Goal: Task Accomplishment & Management: Complete application form

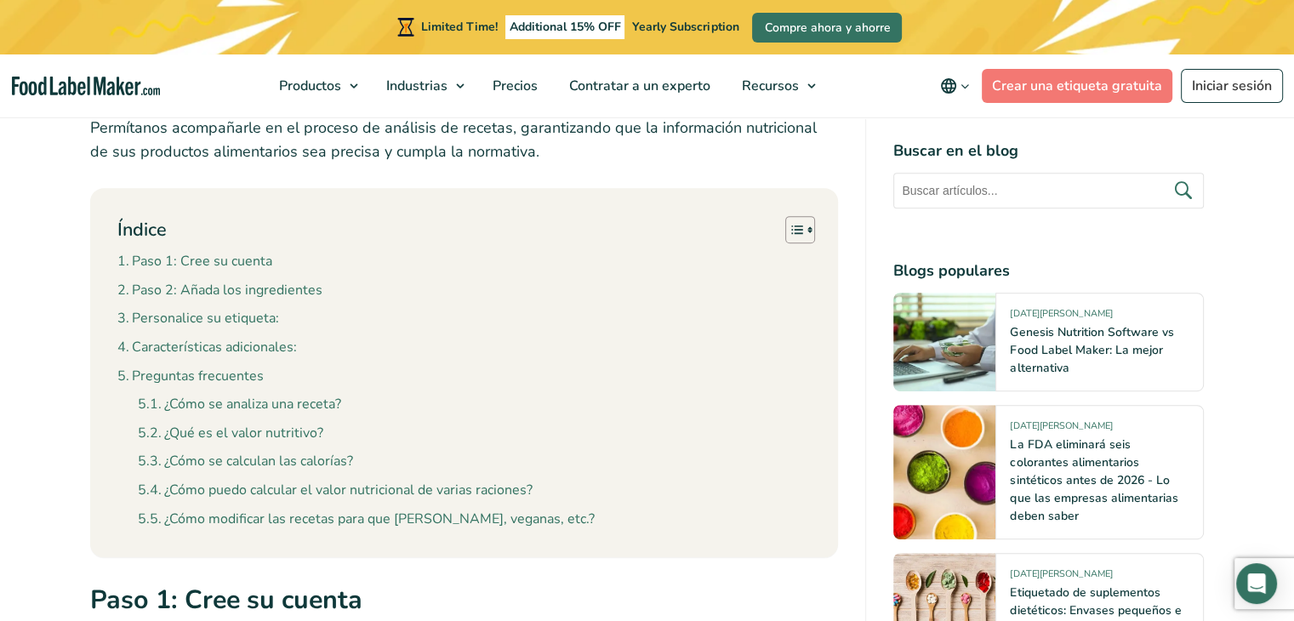
scroll to position [775, 0]
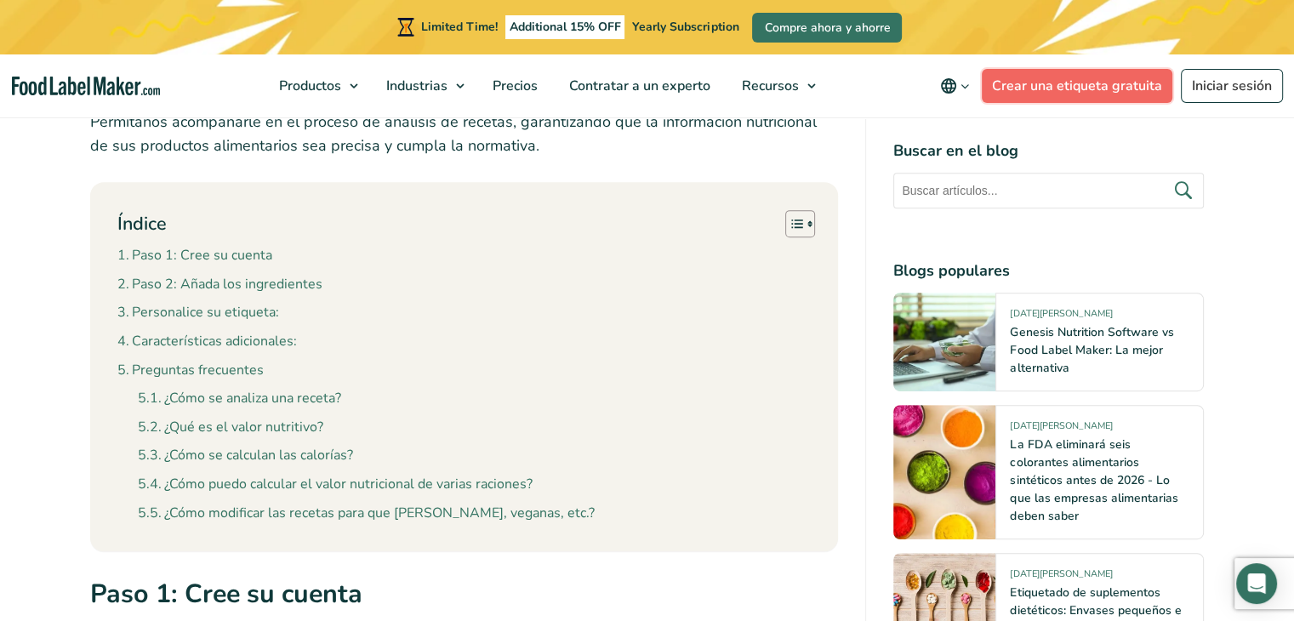
click at [1127, 81] on link "Crear una etiqueta gratuita" at bounding box center [1077, 86] width 191 height 34
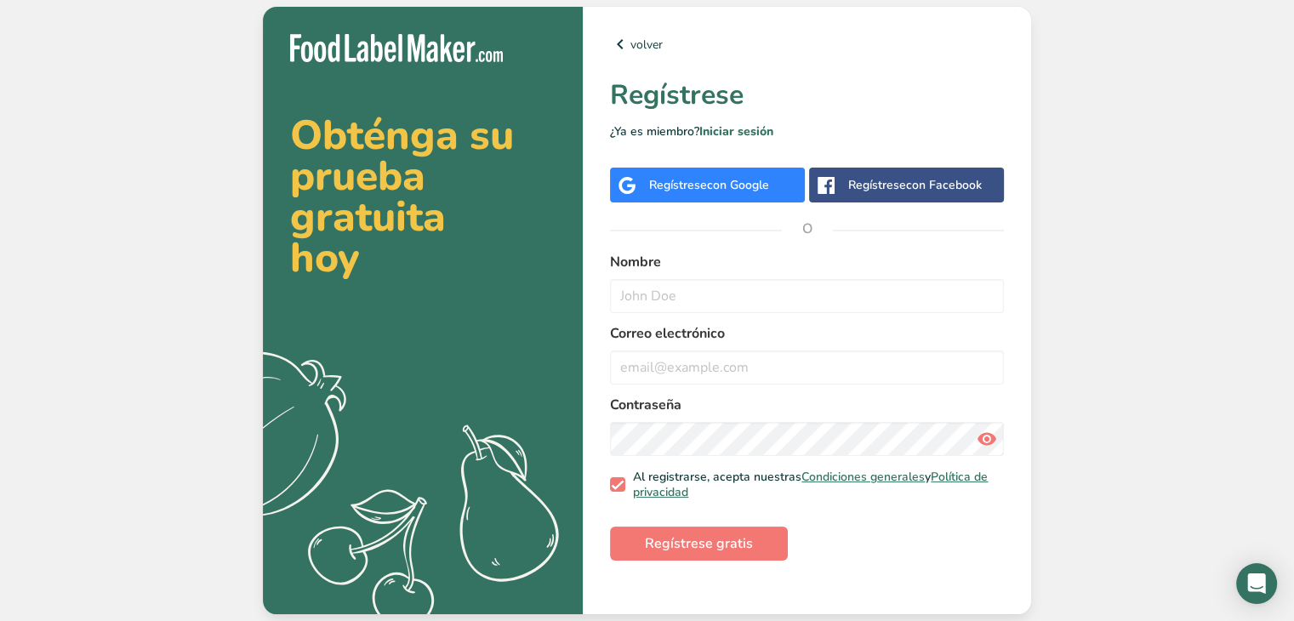
click at [735, 181] on span "con Google" at bounding box center [738, 185] width 62 height 16
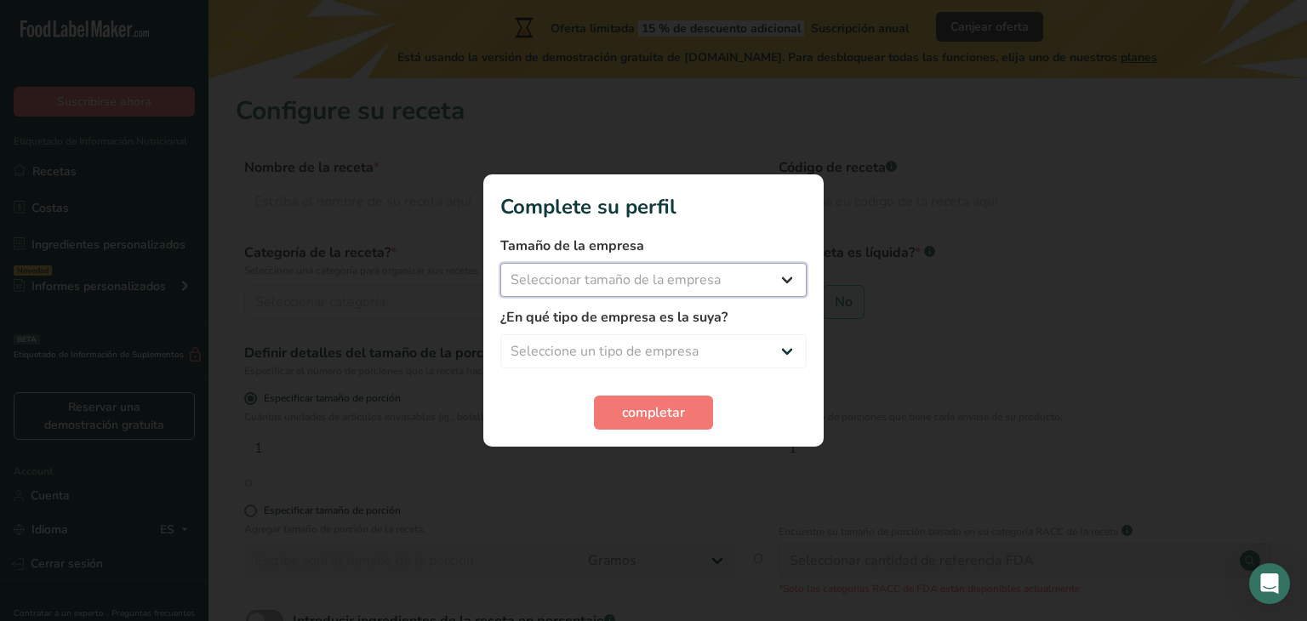
click at [705, 285] on select "Seleccionar tamaño de la empresa Menos de 10 empleados De 10 a 50 empleados De …" at bounding box center [653, 280] width 306 height 34
select select "1"
click at [500, 263] on select "Seleccionar tamaño de la empresa Menos de 10 empleados De 10 a 50 empleados De …" at bounding box center [653, 280] width 306 height 34
click at [608, 357] on select "Seleccione un tipo de empresa Fabricante de alimentos envasados Restaurante y c…" at bounding box center [653, 351] width 306 height 34
select select "3"
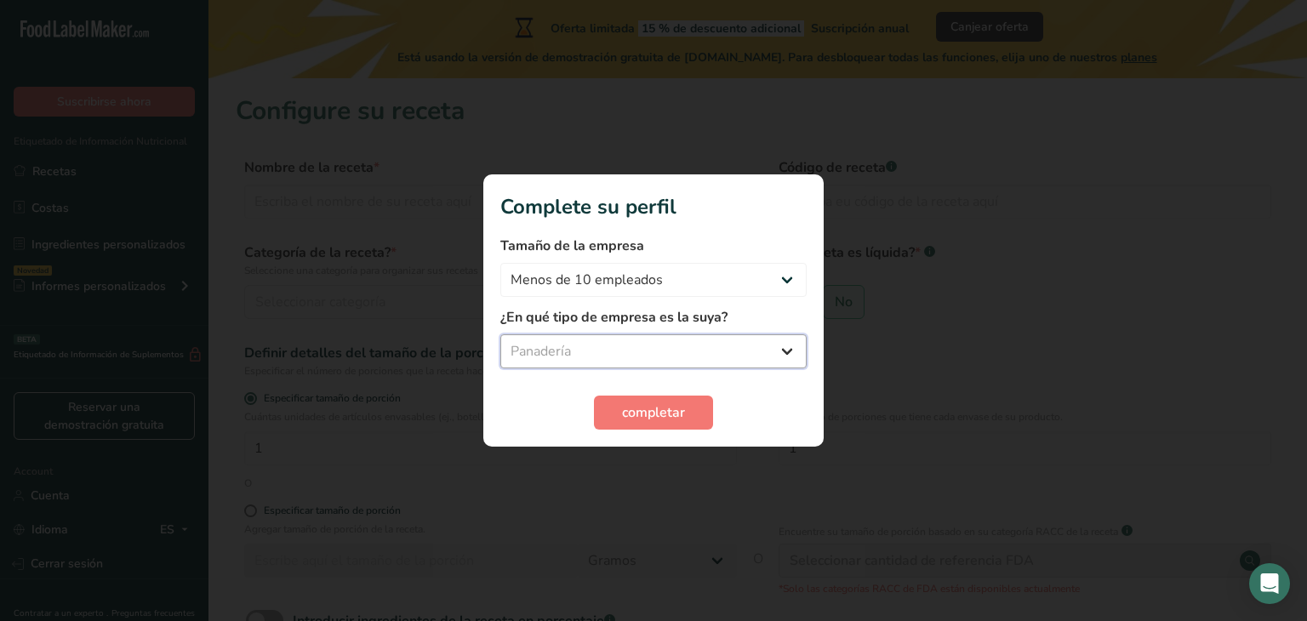
click at [500, 334] on select "Seleccione un tipo de empresa Fabricante de alimentos envasados Restaurante y c…" at bounding box center [653, 351] width 306 height 34
click at [643, 416] on span "completar" at bounding box center [653, 412] width 63 height 20
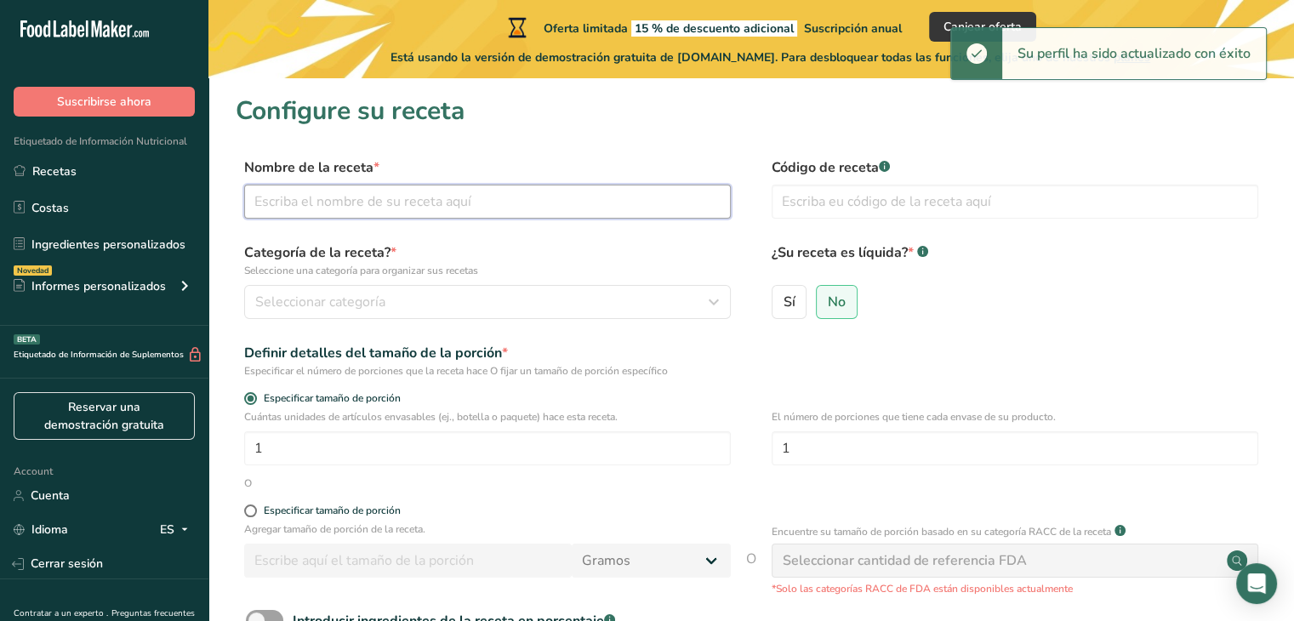
click at [320, 200] on input "text" at bounding box center [487, 202] width 487 height 34
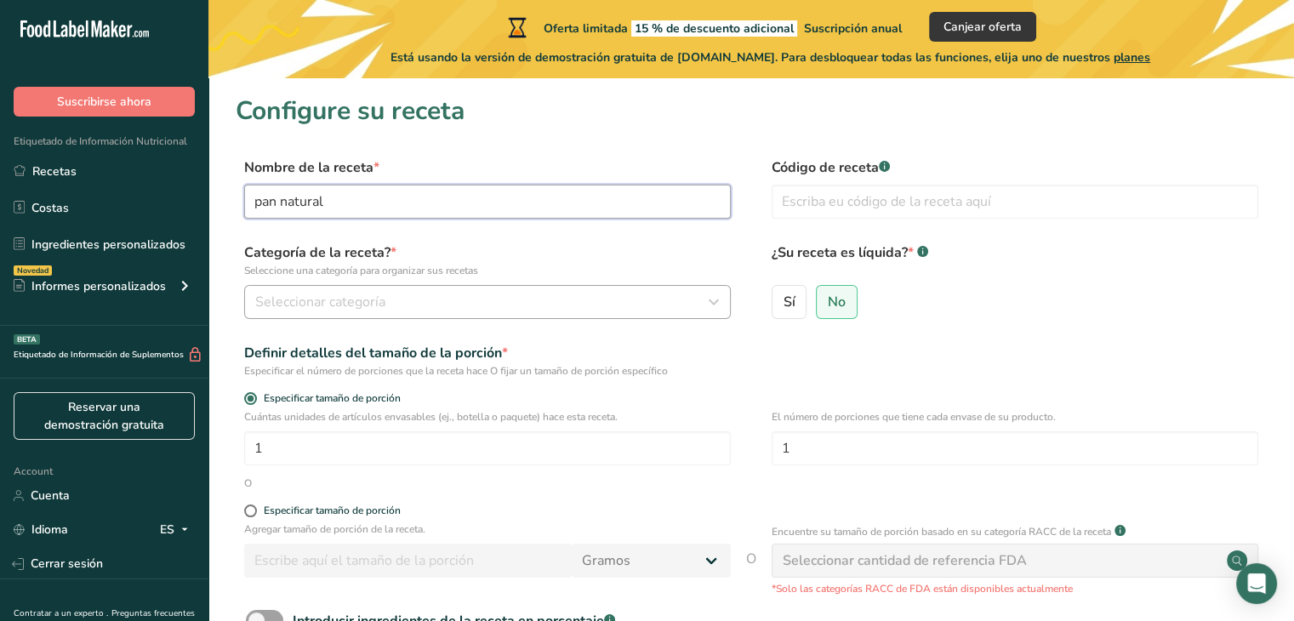
type input "pan natural"
click at [345, 298] on span "Seleccionar categoría" at bounding box center [320, 302] width 130 height 20
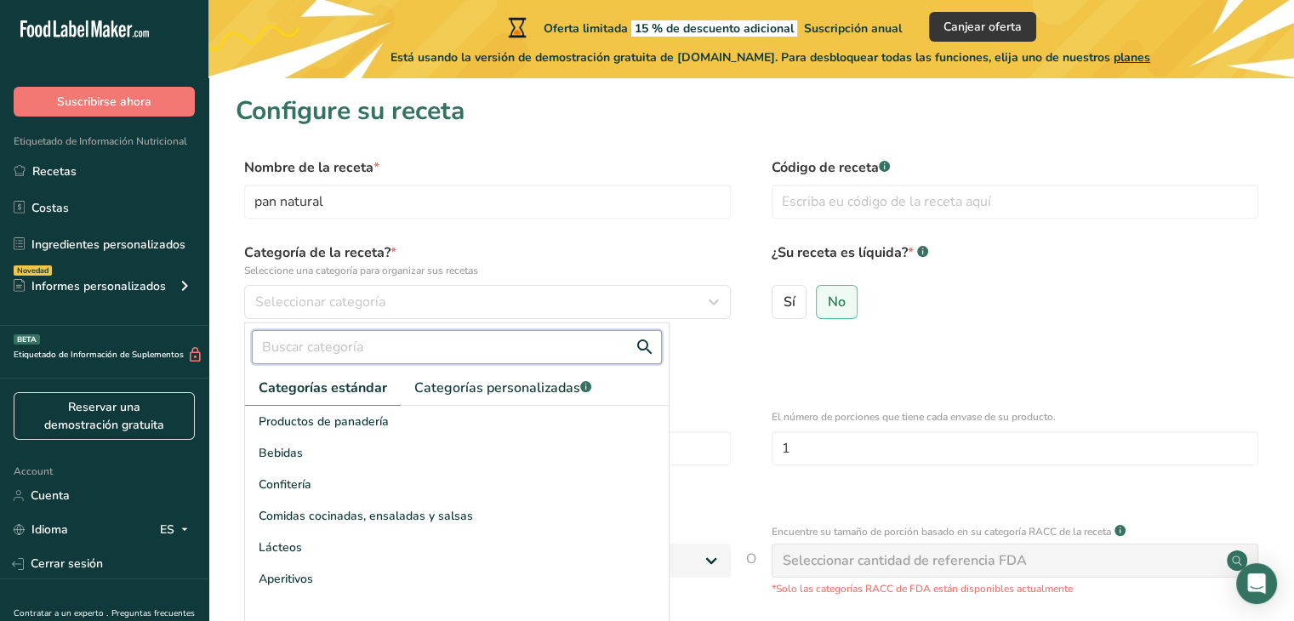
click at [350, 348] on input "text" at bounding box center [457, 347] width 410 height 34
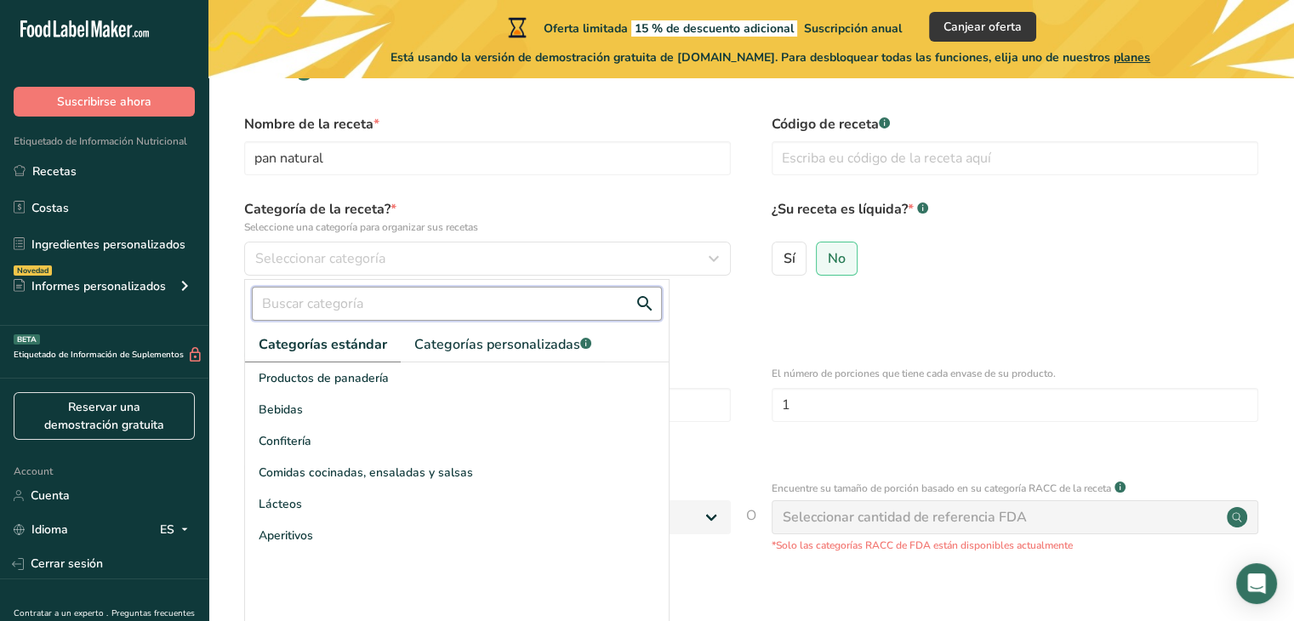
scroll to position [44, 0]
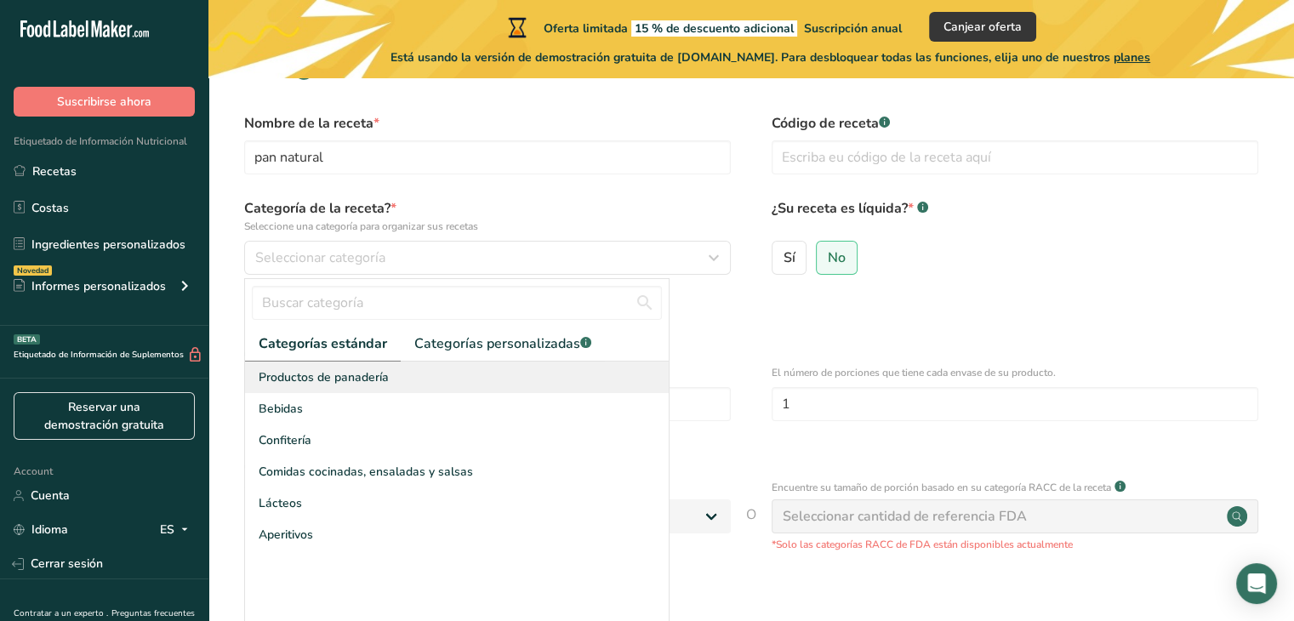
click at [335, 380] on span "Productos de panadería" at bounding box center [324, 377] width 130 height 18
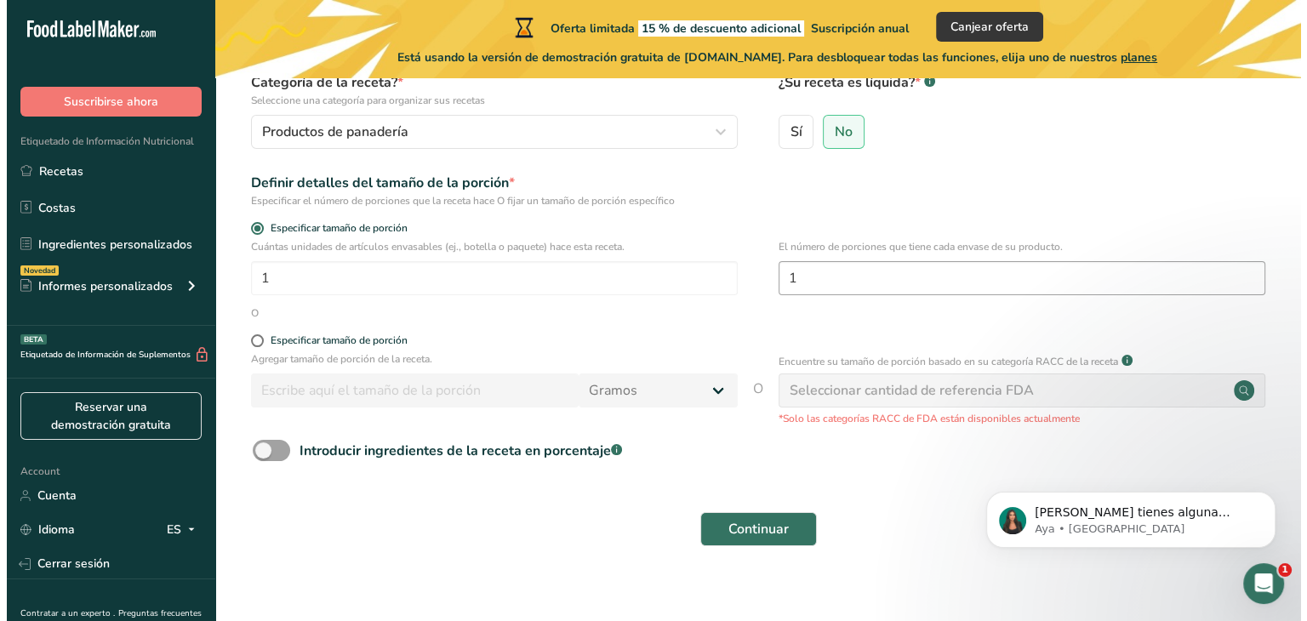
scroll to position [187, 0]
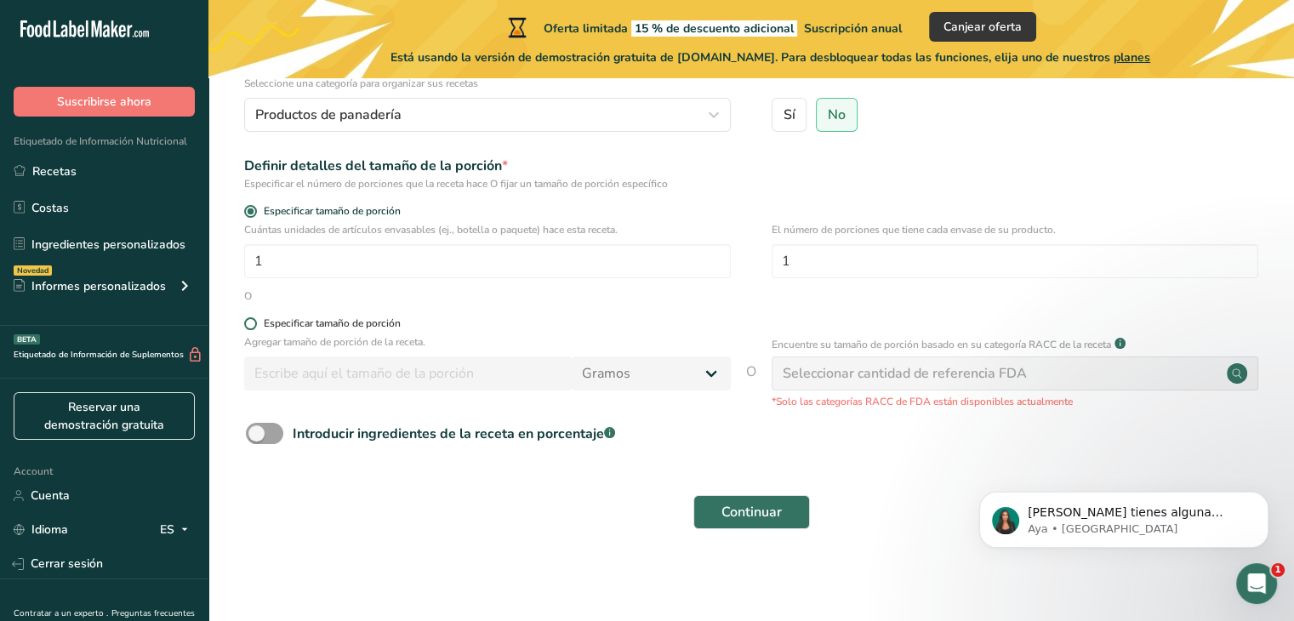
click at [251, 319] on span at bounding box center [250, 323] width 13 height 13
click at [251, 319] on input "Especificar tamaño de porción" at bounding box center [249, 323] width 11 height 11
radio input "true"
radio input "false"
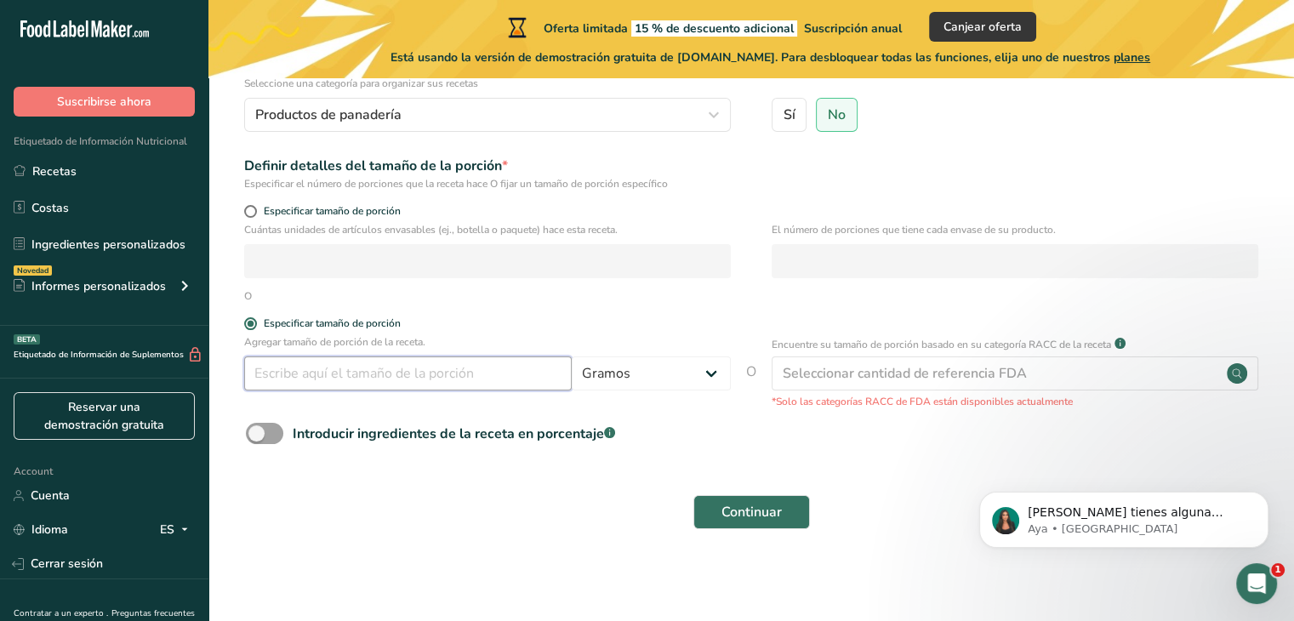
click at [386, 375] on input "number" at bounding box center [408, 374] width 328 height 34
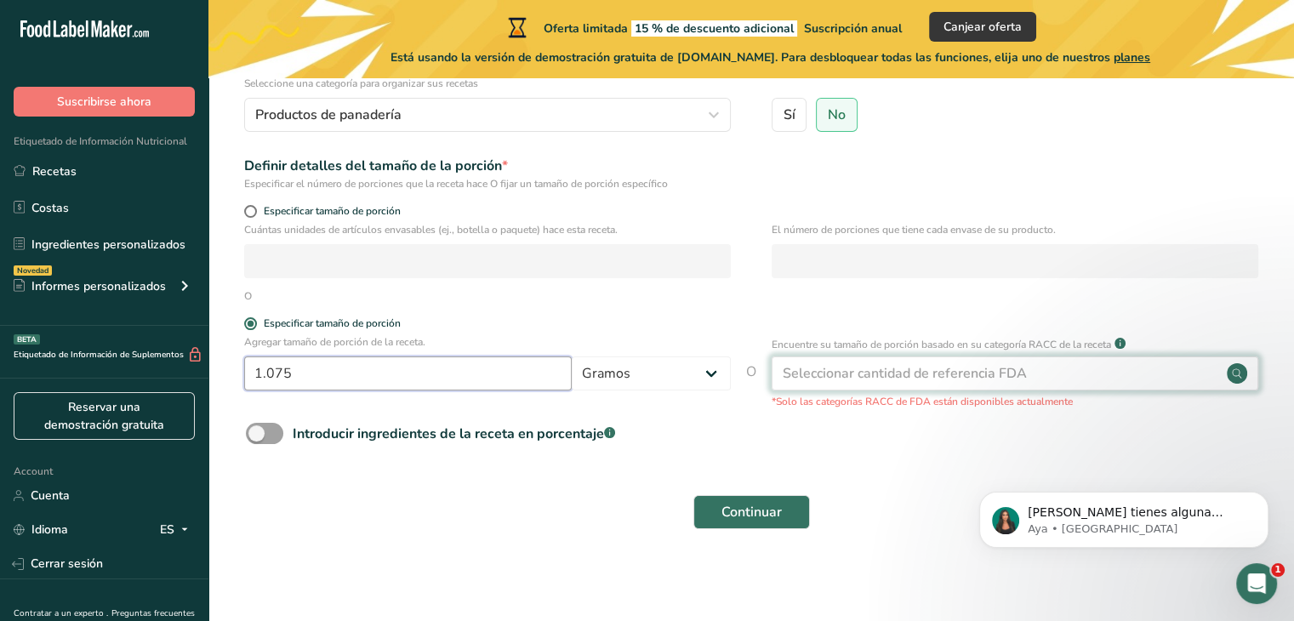
type input "1.075"
click at [895, 363] on div "Seleccionar cantidad de referencia FDA" at bounding box center [905, 373] width 244 height 20
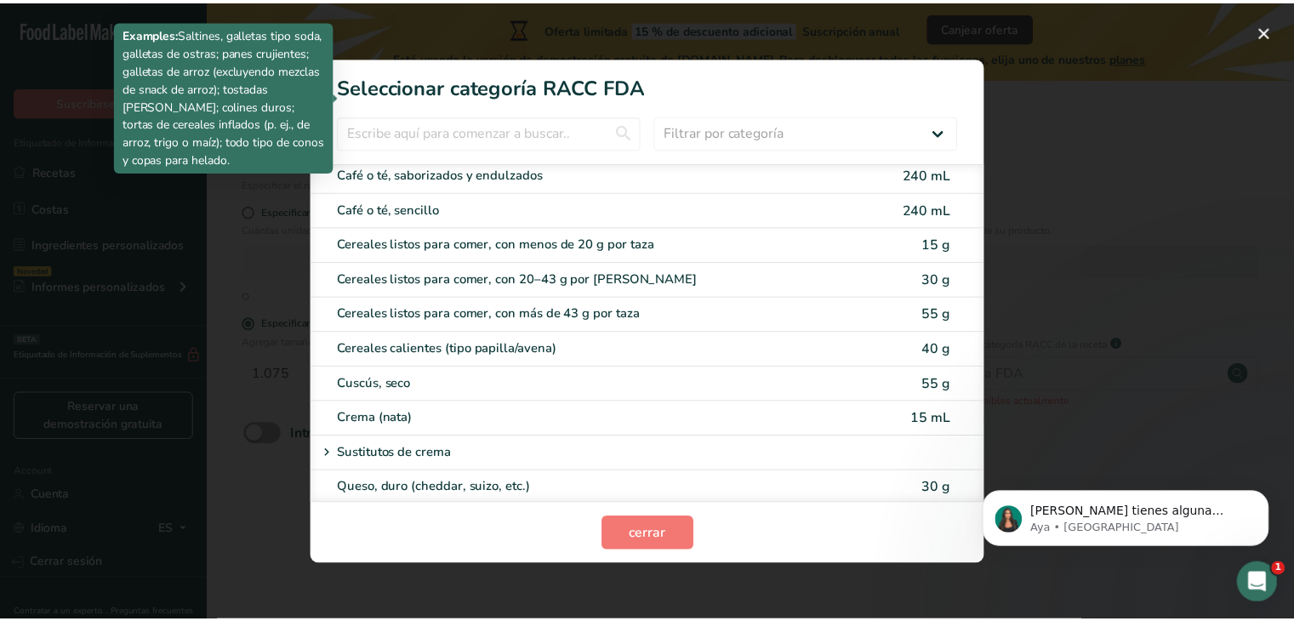
scroll to position [548, 0]
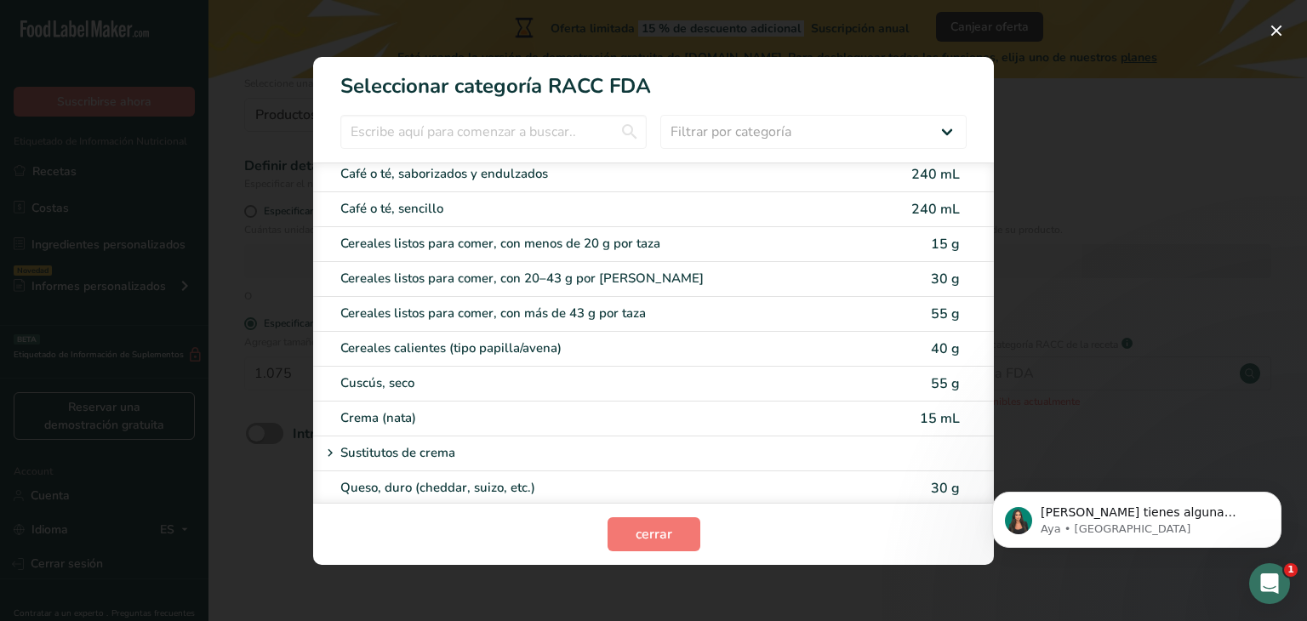
click at [1054, 103] on div "RACC Category Selection Modal" at bounding box center [653, 310] width 1307 height 621
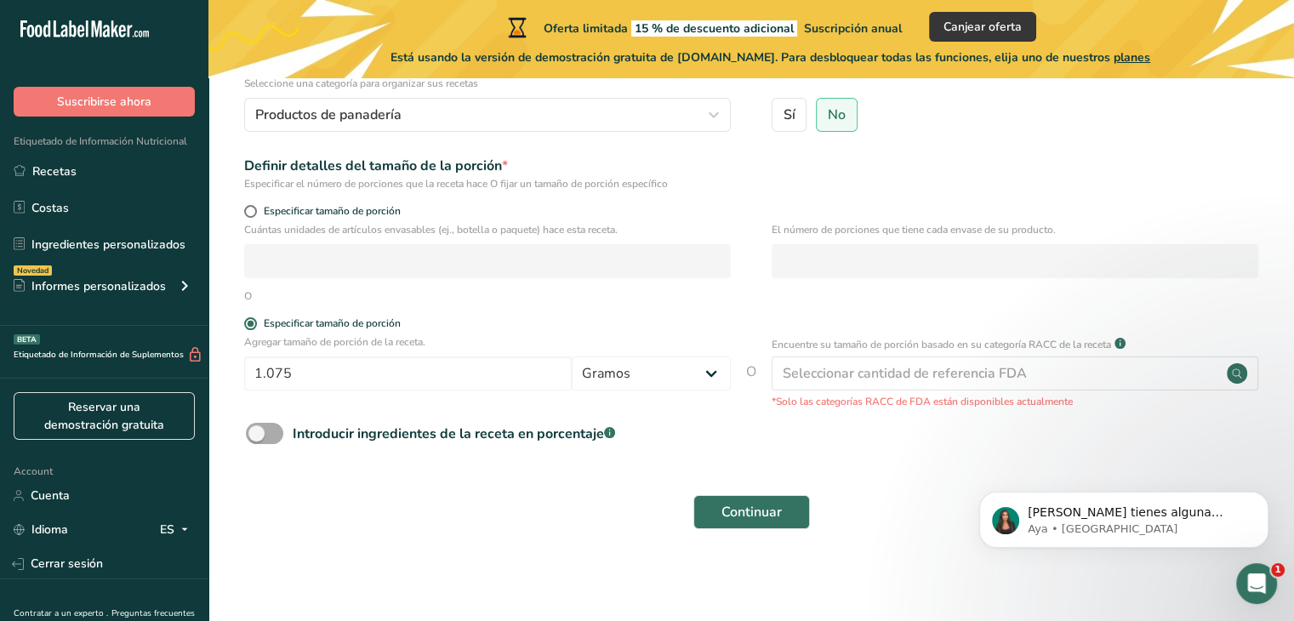
click at [271, 430] on span at bounding box center [264, 433] width 37 height 21
click at [257, 430] on input "Introducir ingredientes de la receta en porcentaje .a-a{fill:#347362;}.b-a{fill…" at bounding box center [251, 433] width 11 height 11
checkbox input "true"
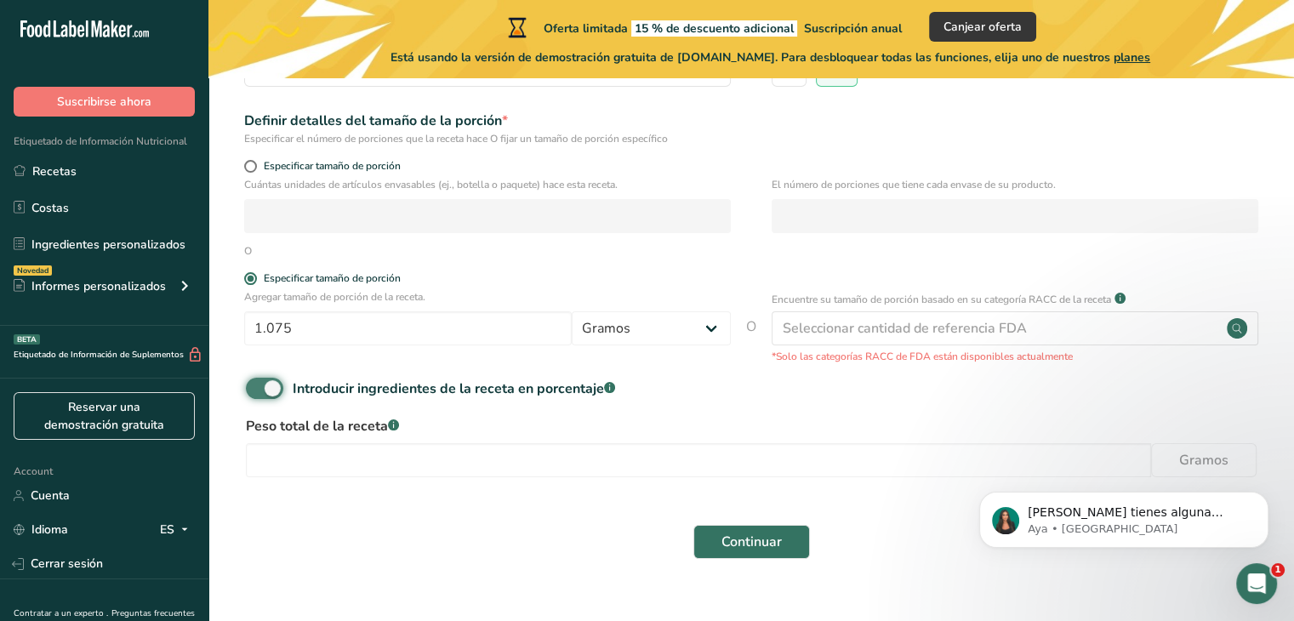
scroll to position [262, 0]
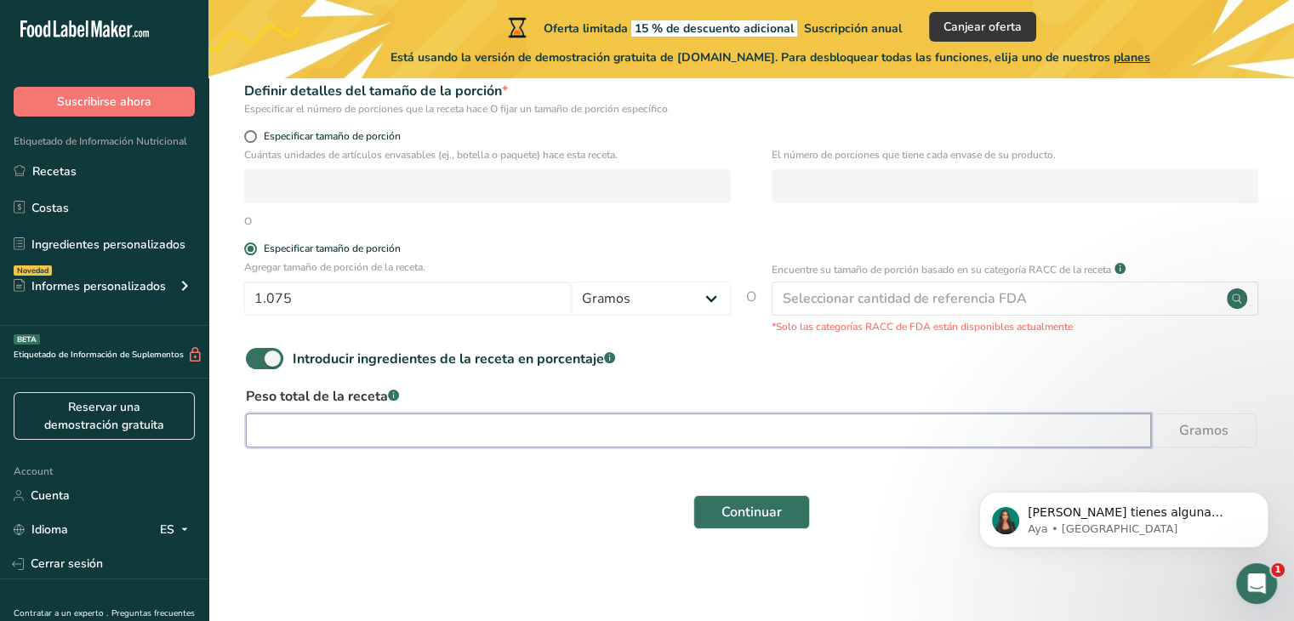
click at [393, 431] on input "number" at bounding box center [698, 431] width 905 height 34
type input "1"
type input "1.075"
click at [767, 517] on span "Continuar" at bounding box center [752, 512] width 60 height 20
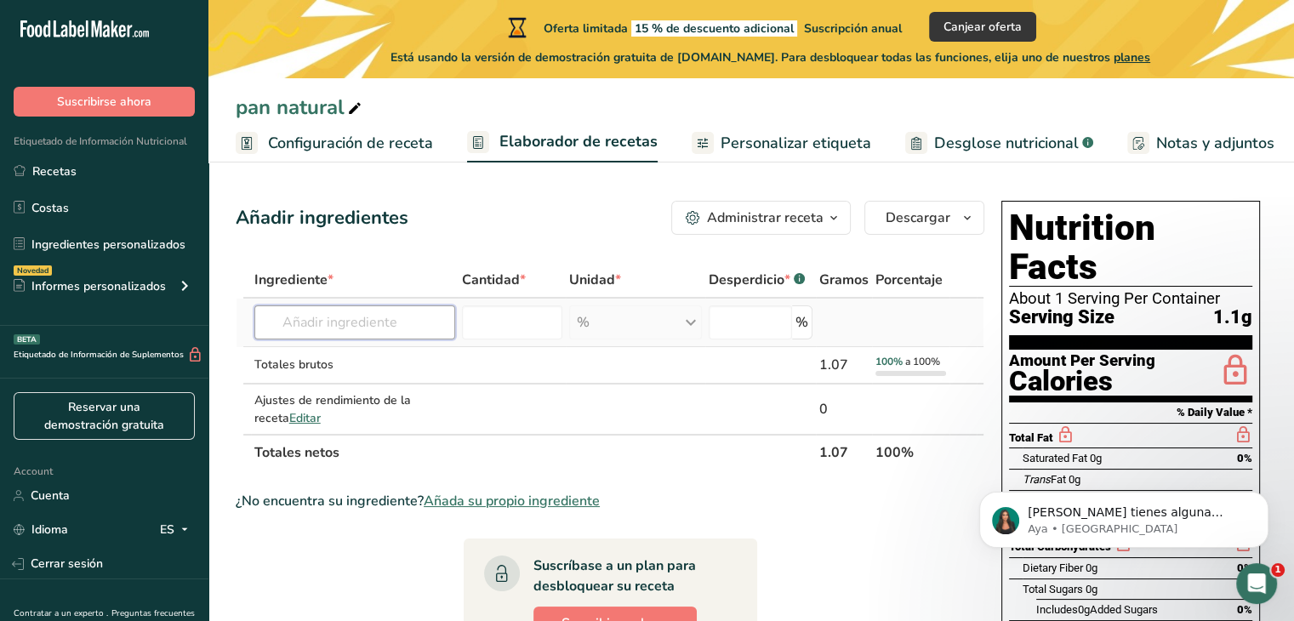
click at [313, 320] on input "text" at bounding box center [355, 322] width 202 height 34
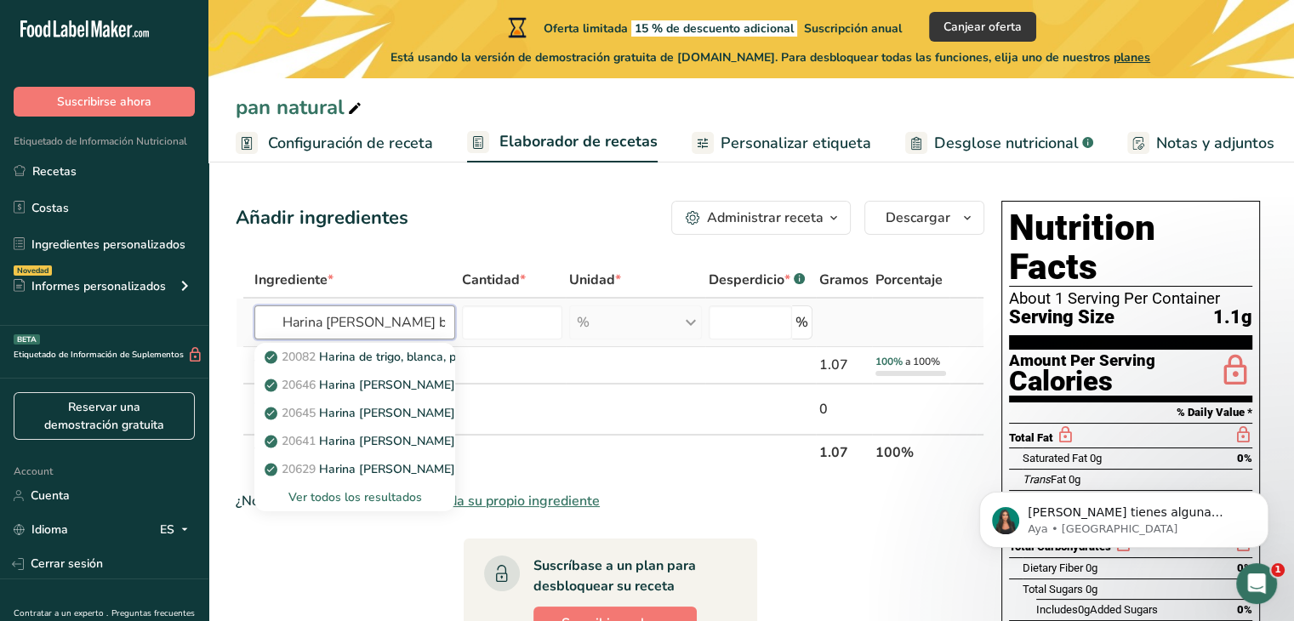
type input "Harina [PERSON_NAME] blan"
click at [376, 489] on div "Ver todos los resultados" at bounding box center [355, 497] width 174 height 18
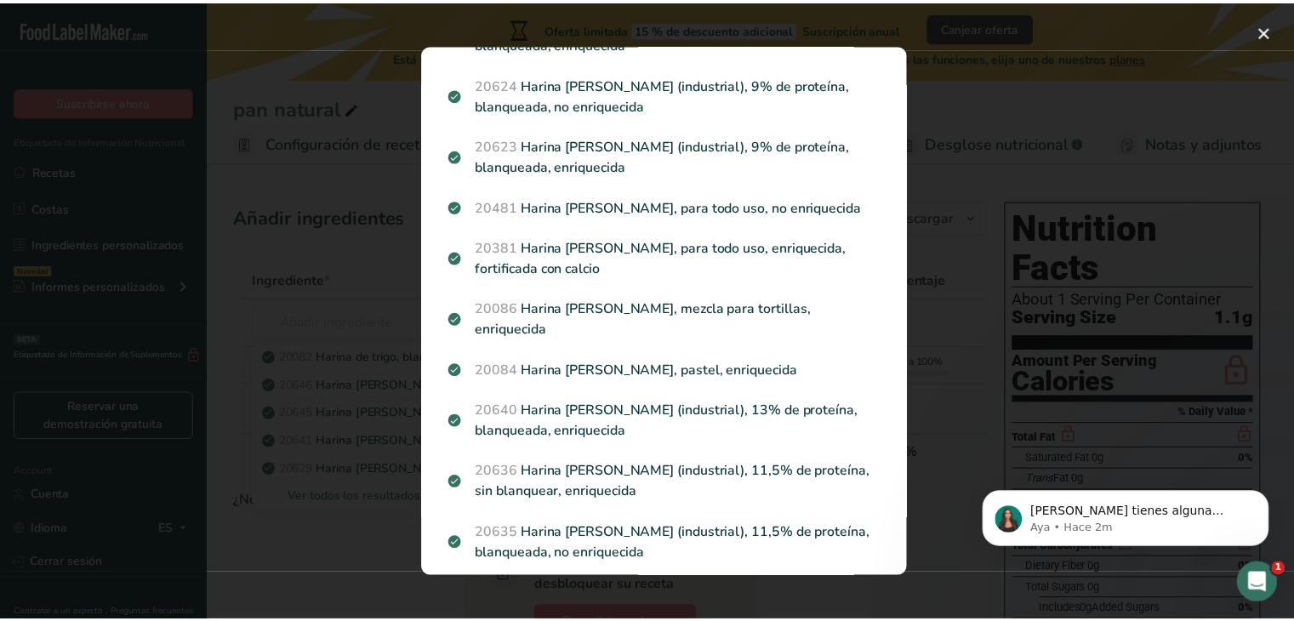
scroll to position [392, 0]
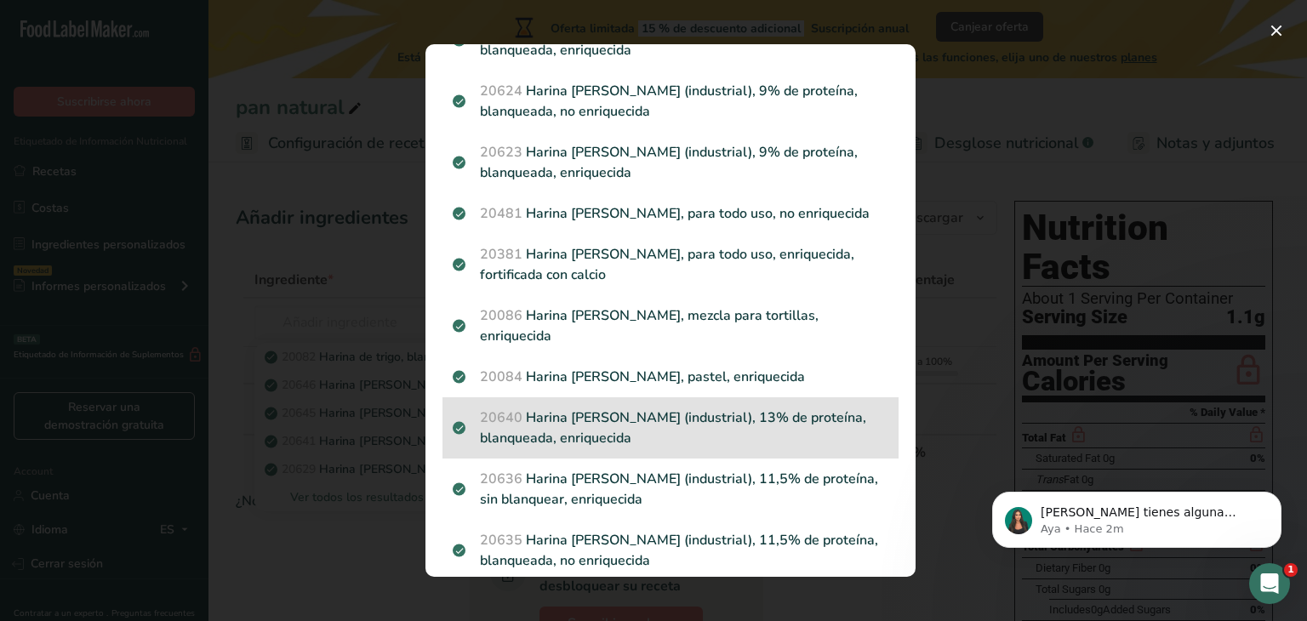
click at [701, 427] on p "20640 Harina [PERSON_NAME] (industrial), 13% de proteína, blanqueada, enriqueci…" at bounding box center [671, 428] width 436 height 41
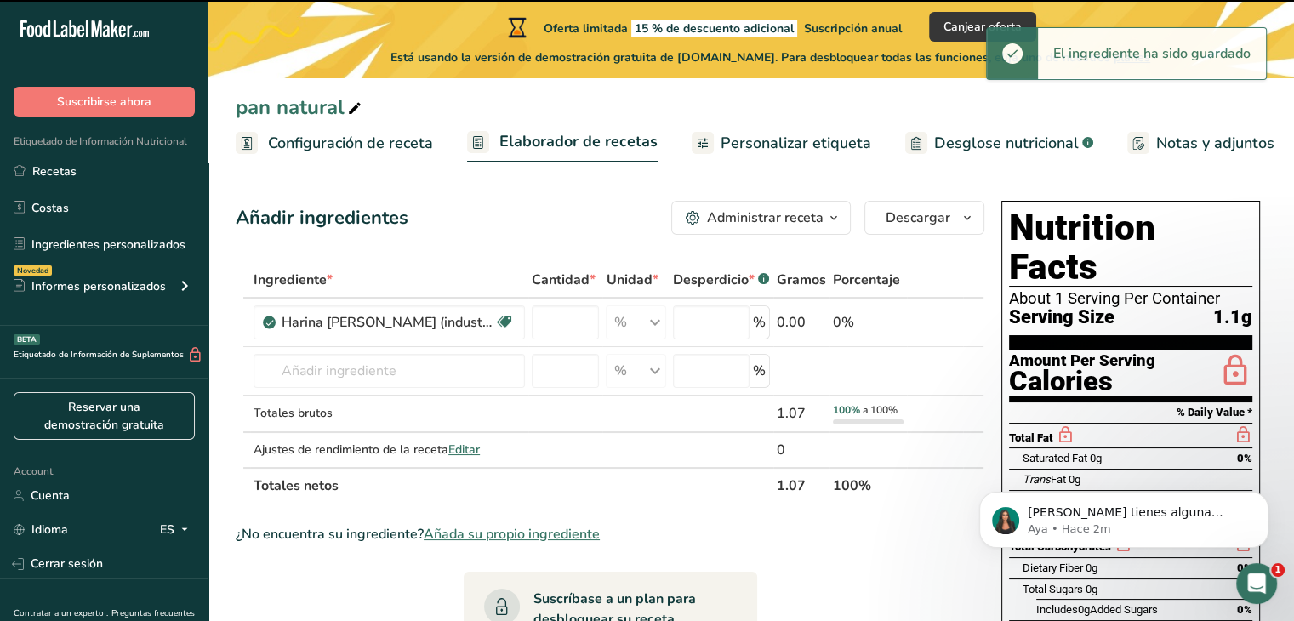
type input "0"
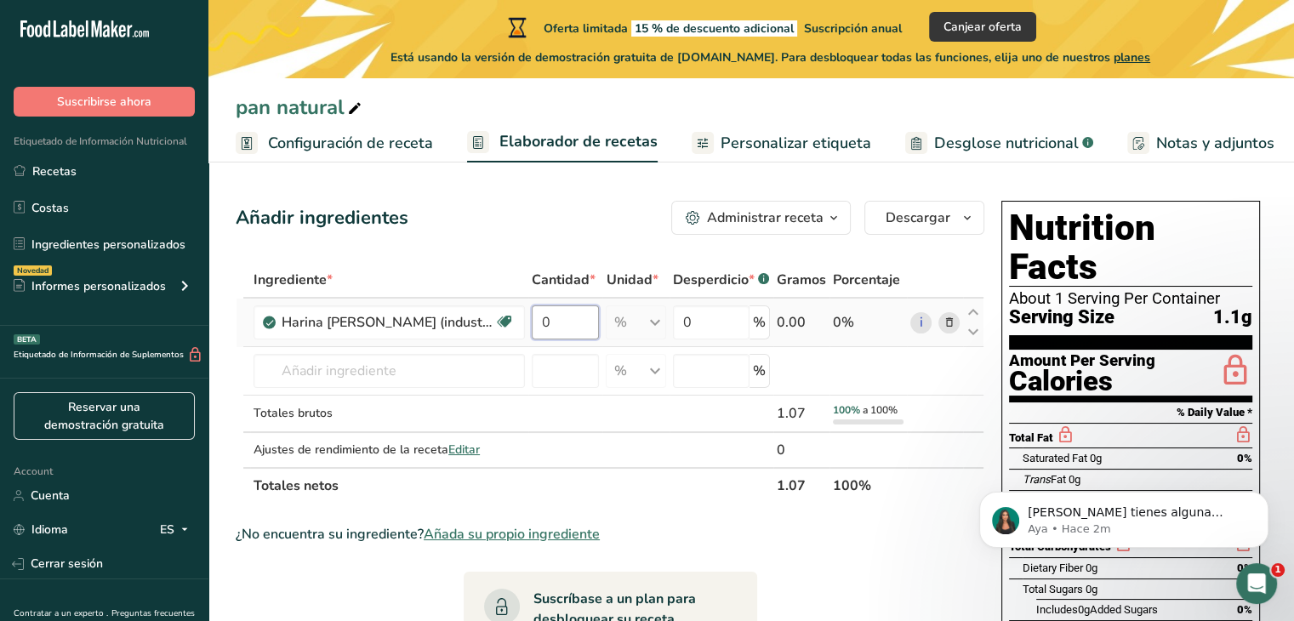
click at [562, 325] on input "0" at bounding box center [565, 322] width 67 height 34
type input "5"
type input "0"
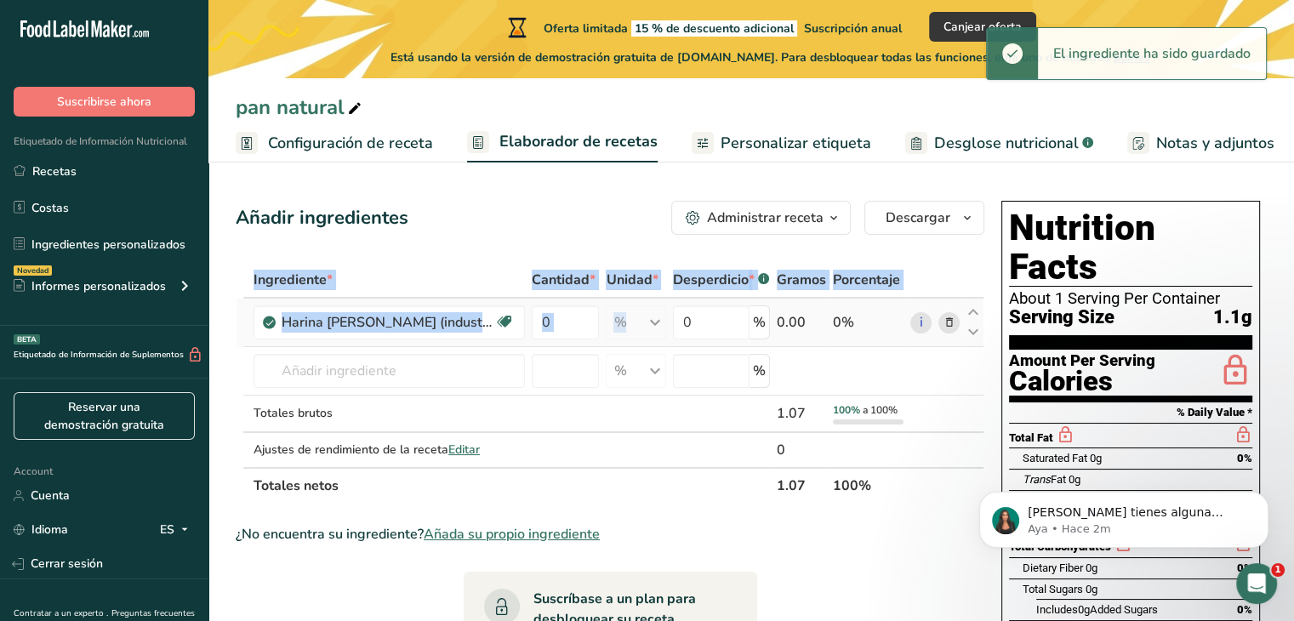
drag, startPoint x: 653, startPoint y: 324, endPoint x: 660, endPoint y: 313, distance: 13.0
click at [660, 313] on div "% Unidades de peso g kg mg Ver más Unidades de volumen [GEOGRAPHIC_DATA] Las un…" at bounding box center [636, 322] width 60 height 34
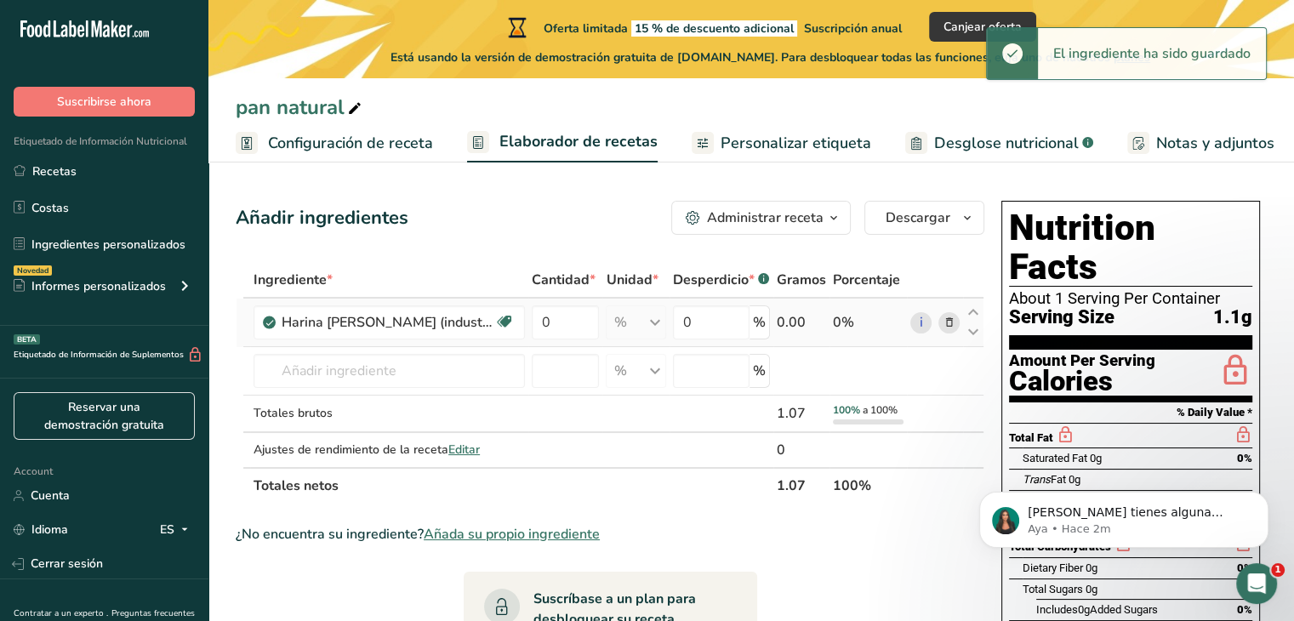
click at [660, 313] on div "% Unidades de peso g kg mg Ver más Unidades de volumen [GEOGRAPHIC_DATA] Las un…" at bounding box center [636, 322] width 60 height 34
click at [571, 317] on input "0" at bounding box center [565, 322] width 67 height 34
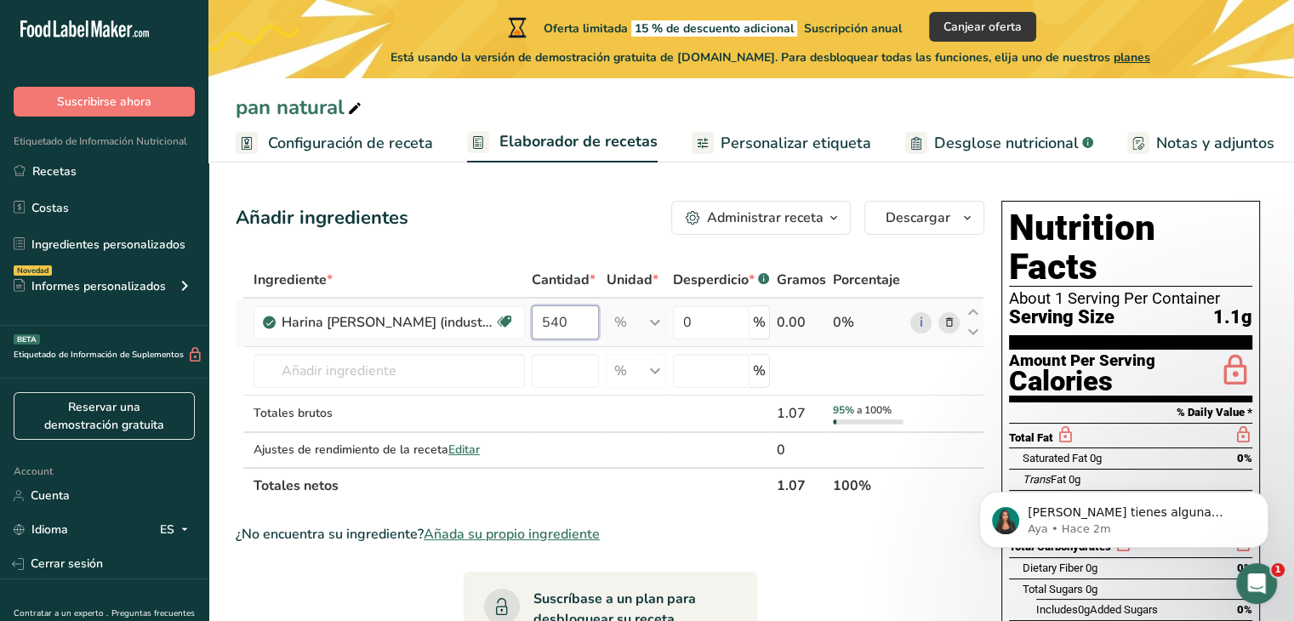
scroll to position [0, 1]
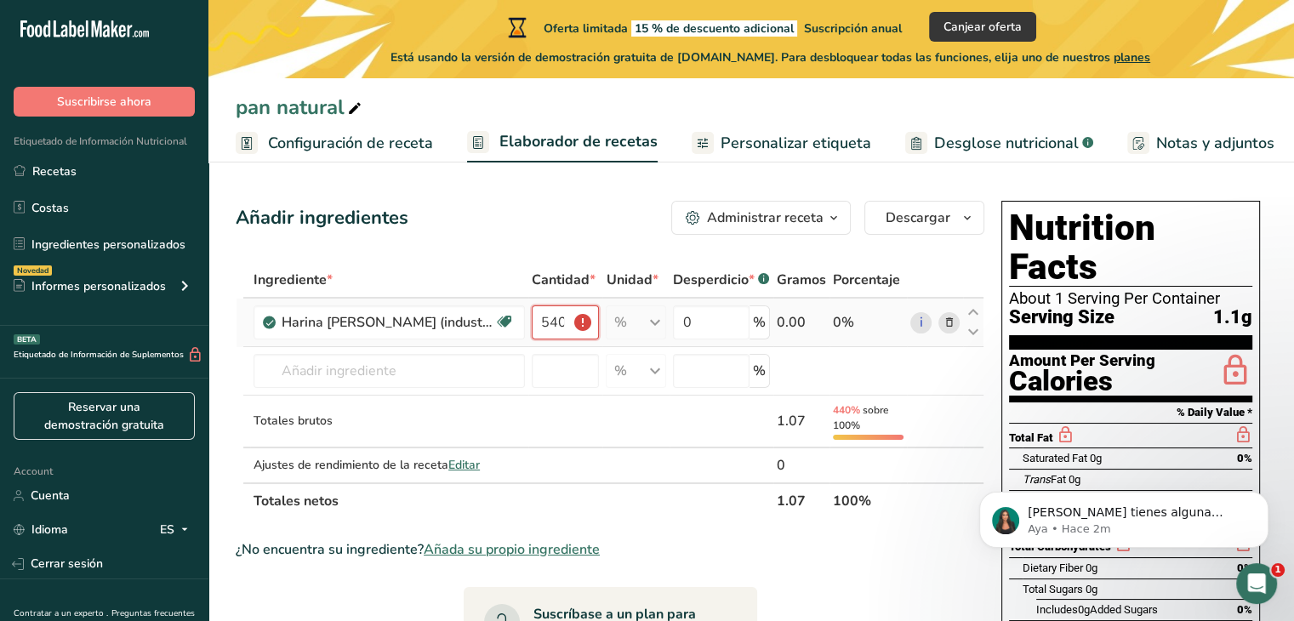
click at [578, 322] on input "540" at bounding box center [565, 322] width 67 height 34
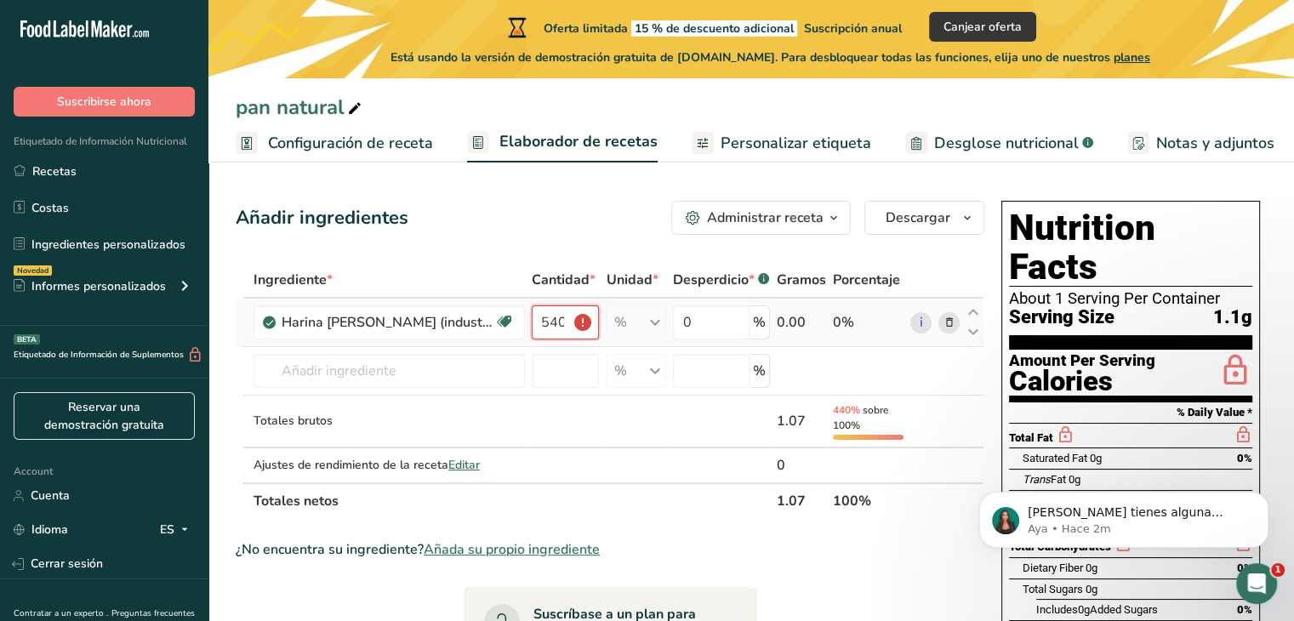
click at [578, 322] on input "540" at bounding box center [565, 322] width 67 height 34
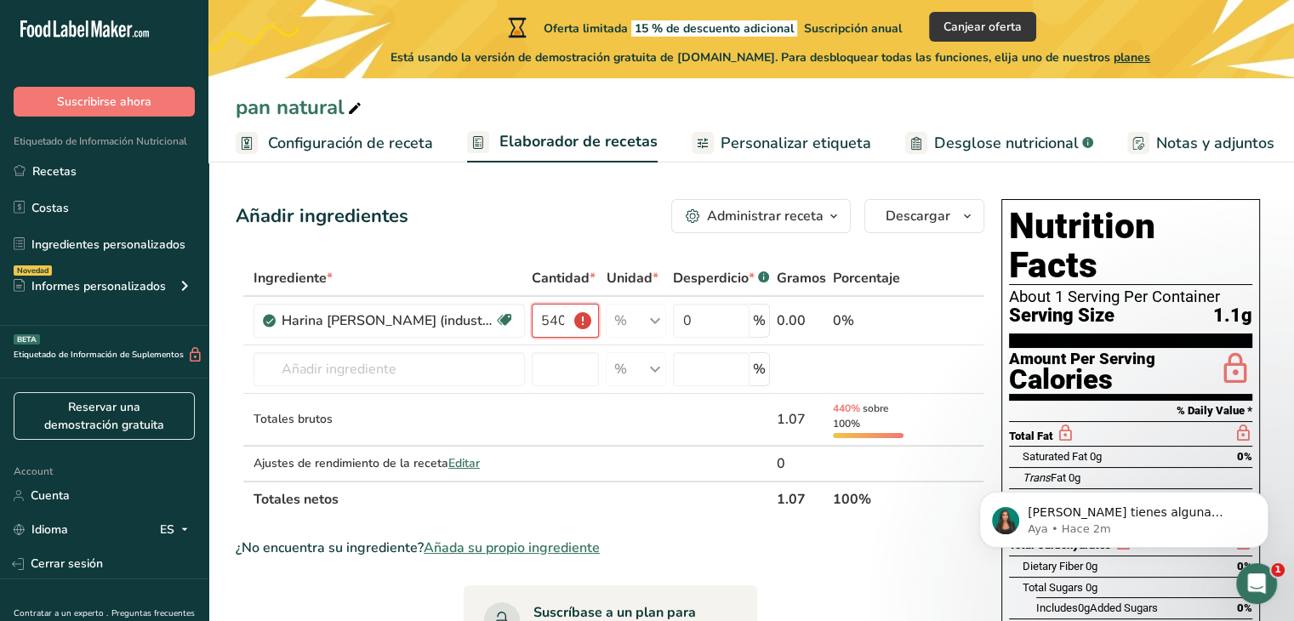
scroll to position [0, 0]
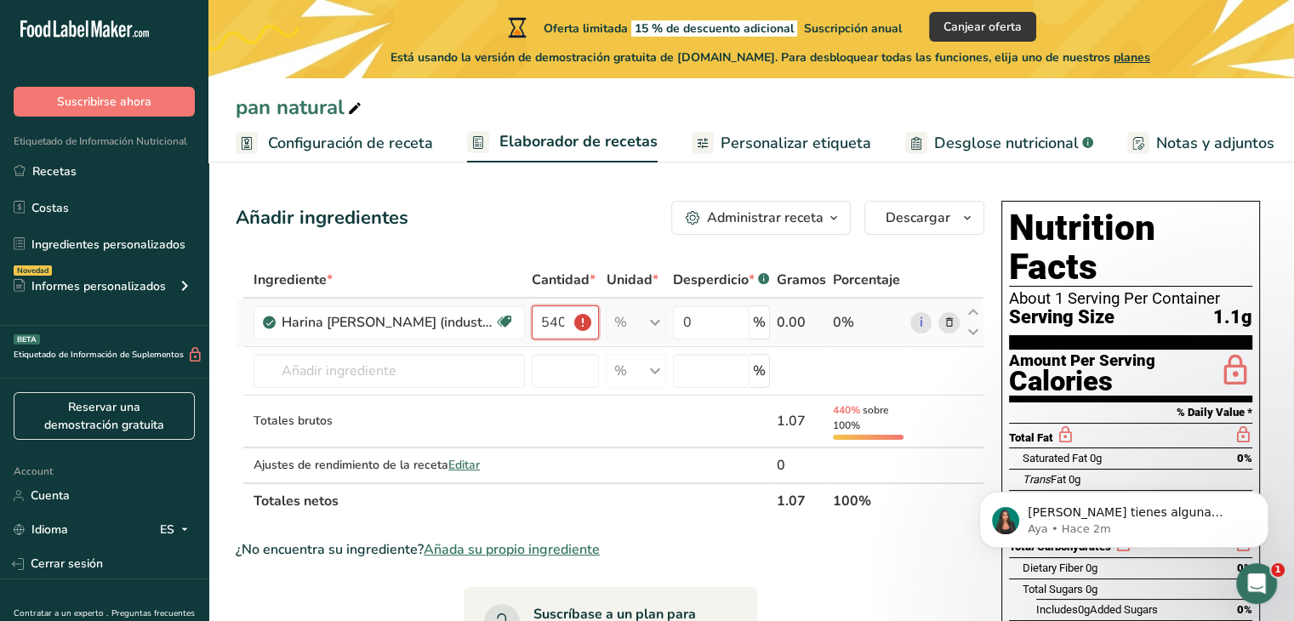
type input "540"
click at [793, 317] on div "0.00" at bounding box center [801, 322] width 49 height 20
click at [694, 328] on input "0" at bounding box center [711, 322] width 77 height 34
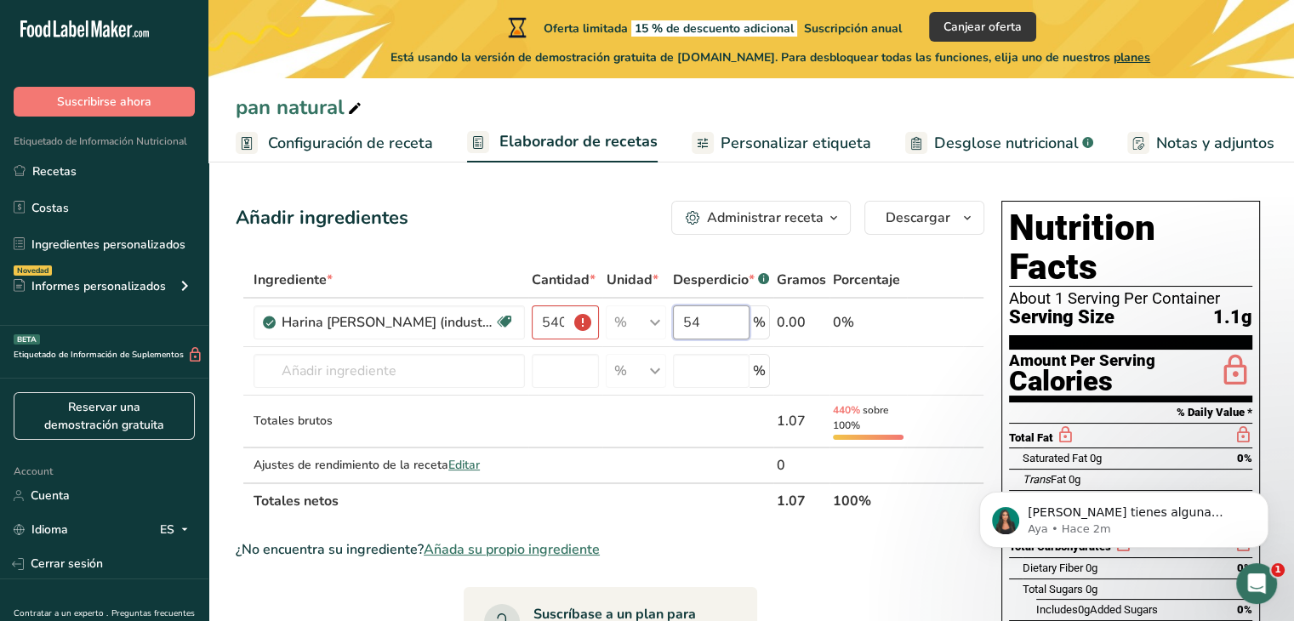
type input "5"
click at [568, 324] on input "540" at bounding box center [565, 322] width 67 height 34
click at [566, 318] on input "540" at bounding box center [565, 322] width 67 height 34
click at [556, 323] on input "540" at bounding box center [565, 322] width 67 height 34
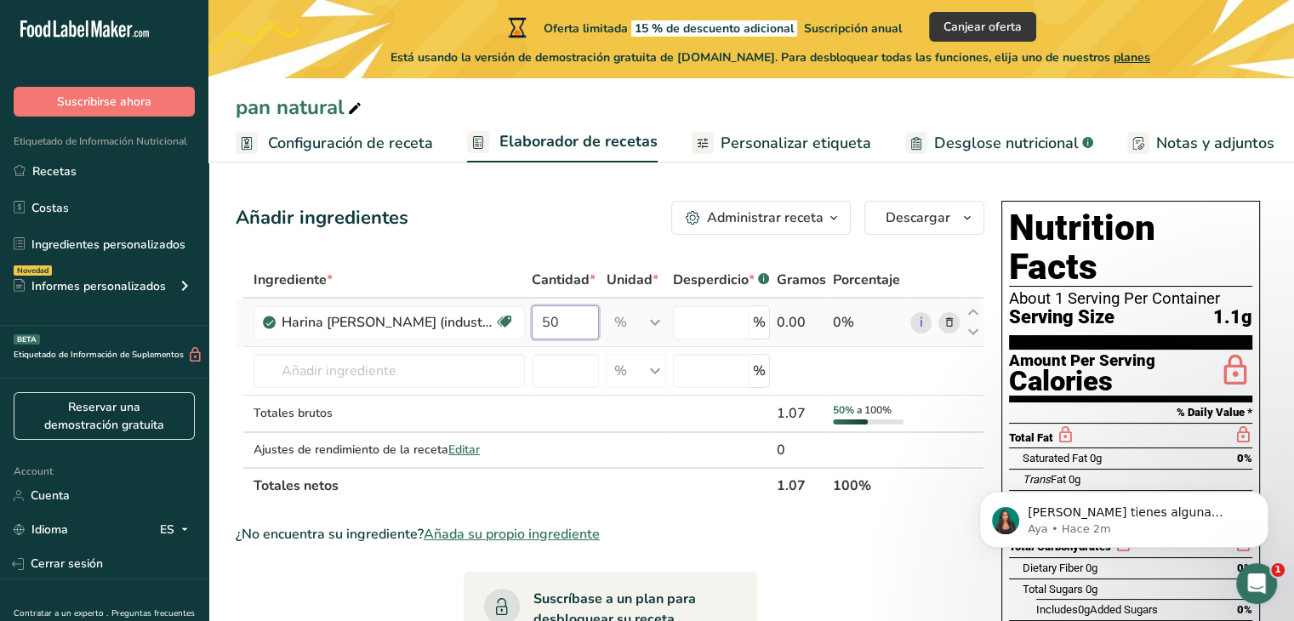
type input "0"
type input "1"
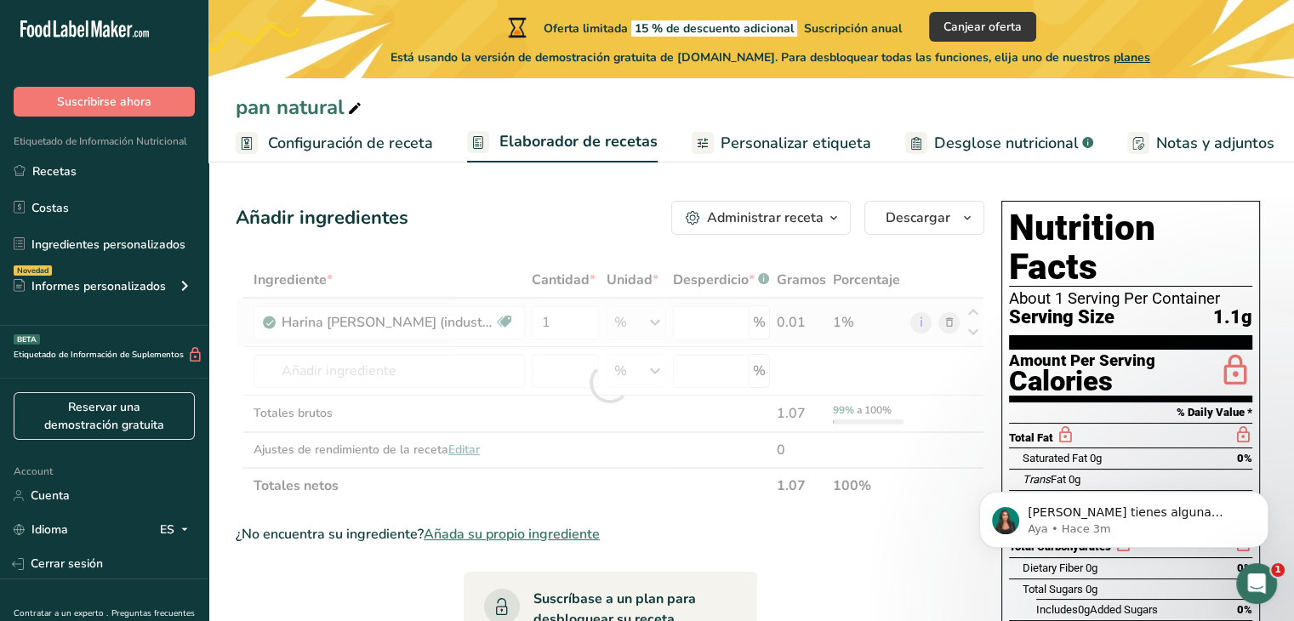
click at [843, 318] on div "Ingrediente * Cantidad * Unidad * Desperdicio * .a-a{fill:#347362;}.b-a{fill:#f…" at bounding box center [610, 383] width 749 height 242
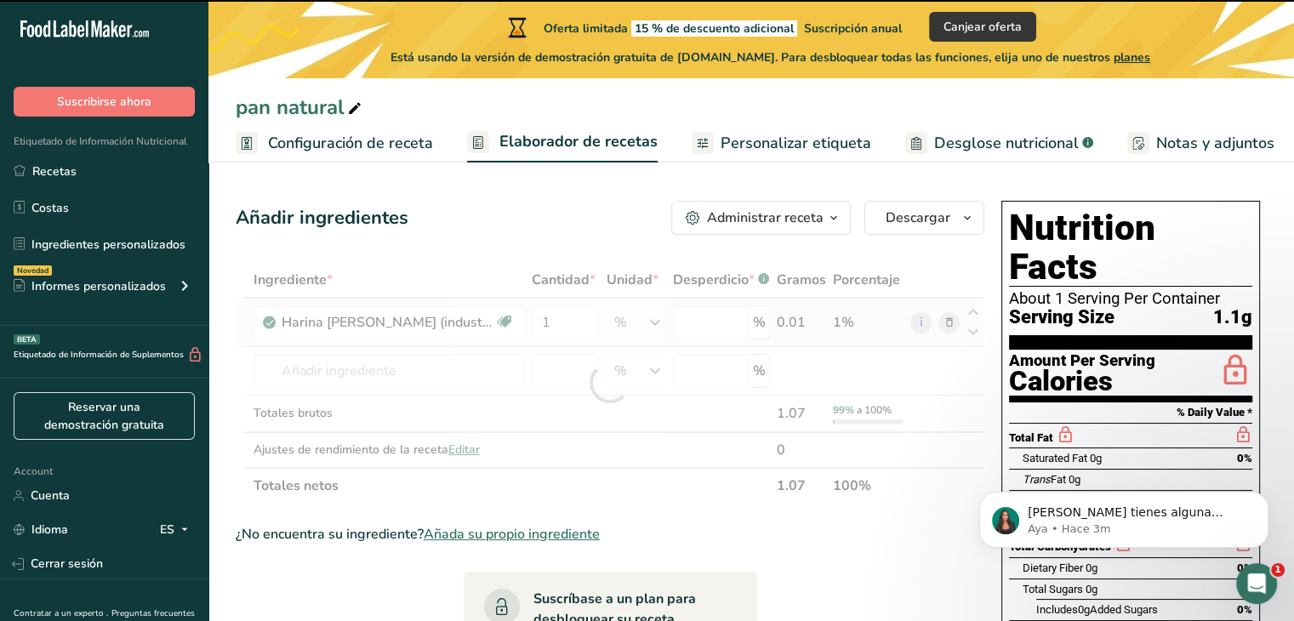
type input "0"
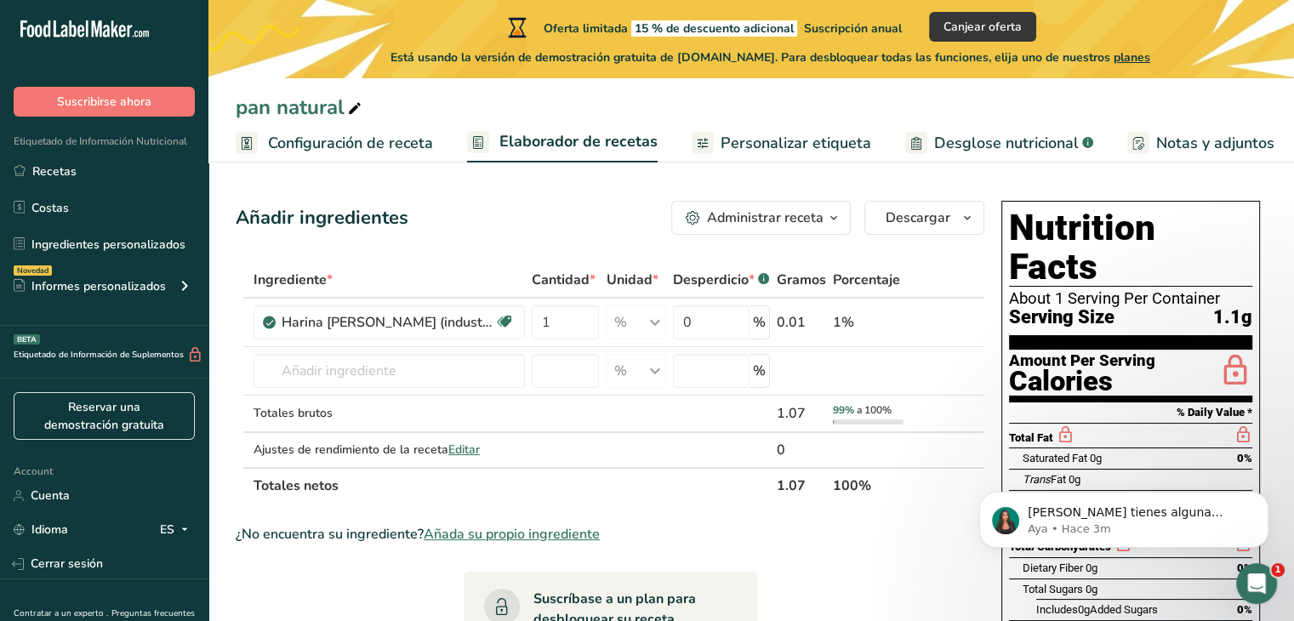
click at [730, 279] on div "Desperdicio * .a-a{fill:#347362;}.b-a{fill:#fff;}" at bounding box center [721, 280] width 96 height 20
click at [805, 273] on span "Gramos" at bounding box center [801, 280] width 49 height 20
click at [564, 317] on input "1" at bounding box center [565, 322] width 67 height 34
type input "6"
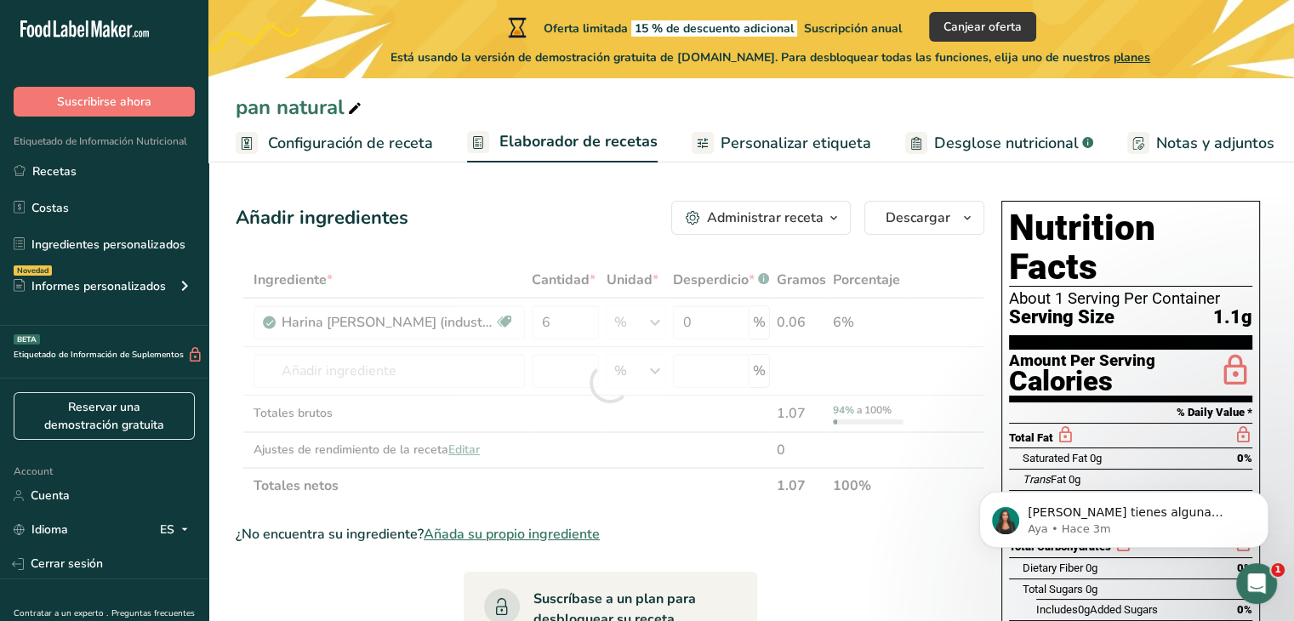
click at [582, 237] on div "Añadir ingredientes Administrar receta Eliminar receta Duplicar receta Escalar …" at bounding box center [615, 607] width 759 height 827
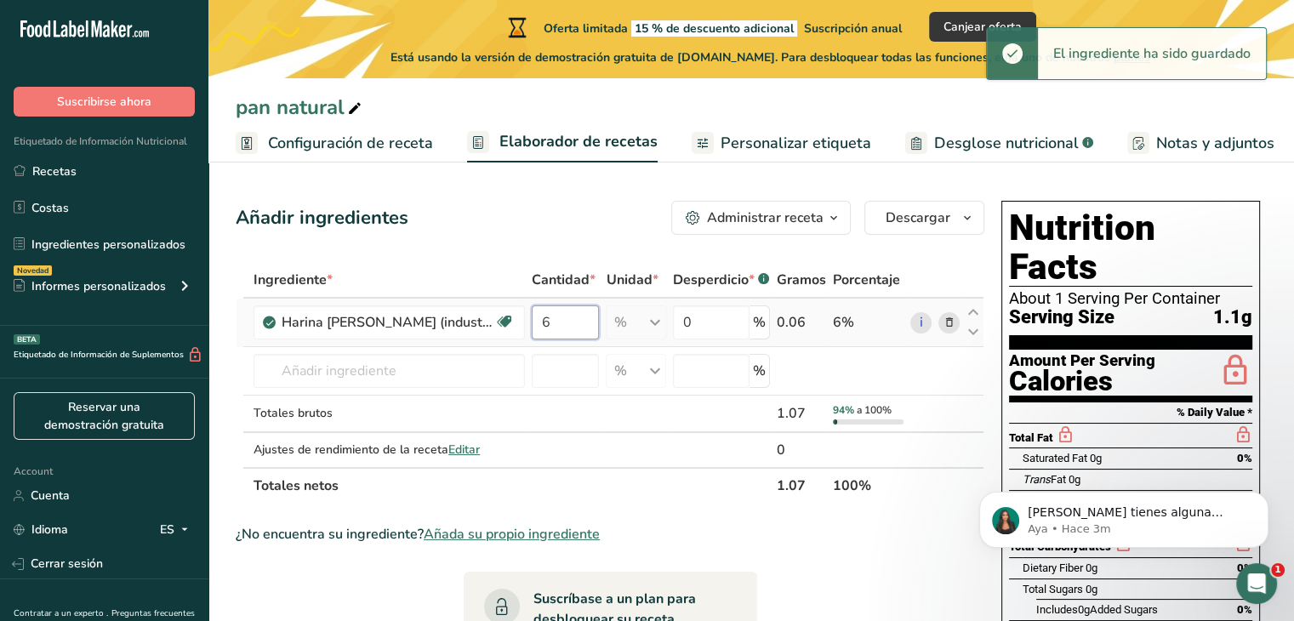
click at [543, 317] on input "6" at bounding box center [565, 322] width 67 height 34
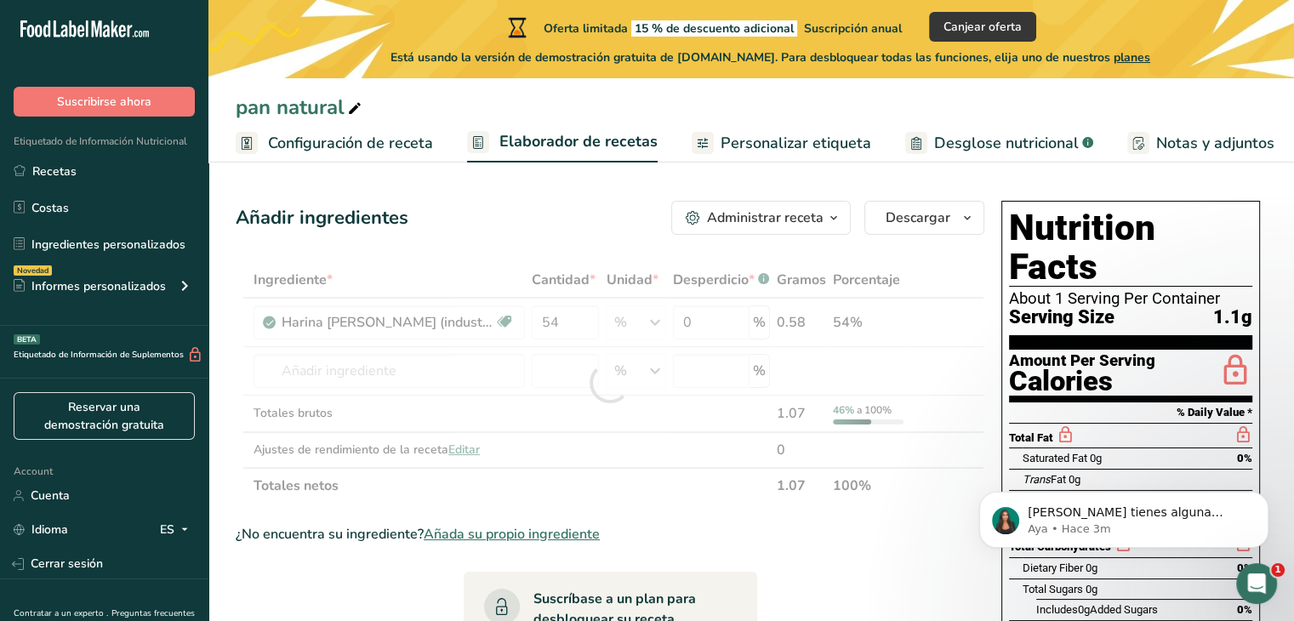
click at [591, 245] on div "Añadir ingredientes Administrar receta Eliminar receta Duplicar receta Escalar …" at bounding box center [615, 607] width 759 height 827
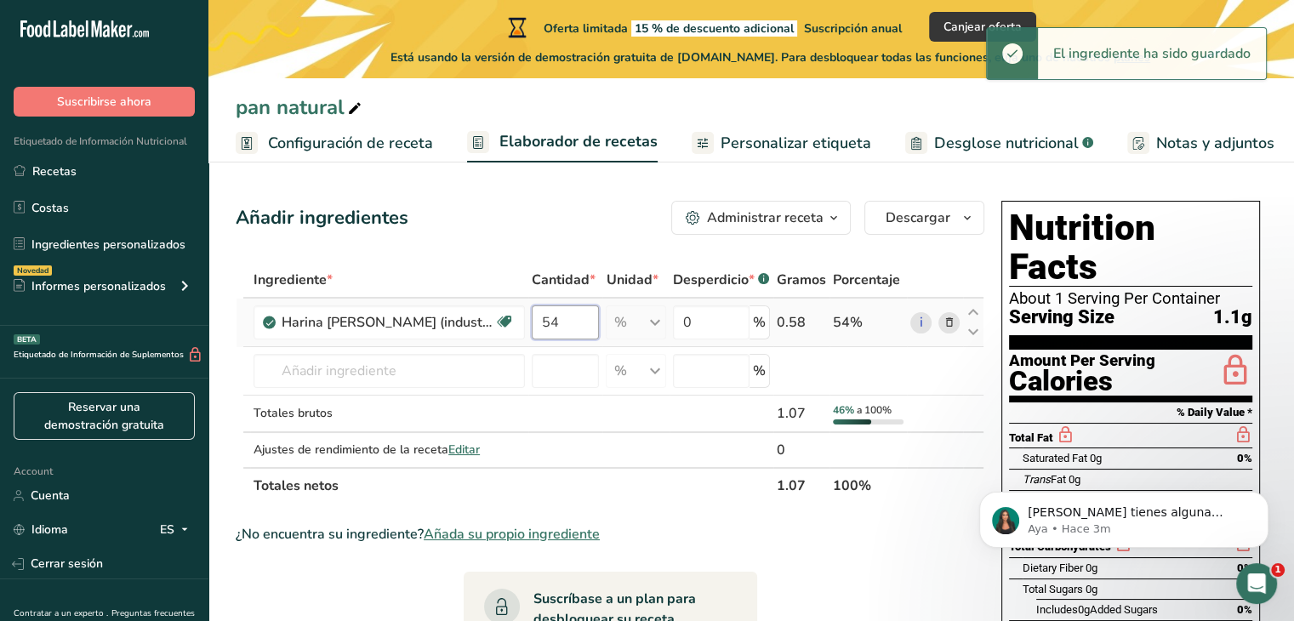
click at [572, 313] on input "54" at bounding box center [565, 322] width 67 height 34
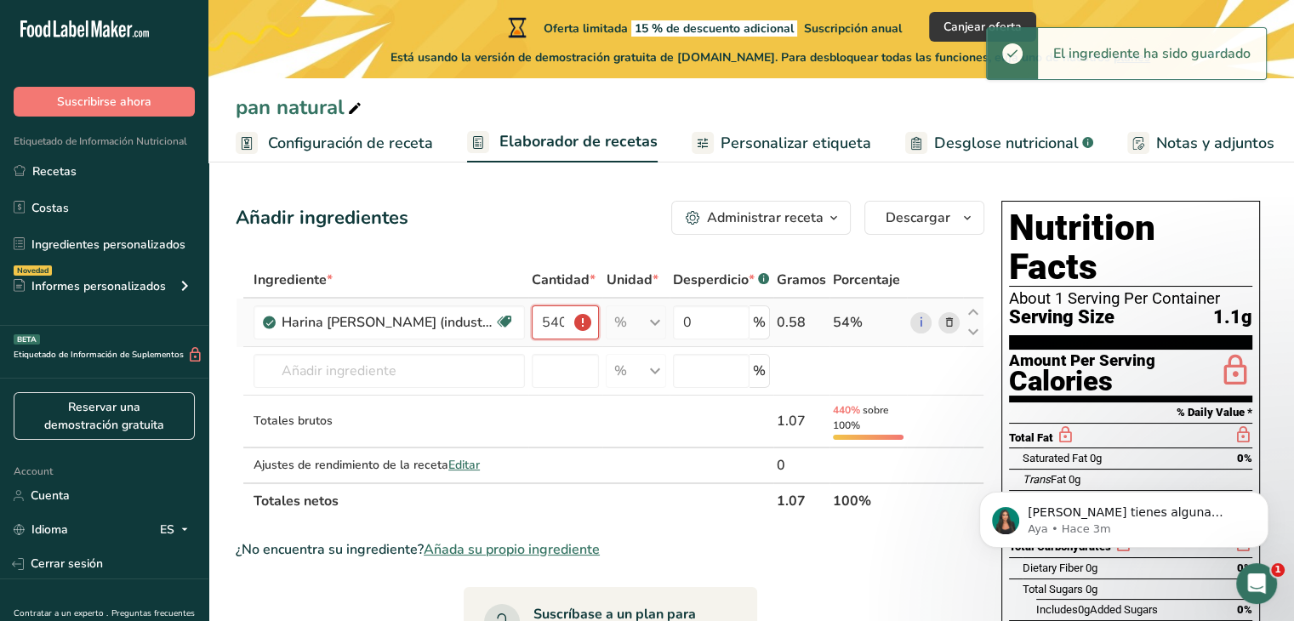
scroll to position [0, 1]
type input "540"
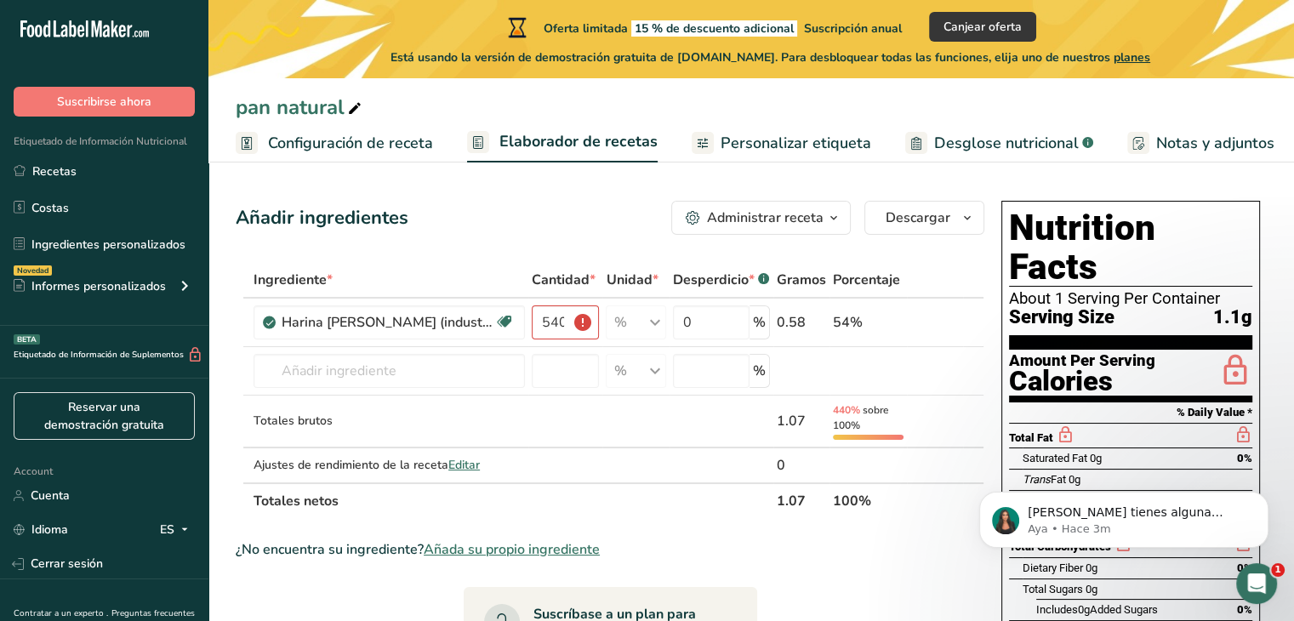
click at [602, 225] on div "Añadir ingredientes Administrar receta Eliminar receta Duplicar receta Escalar …" at bounding box center [610, 218] width 749 height 34
click at [327, 134] on span "Configuración de receta" at bounding box center [350, 143] width 165 height 23
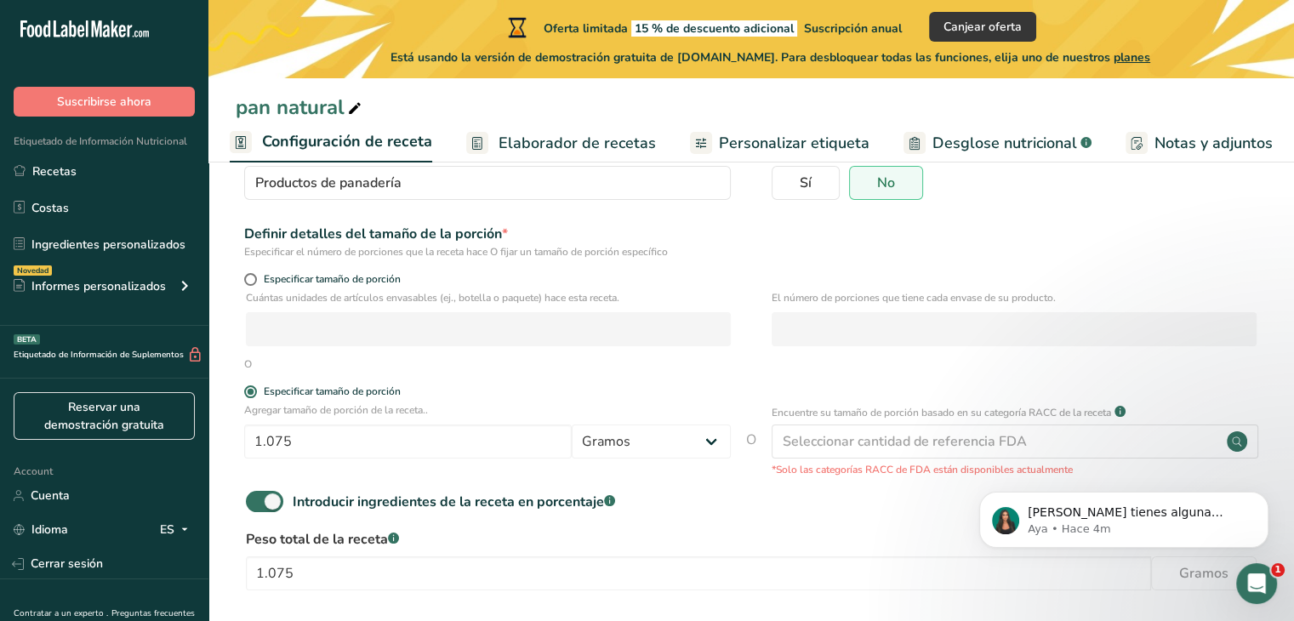
scroll to position [163, 0]
click at [310, 431] on input "1.075" at bounding box center [408, 441] width 328 height 34
type input "1075"
click at [776, 379] on form "Nombre de la receta * pan natural Código de receta .a-a{fill:#347362;}.b-a{fill…" at bounding box center [751, 352] width 1031 height 631
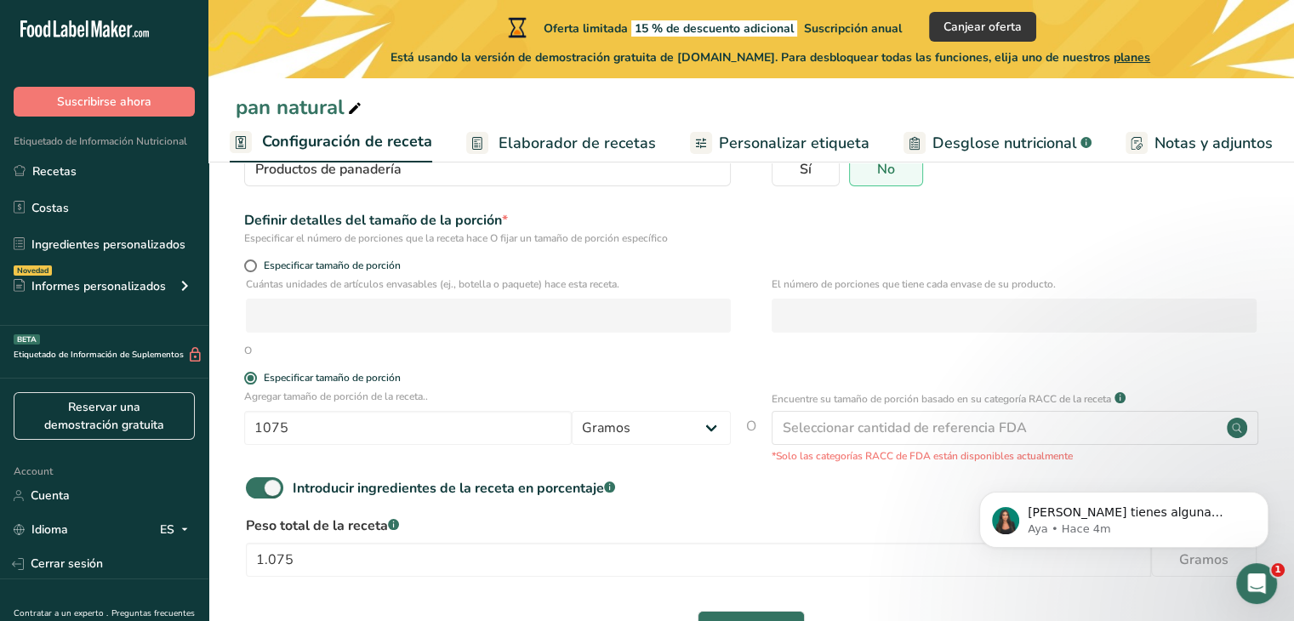
scroll to position [238, 0]
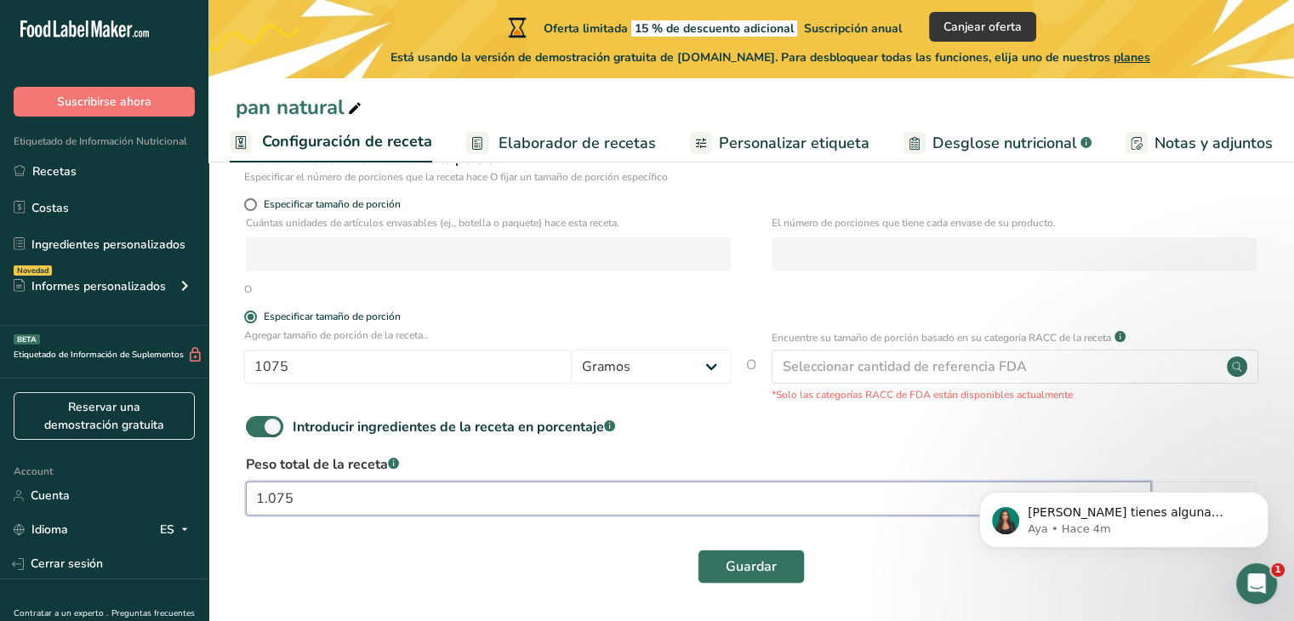
click at [260, 500] on input "1.075" at bounding box center [698, 499] width 905 height 34
type input "1075"
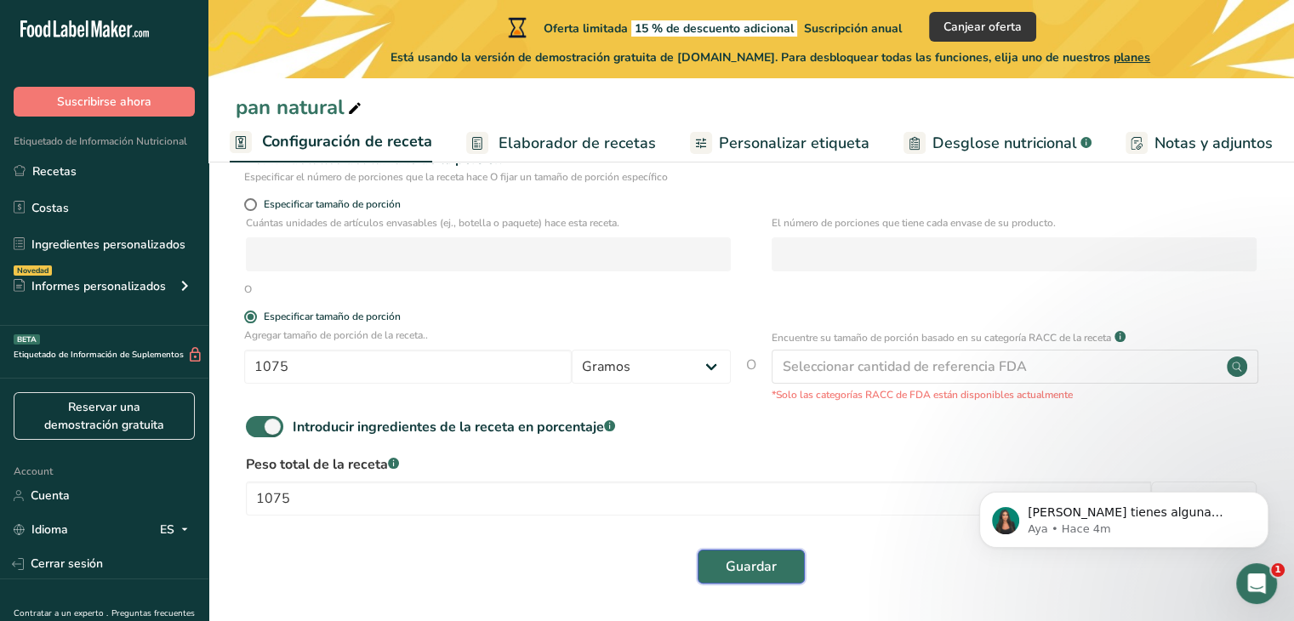
click at [760, 573] on span "Guardar" at bounding box center [751, 566] width 51 height 20
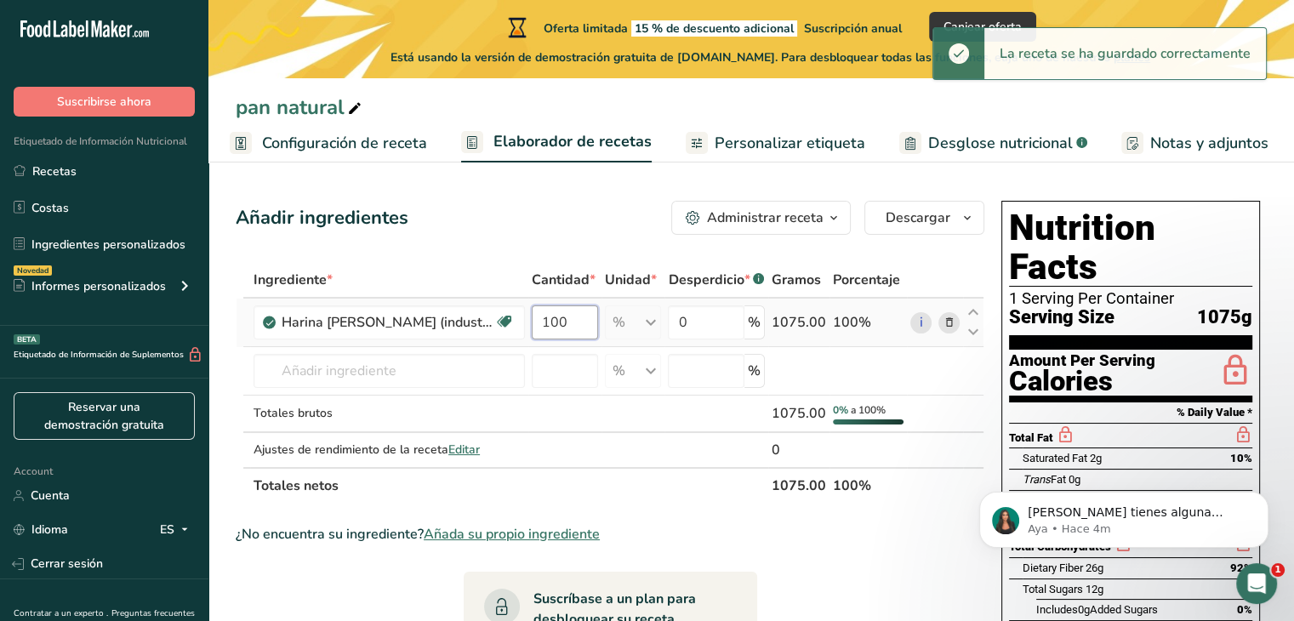
click at [568, 319] on input "100" at bounding box center [565, 322] width 66 height 34
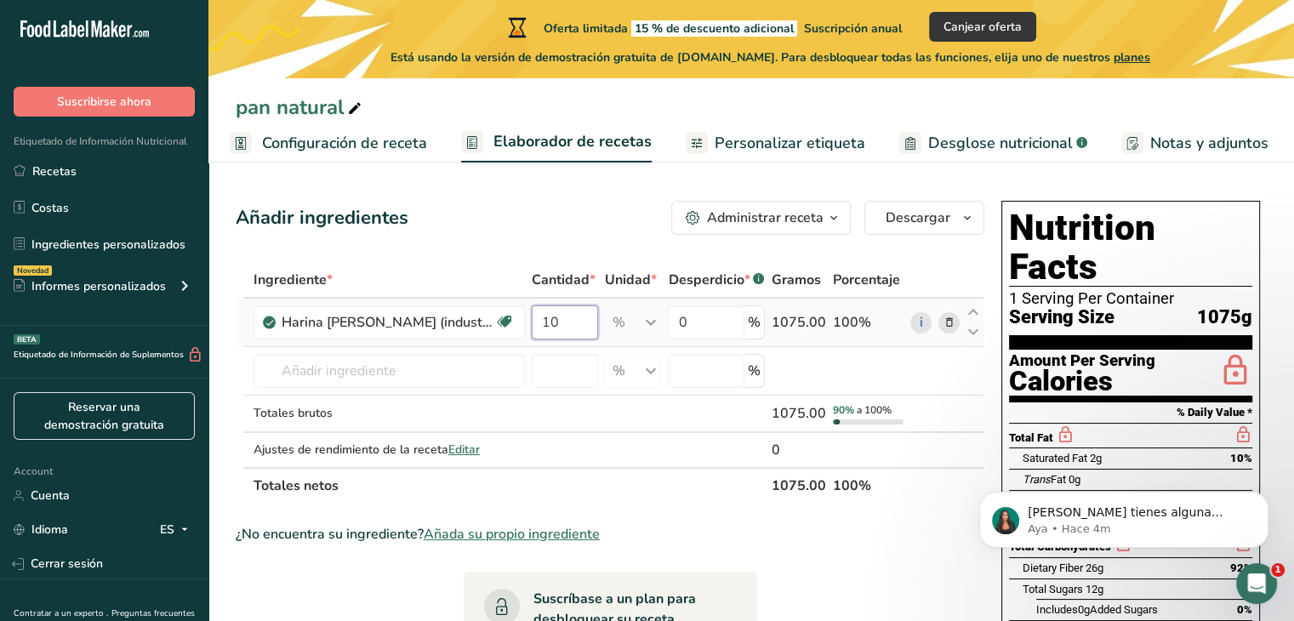
type input "1"
type input "5"
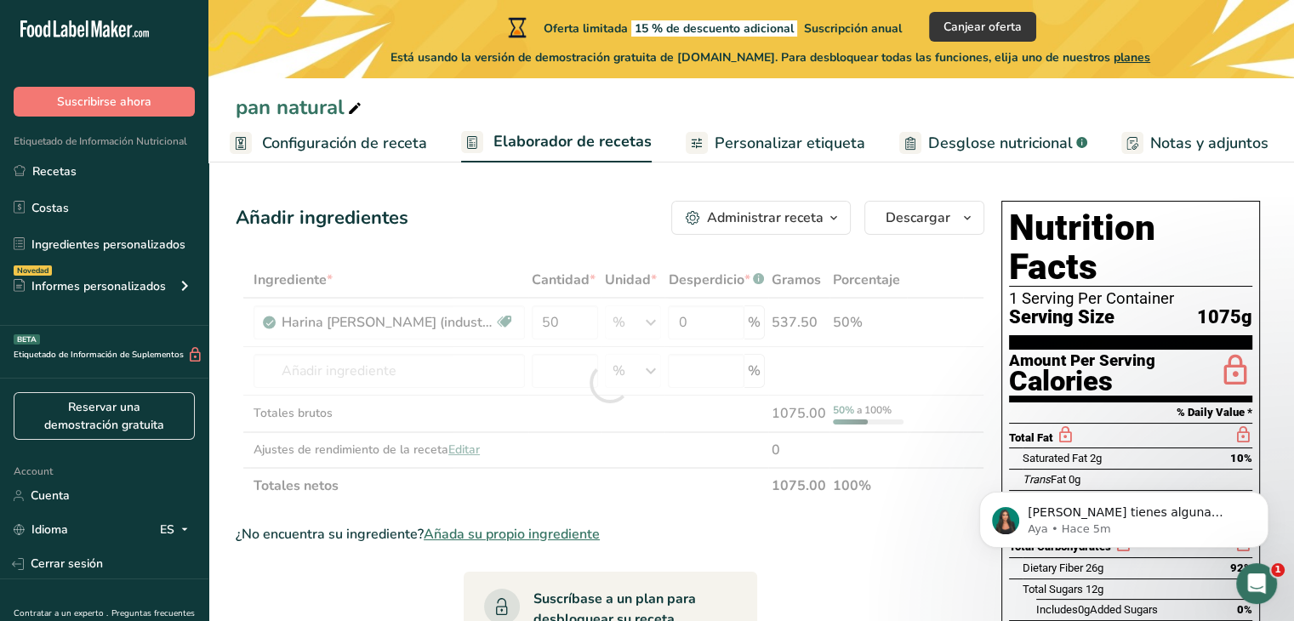
click at [602, 245] on div "Añadir ingredientes Administrar receta Eliminar receta Duplicar receta Escalar …" at bounding box center [615, 625] width 759 height 863
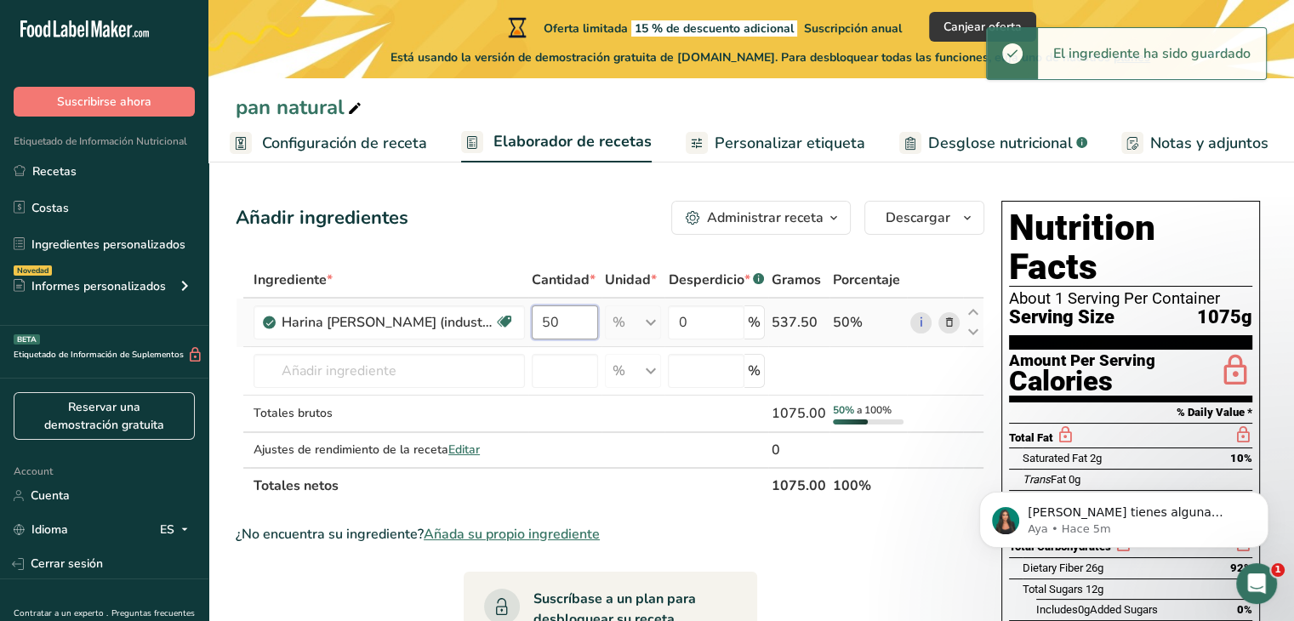
click at [572, 319] on input "50" at bounding box center [565, 322] width 66 height 34
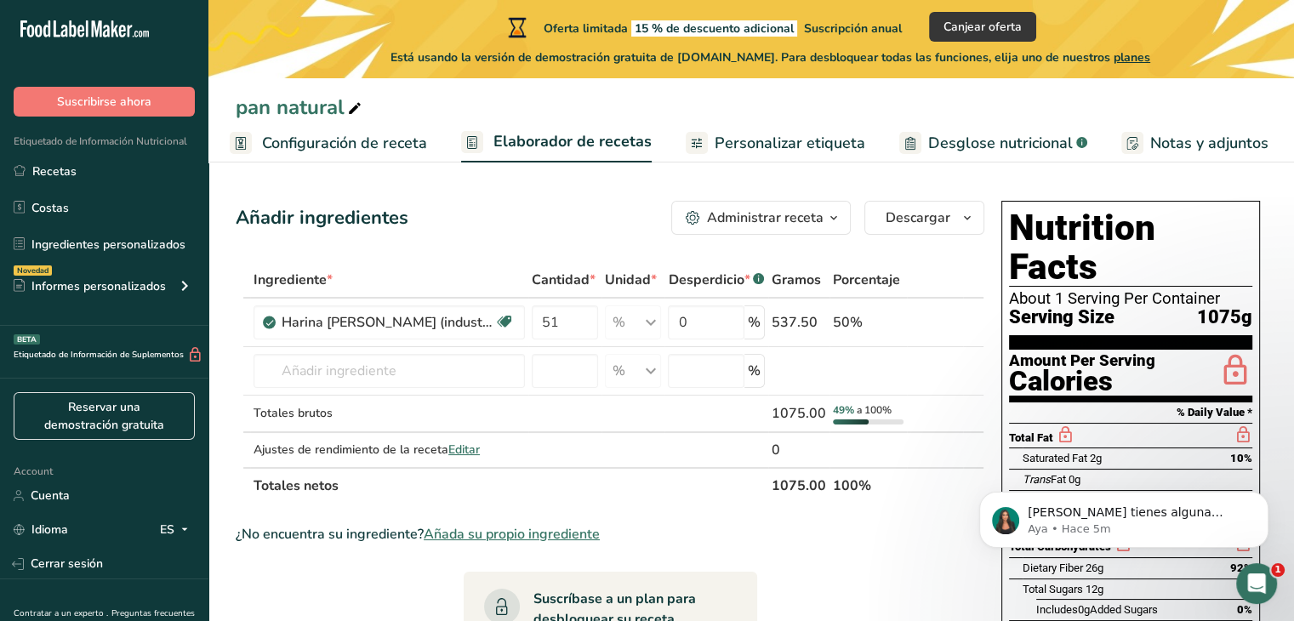
click at [583, 295] on div "Ingrediente * Cantidad * Unidad * Desperdicio * .a-a{fill:#347362;}.b-a{fill:#f…" at bounding box center [610, 383] width 749 height 242
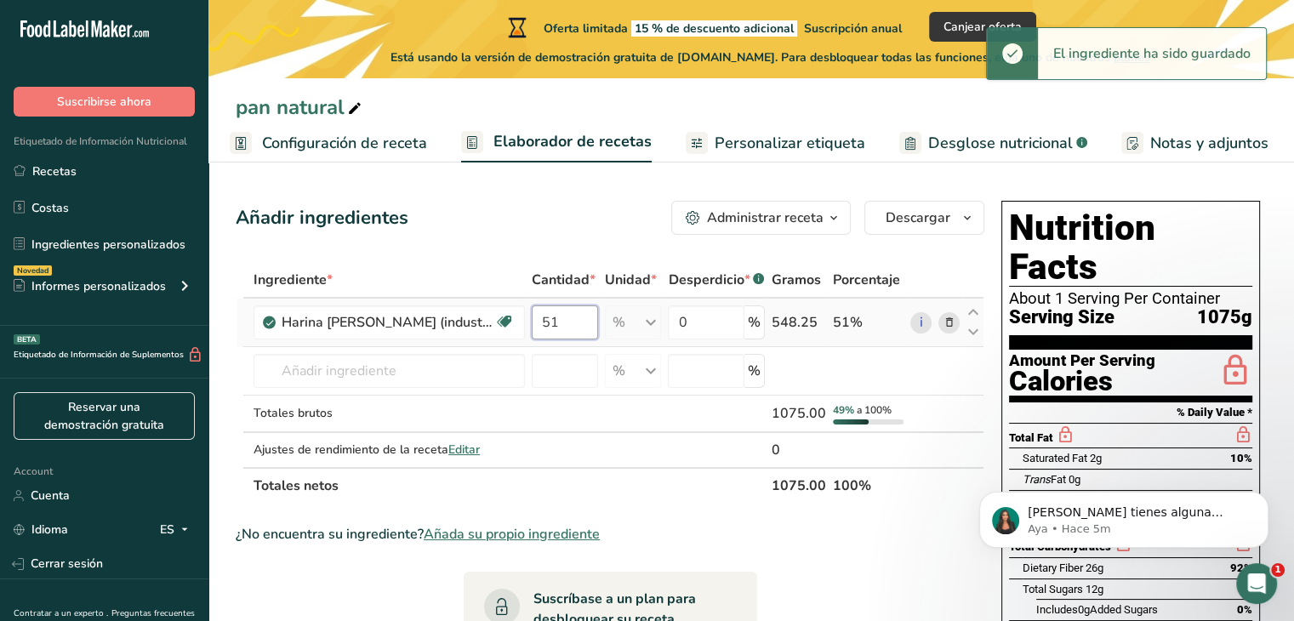
click at [570, 328] on input "51" at bounding box center [565, 322] width 66 height 34
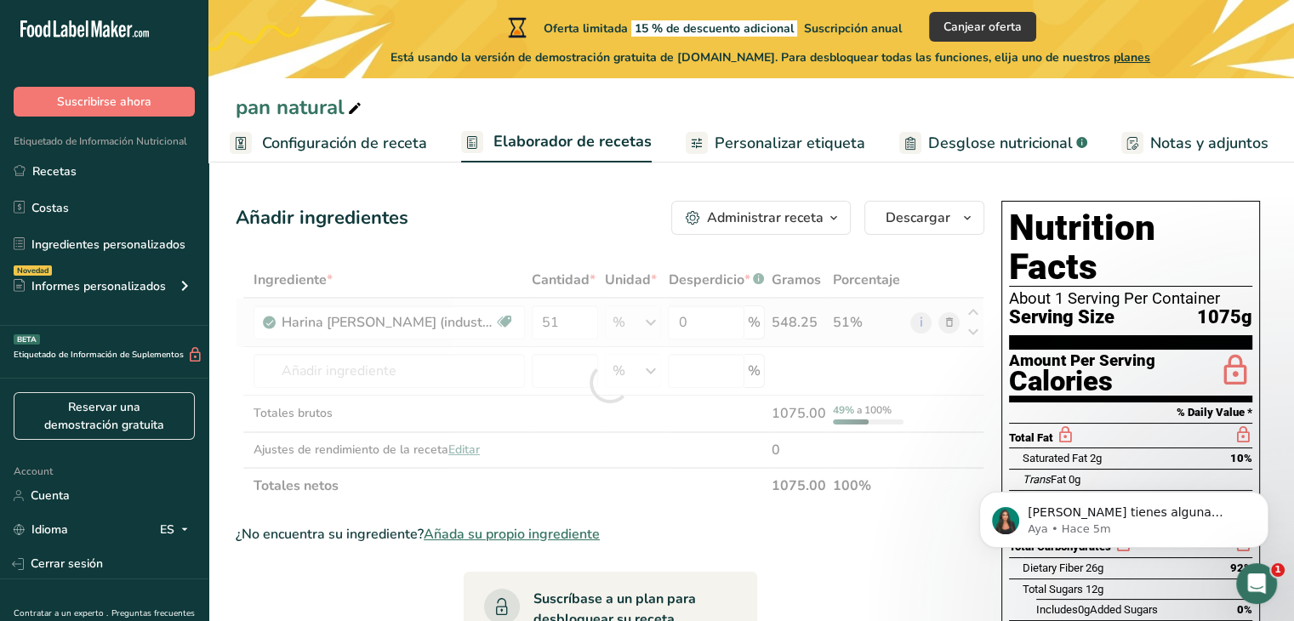
click at [802, 328] on div "Ingrediente * Cantidad * Unidad * Desperdicio * .a-a{fill:#347362;}.b-a{fill:#f…" at bounding box center [610, 383] width 749 height 242
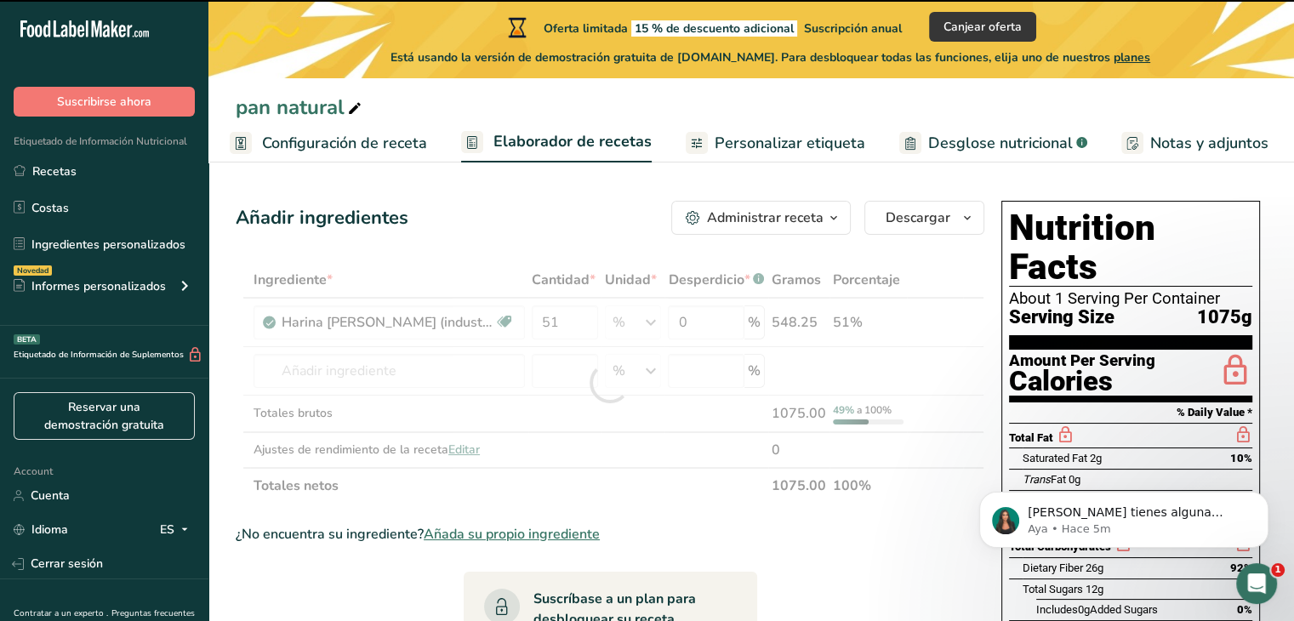
click at [802, 328] on div at bounding box center [610, 383] width 749 height 242
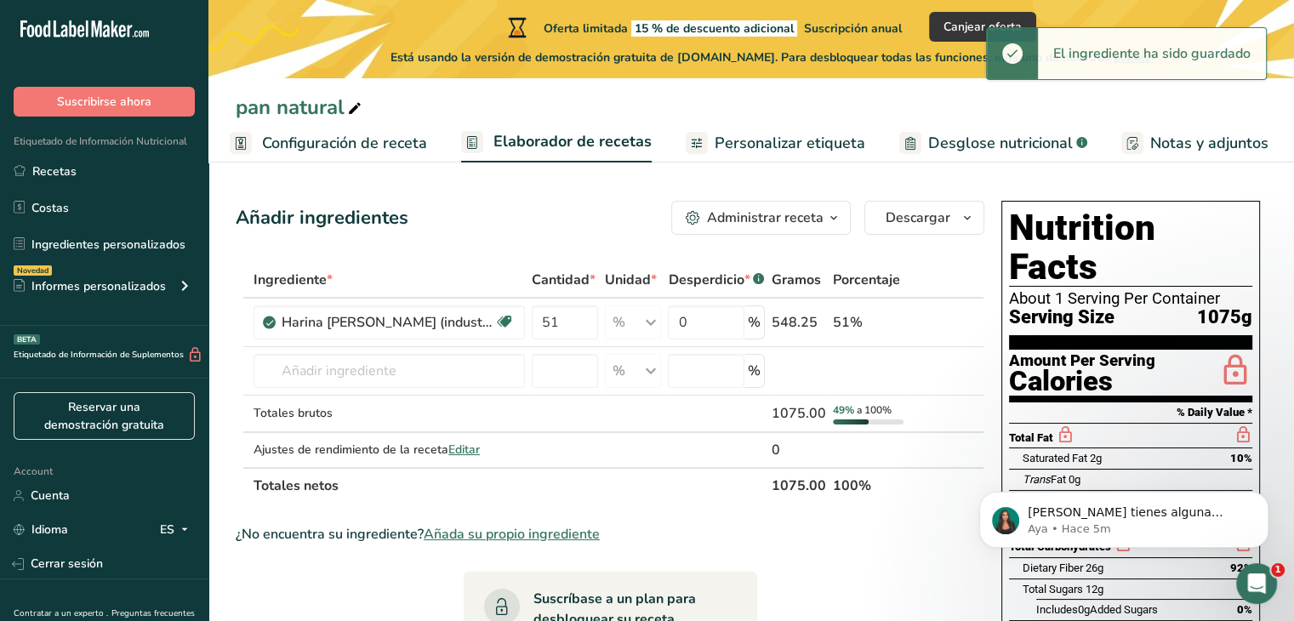
click at [802, 328] on div "548.25" at bounding box center [799, 322] width 54 height 20
click at [585, 329] on input "51" at bounding box center [565, 322] width 66 height 34
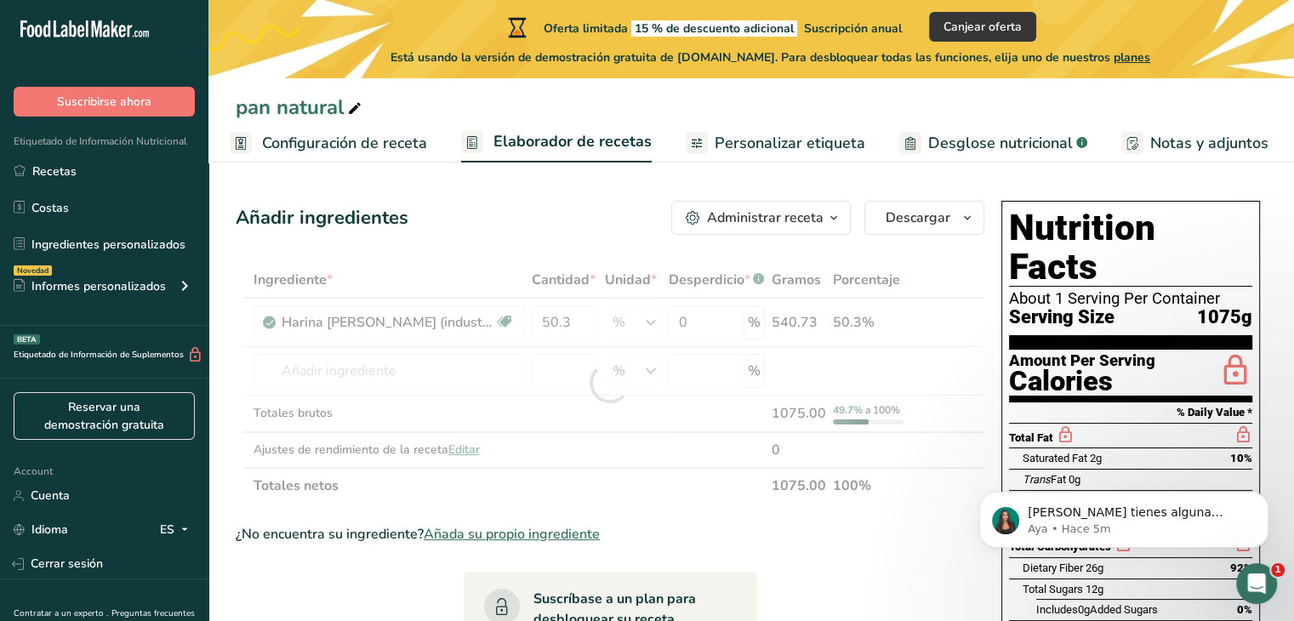
click at [579, 255] on div "Añadir ingredientes Administrar receta Eliminar receta Duplicar receta Escalar …" at bounding box center [615, 625] width 759 height 863
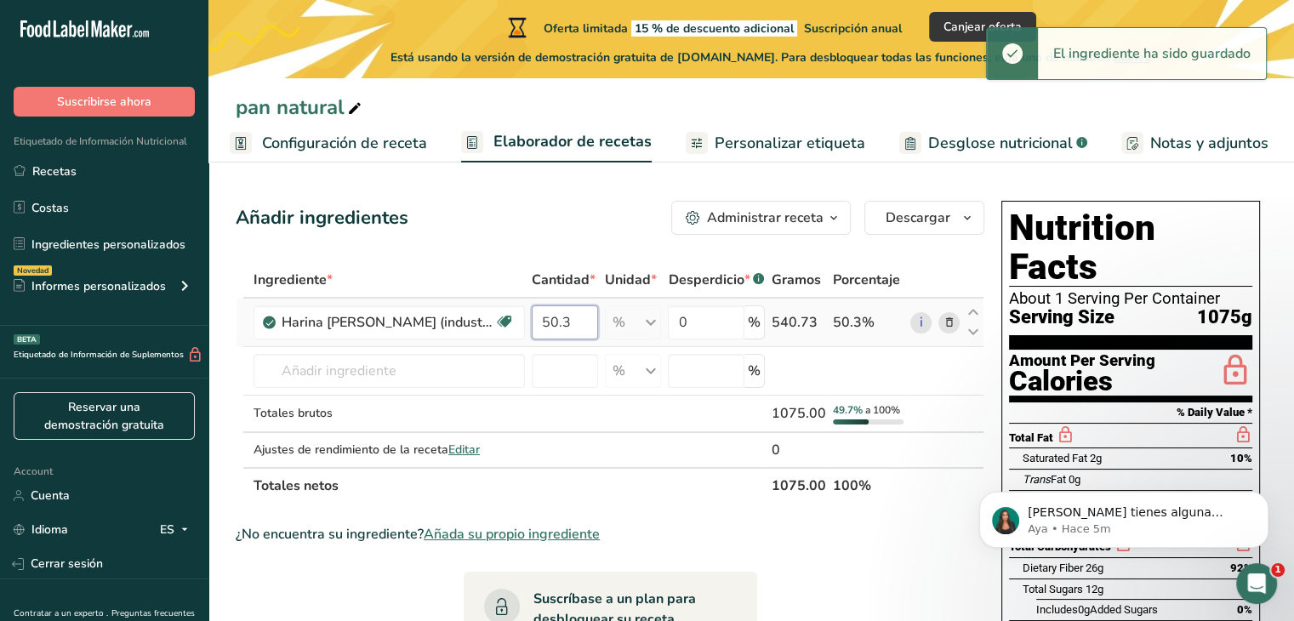
click at [578, 321] on input "50.3" at bounding box center [565, 322] width 66 height 34
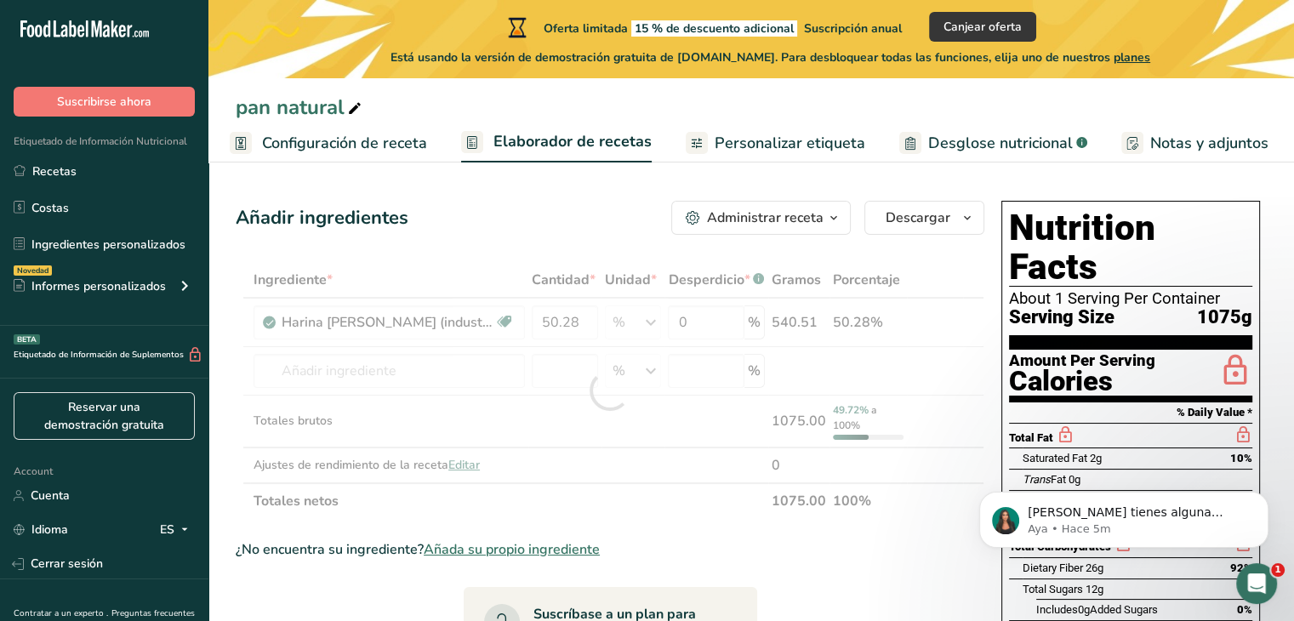
click at [553, 249] on div "Añadir ingredientes Administrar receta Eliminar receta Duplicar receta Escalar …" at bounding box center [615, 633] width 759 height 878
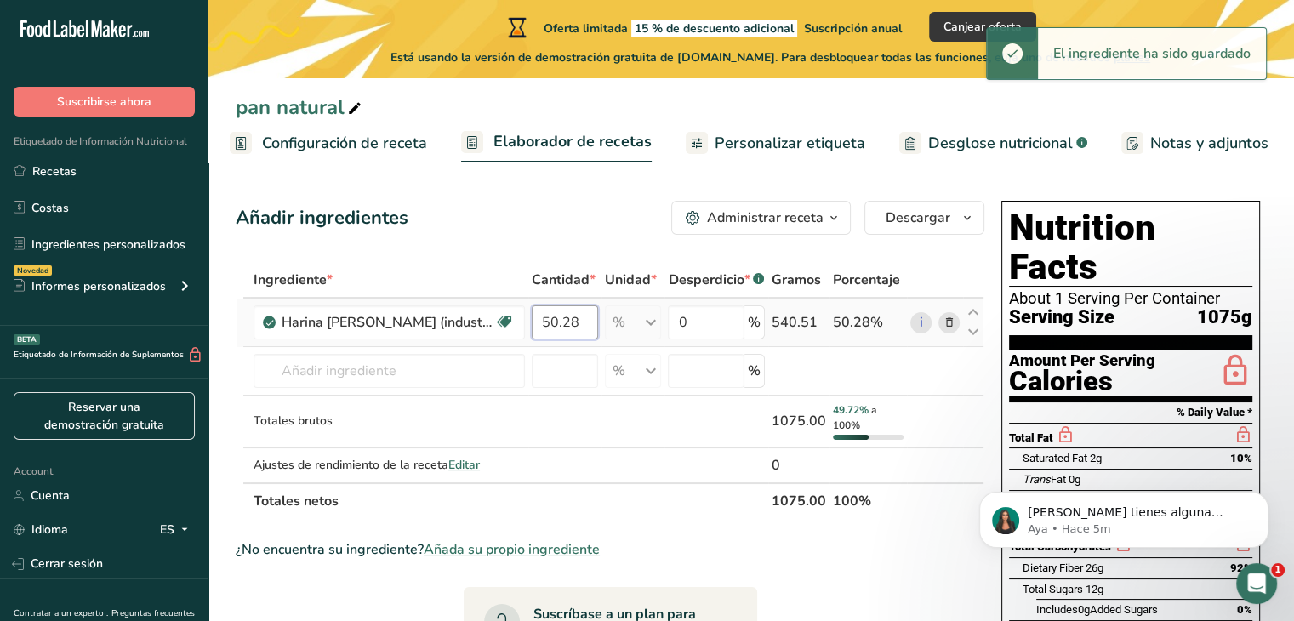
click at [575, 318] on input "50.28" at bounding box center [565, 322] width 66 height 34
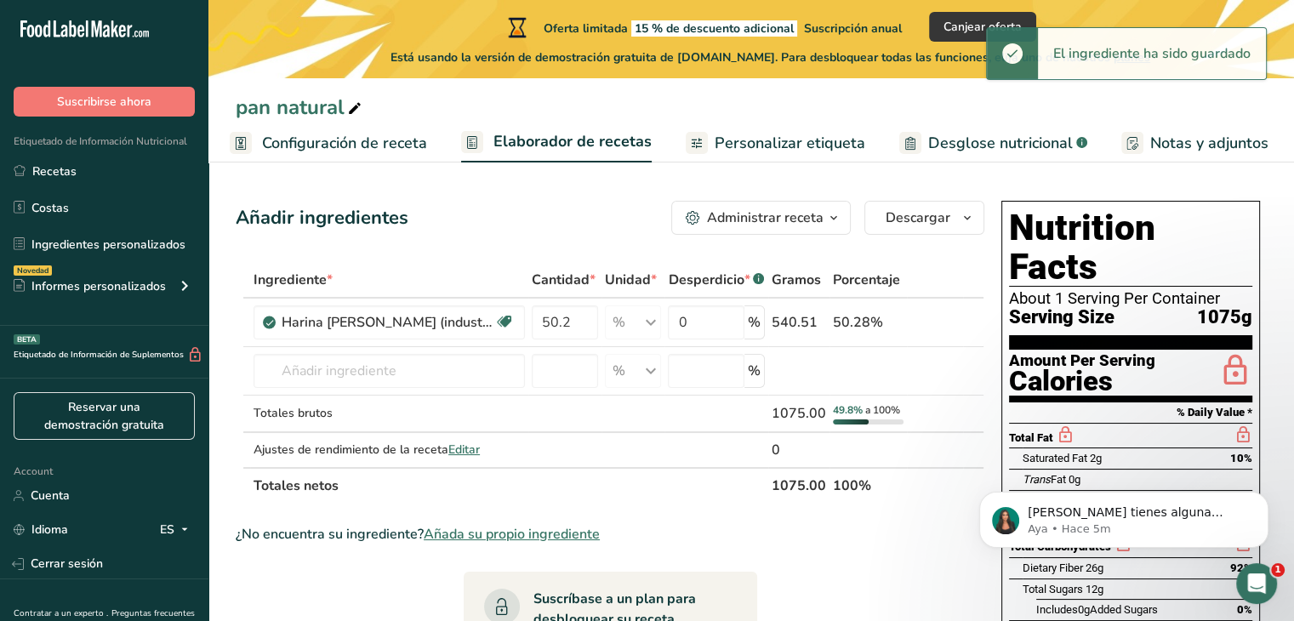
click at [587, 254] on div "Añadir ingredientes Administrar receta Eliminar receta Duplicar receta Escalar …" at bounding box center [615, 625] width 759 height 863
click at [576, 320] on input "50.2" at bounding box center [565, 322] width 66 height 34
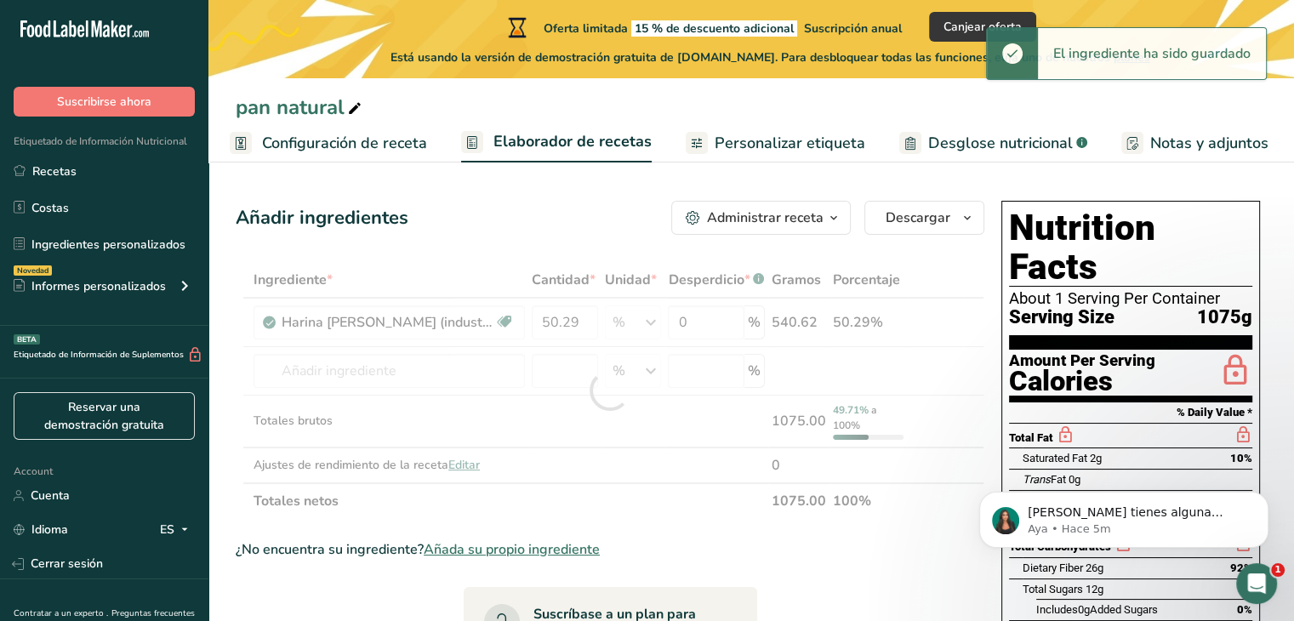
click at [579, 260] on div "Añadir ingredientes Administrar receta Eliminar receta Duplicar receta Escalar …" at bounding box center [615, 633] width 759 height 878
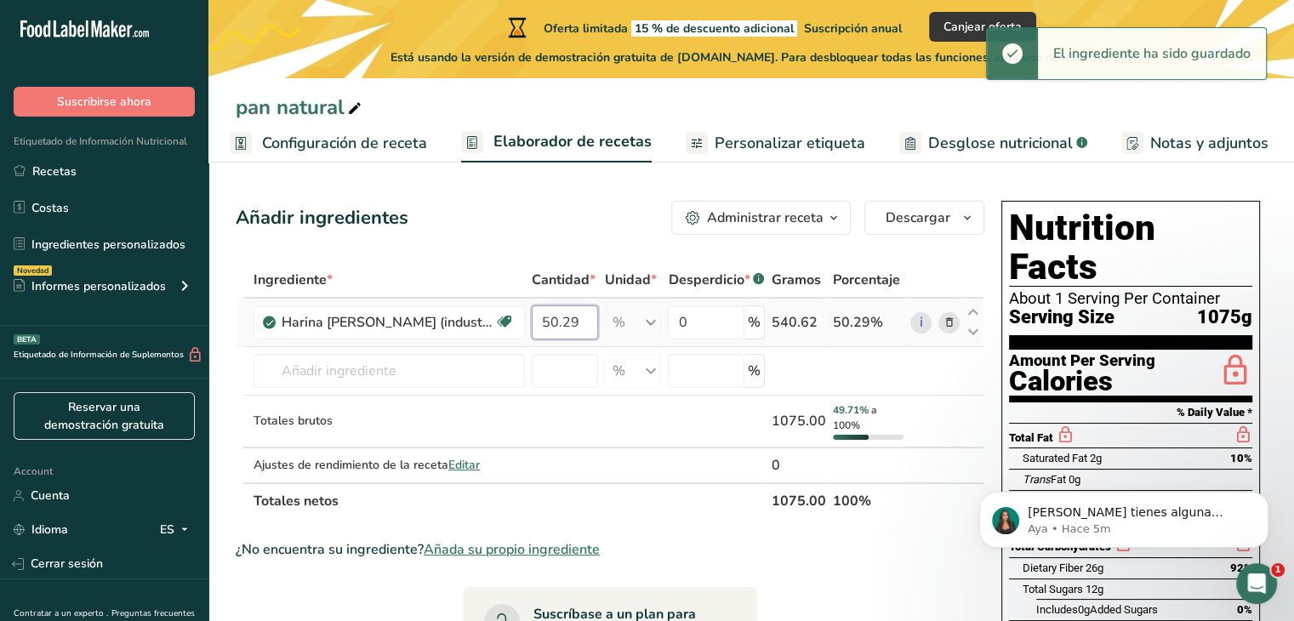
click at [577, 324] on input "50.29" at bounding box center [565, 322] width 66 height 34
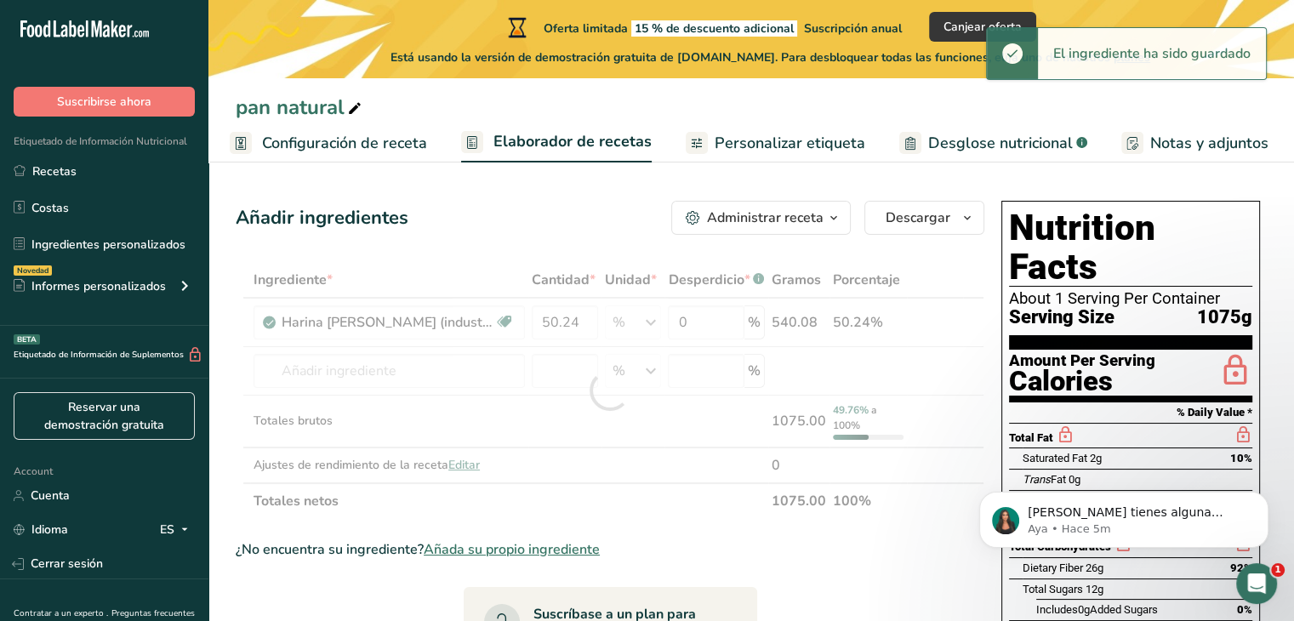
click at [598, 226] on div "Añadir ingredientes Administrar receta Eliminar receta Duplicar receta Escalar …" at bounding box center [610, 218] width 749 height 34
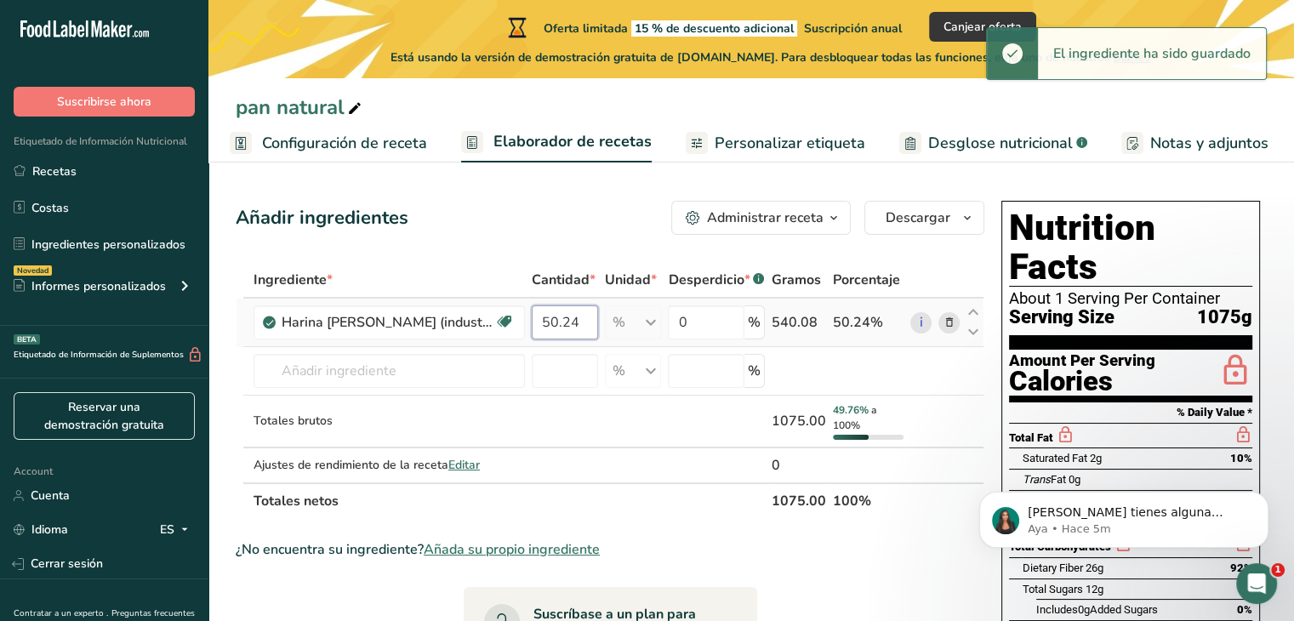
click at [574, 320] on input "50.24" at bounding box center [565, 322] width 66 height 34
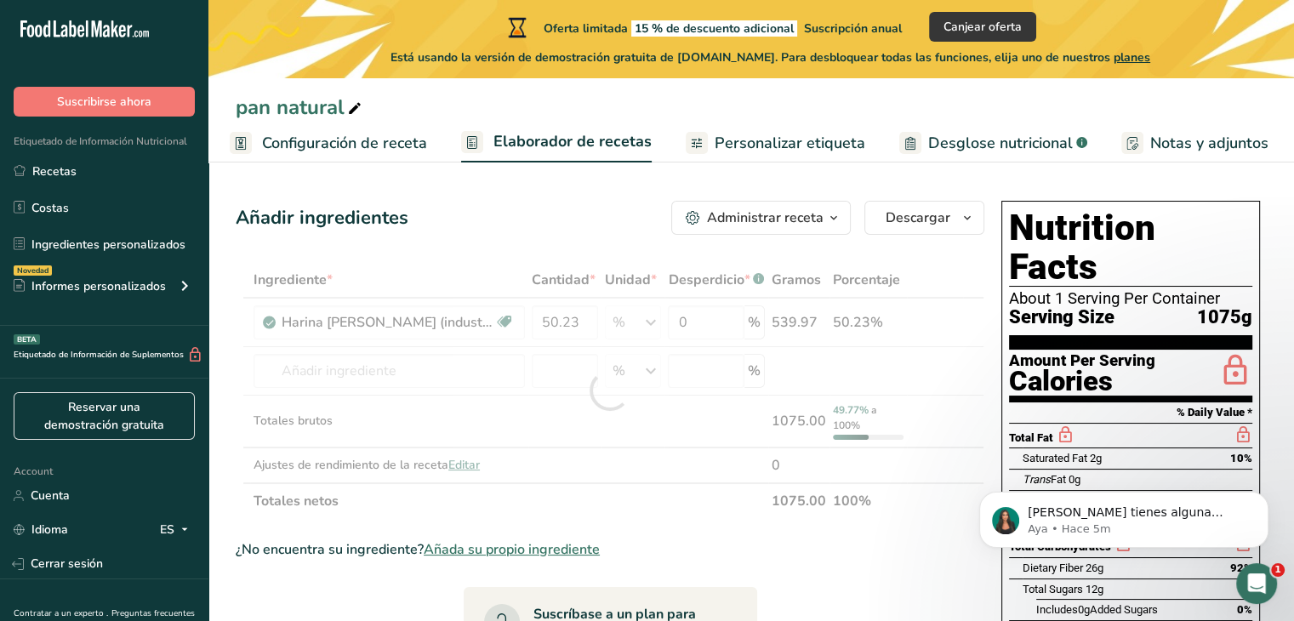
click at [599, 231] on div "Añadir ingredientes Administrar receta Eliminar receta Duplicar receta Escalar …" at bounding box center [610, 218] width 749 height 34
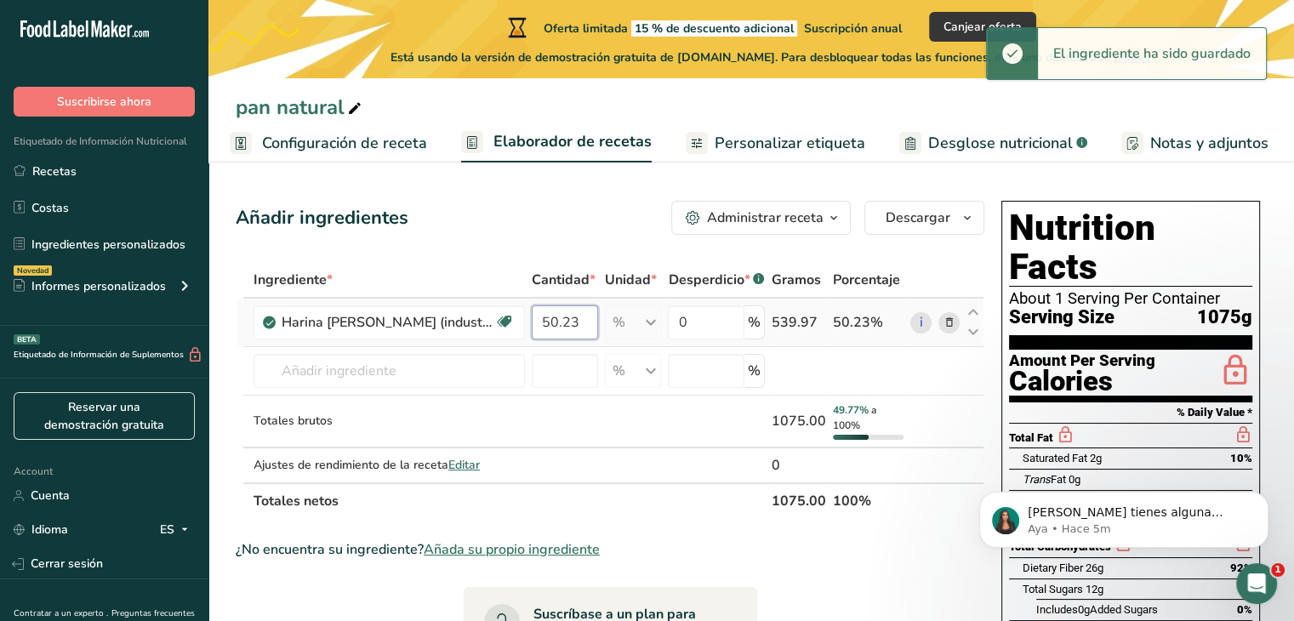
click at [580, 315] on input "50.23" at bounding box center [565, 322] width 66 height 34
type input "50.24"
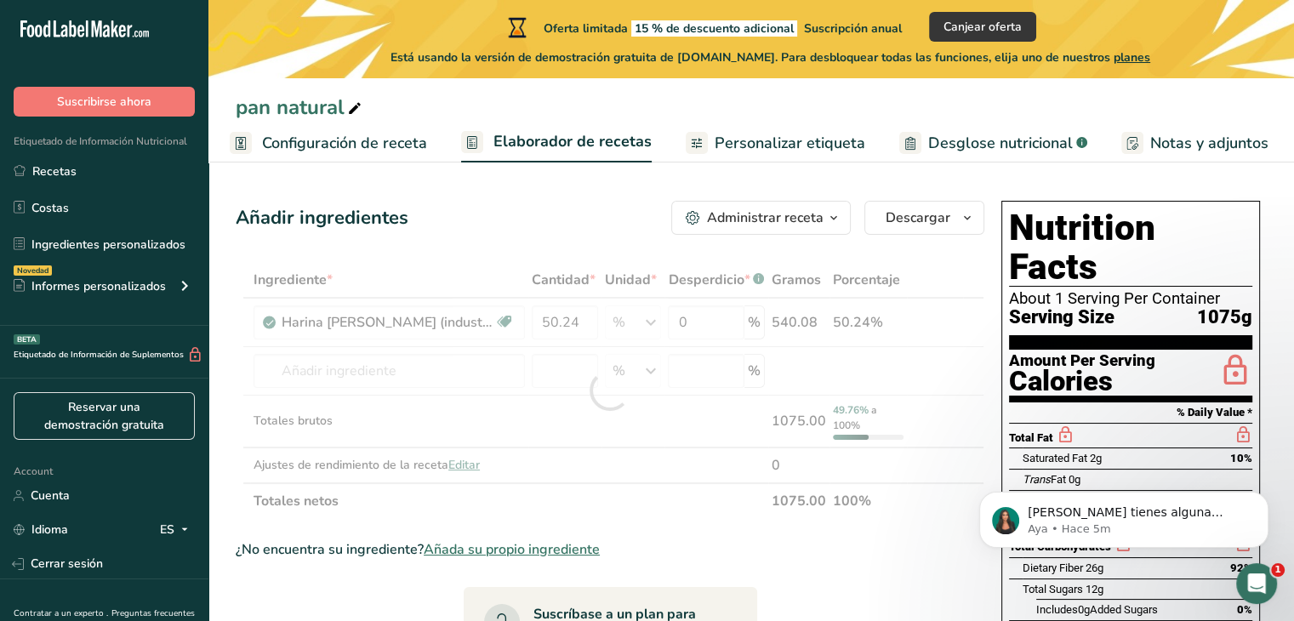
click at [582, 229] on div "Añadir ingredientes Administrar receta Eliminar receta Duplicar receta Escalar …" at bounding box center [610, 218] width 749 height 34
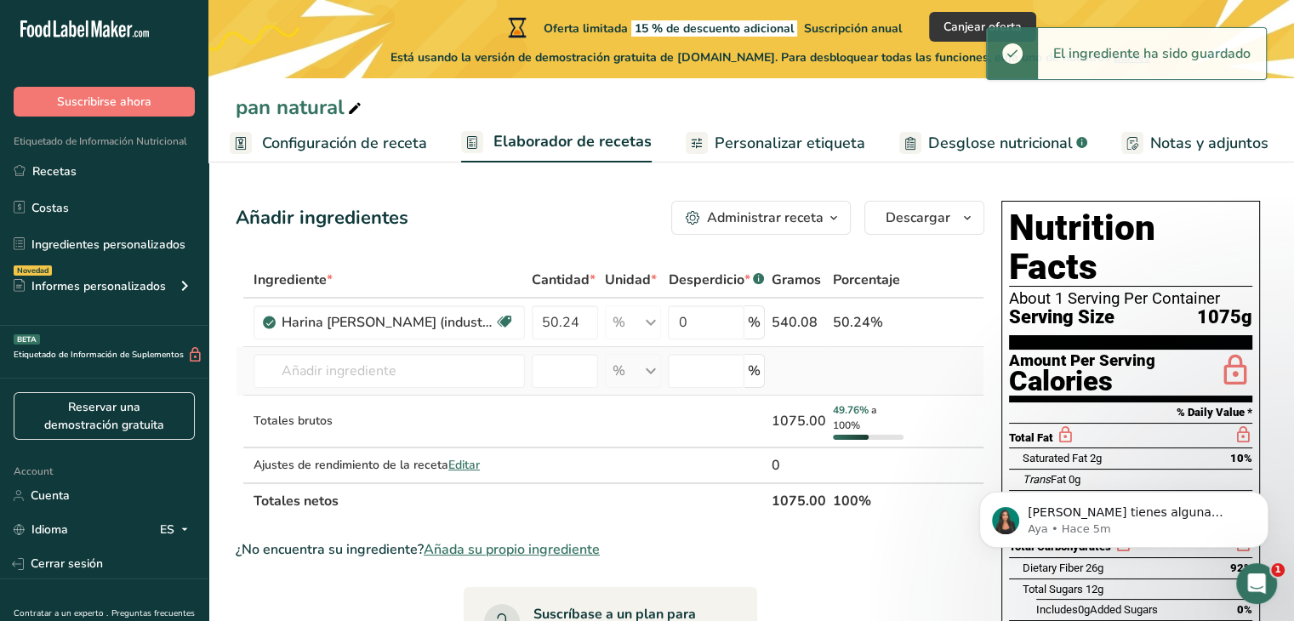
click at [386, 348] on td "Harina [PERSON_NAME] 1211 Leche entera, 3,25 % de grasa láctea, sin vitamina A …" at bounding box center [389, 371] width 278 height 49
click at [359, 362] on input "text" at bounding box center [389, 371] width 271 height 34
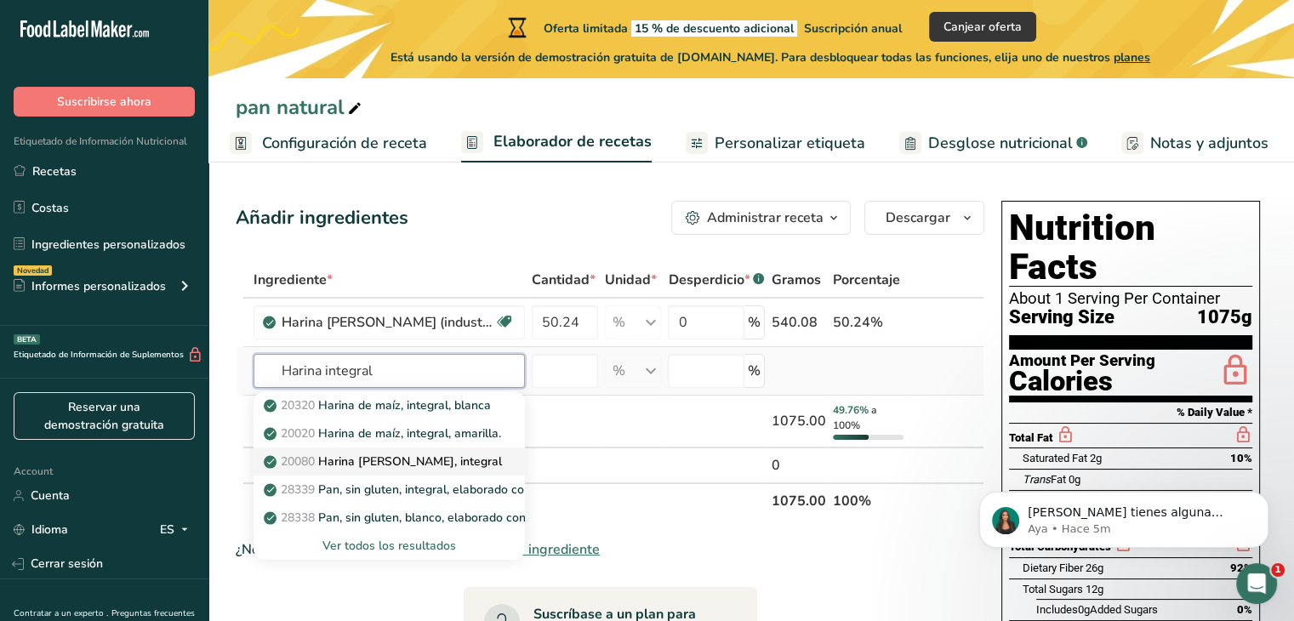
type input "Harina integral"
click at [466, 462] on div "20080 Harina [PERSON_NAME], integral" at bounding box center [375, 462] width 217 height 18
type input "Wheat flour, whole-grain"
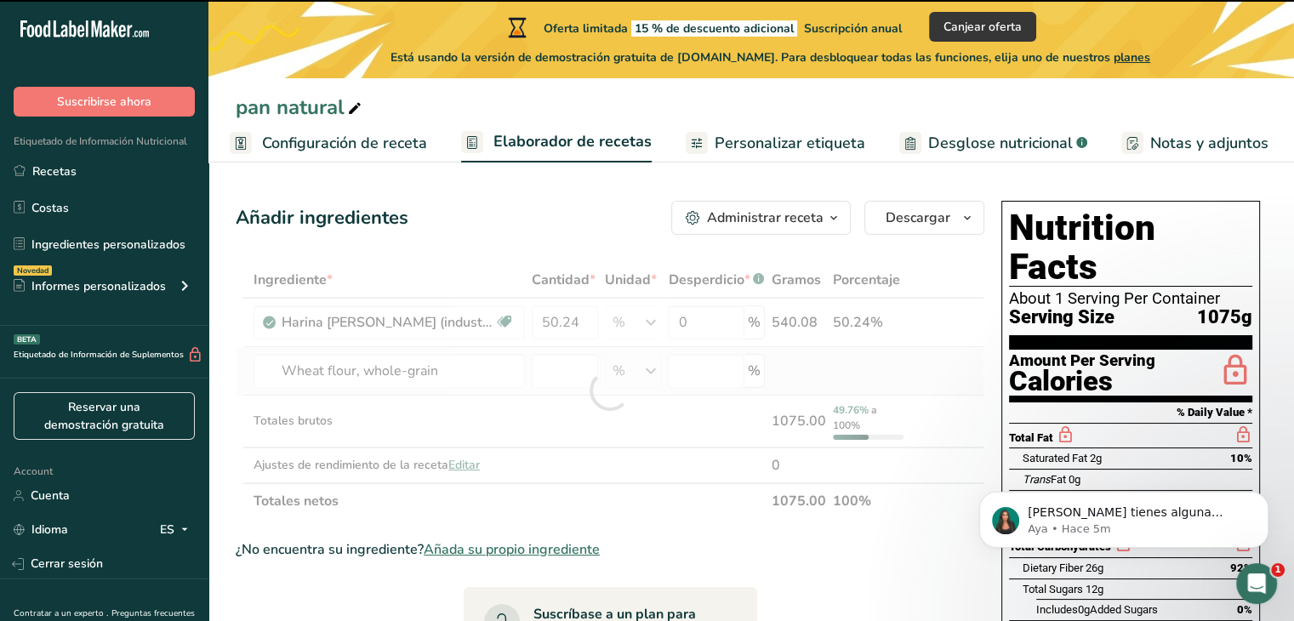
type input "0"
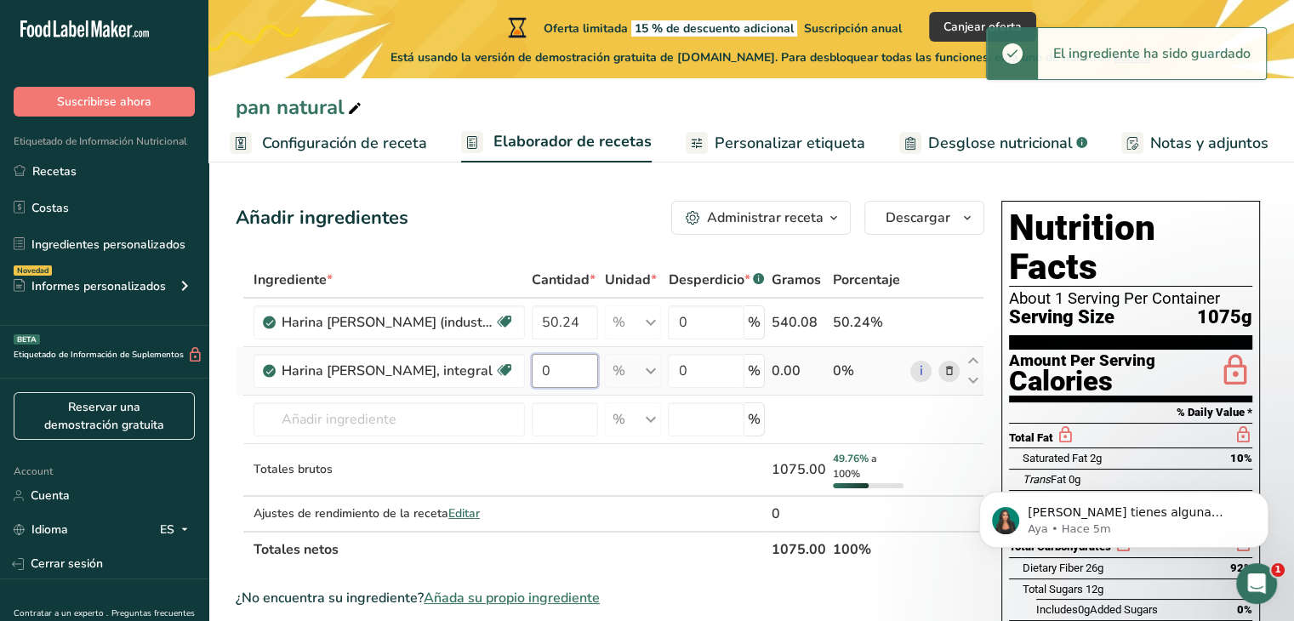
click at [585, 368] on input "0" at bounding box center [565, 371] width 66 height 34
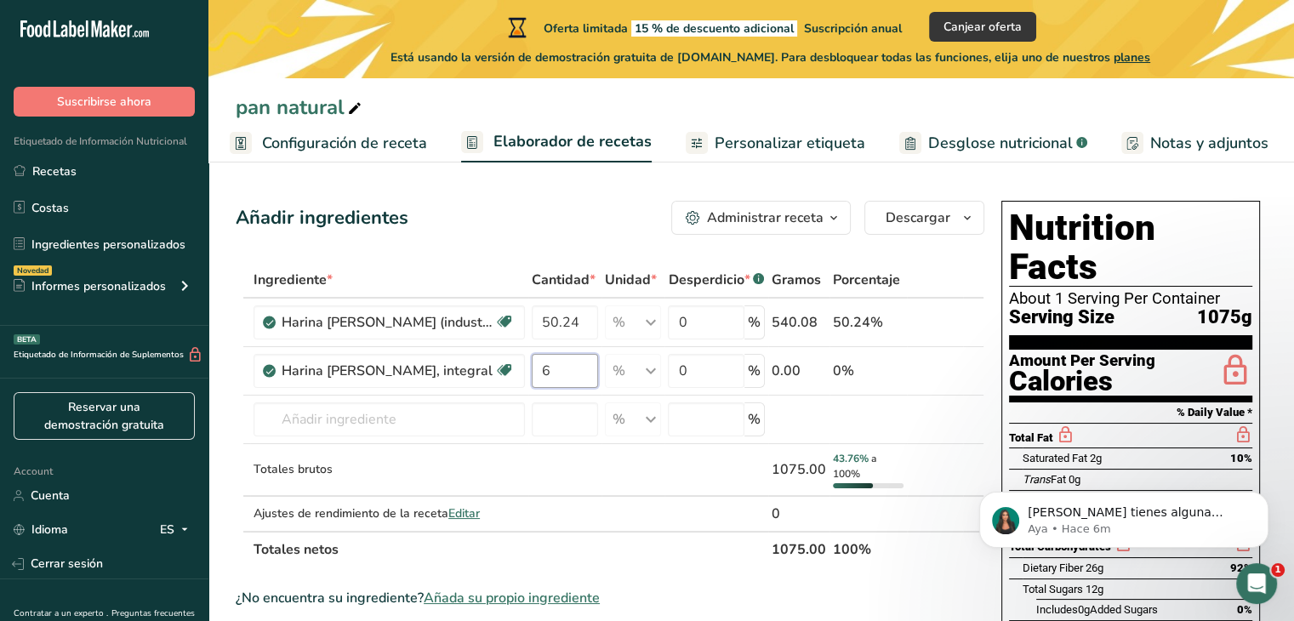
type input "6"
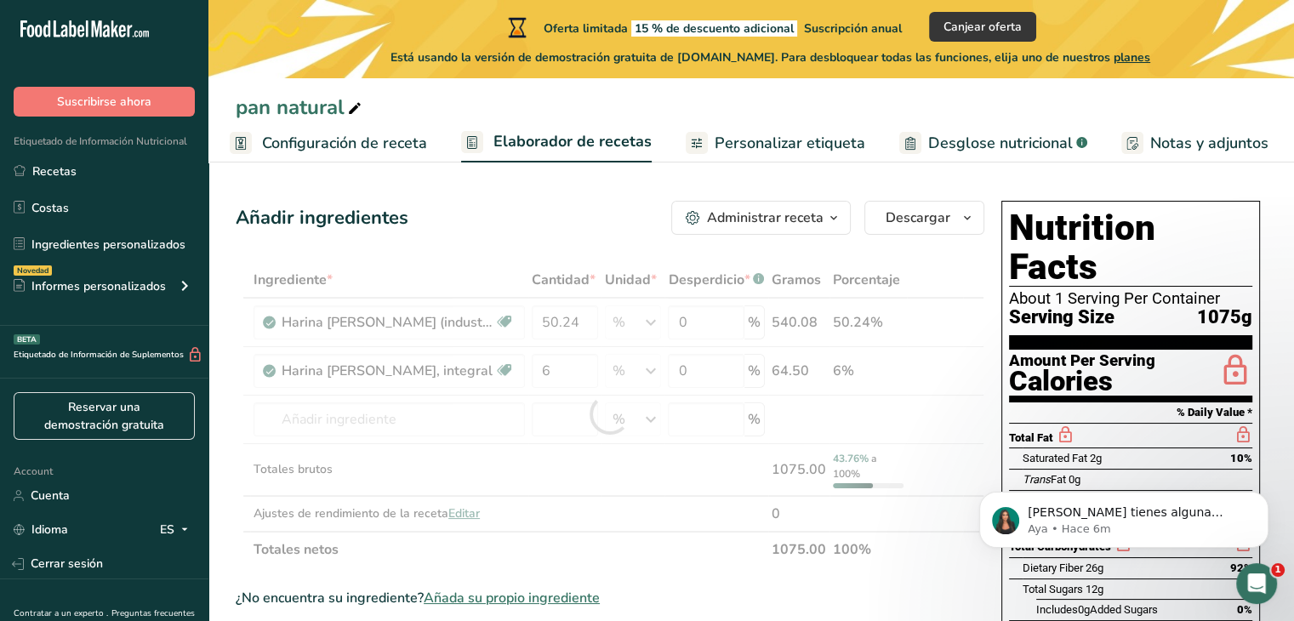
click at [591, 287] on div "Ingrediente * Cantidad * Unidad * Desperdicio * .a-a{fill:#347362;}.b-a{fill:#f…" at bounding box center [610, 414] width 749 height 305
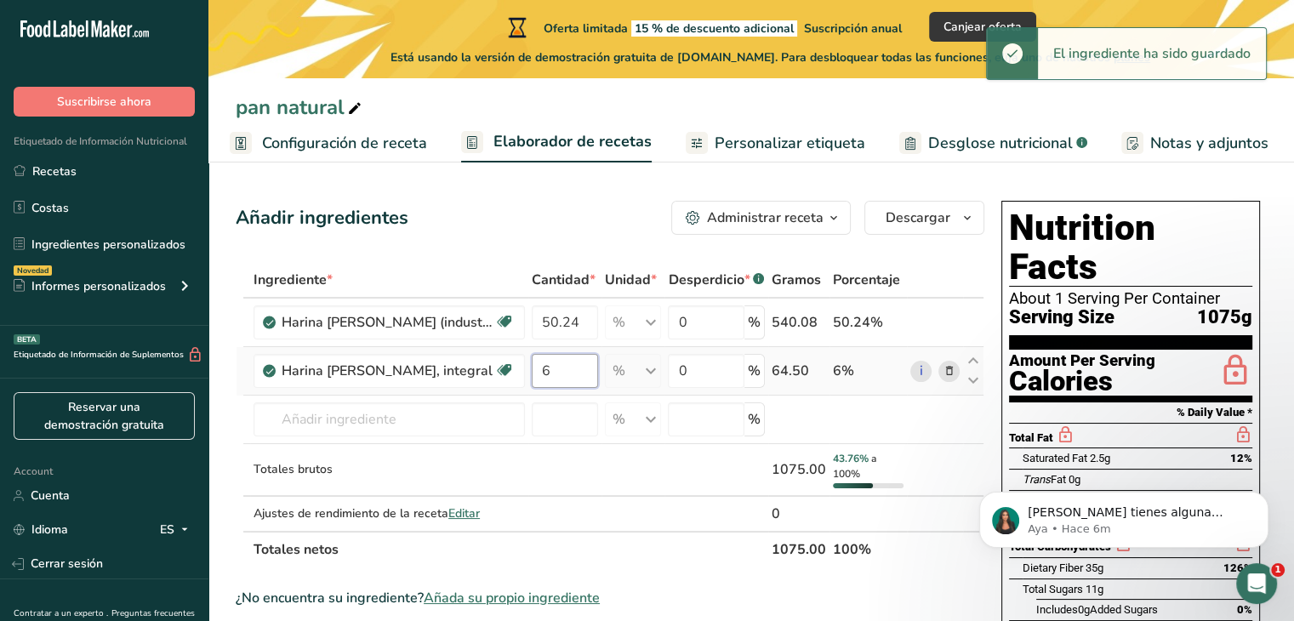
click at [565, 374] on input "6" at bounding box center [565, 371] width 66 height 34
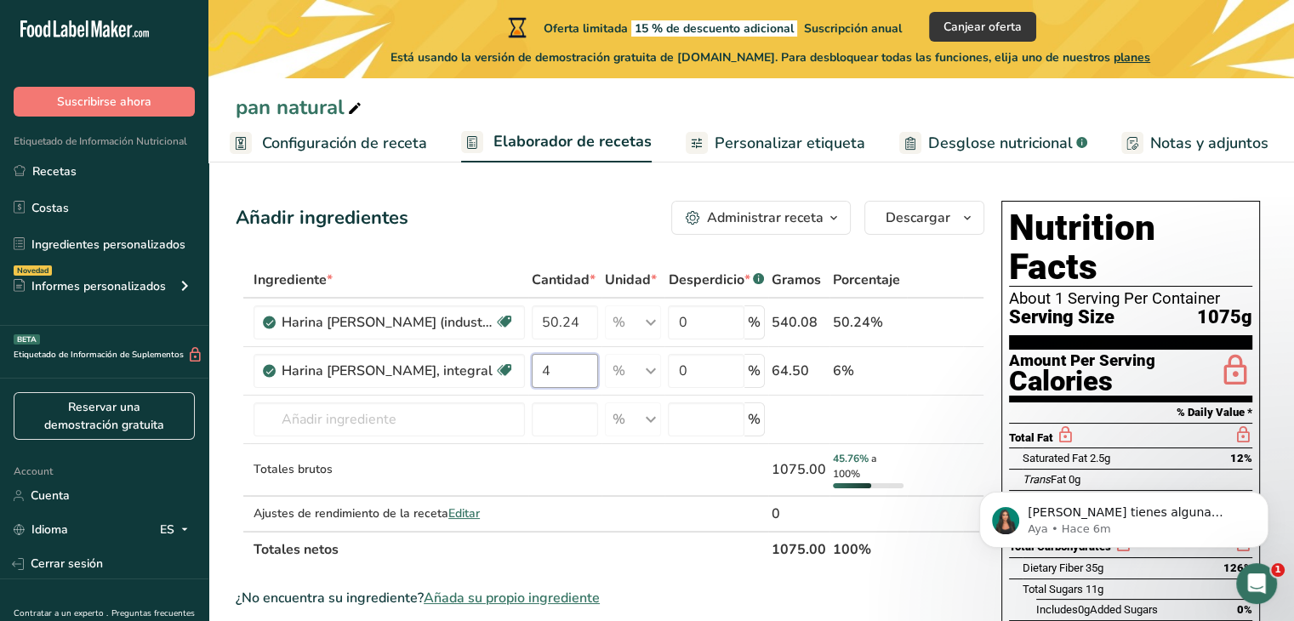
type input "4"
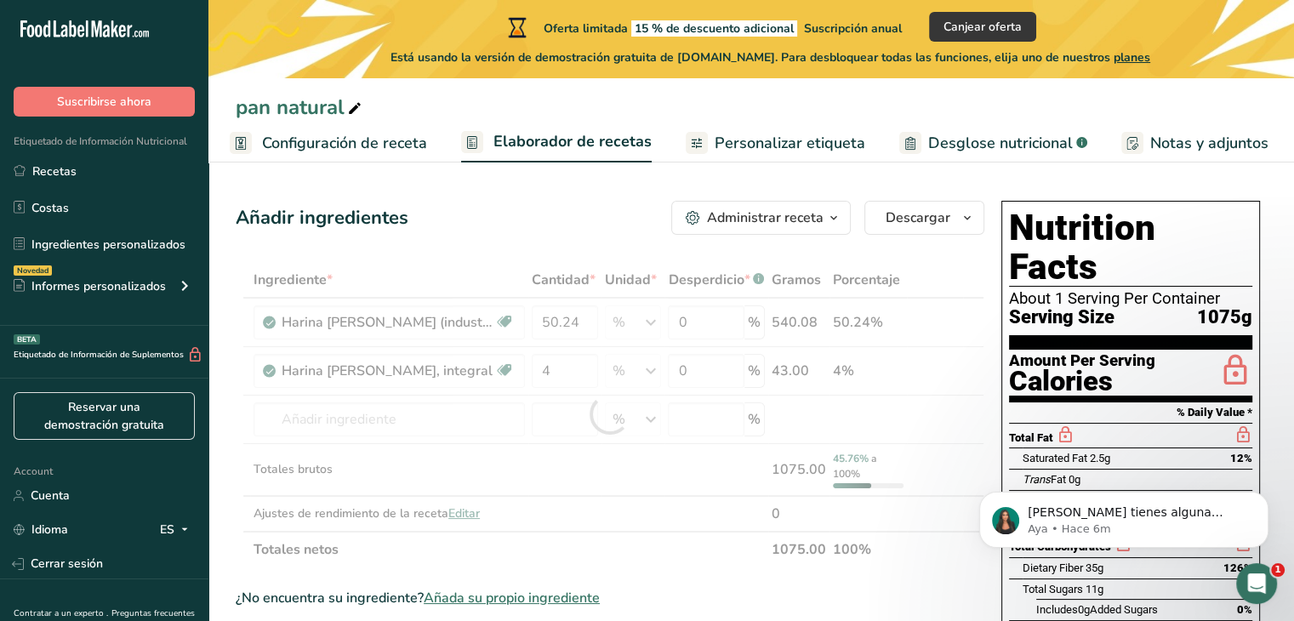
click at [590, 225] on div "Añadir ingredientes Administrar receta Eliminar receta Duplicar receta Escalar …" at bounding box center [610, 218] width 749 height 34
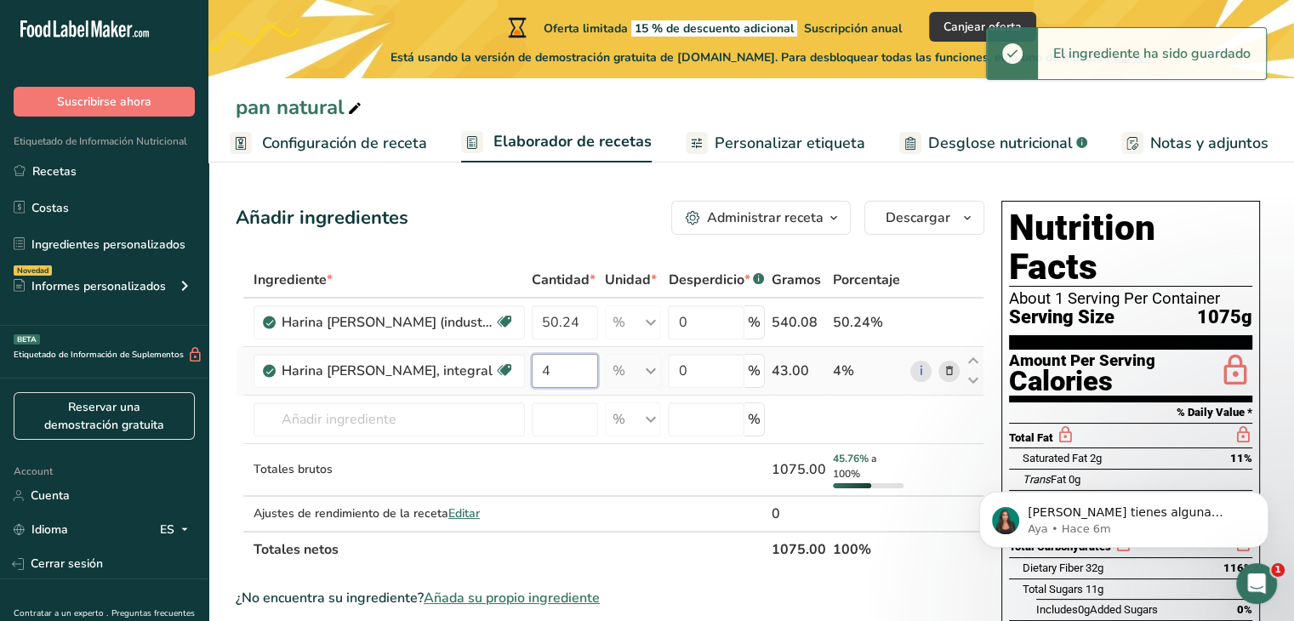
click at [572, 371] on input "4" at bounding box center [565, 371] width 66 height 34
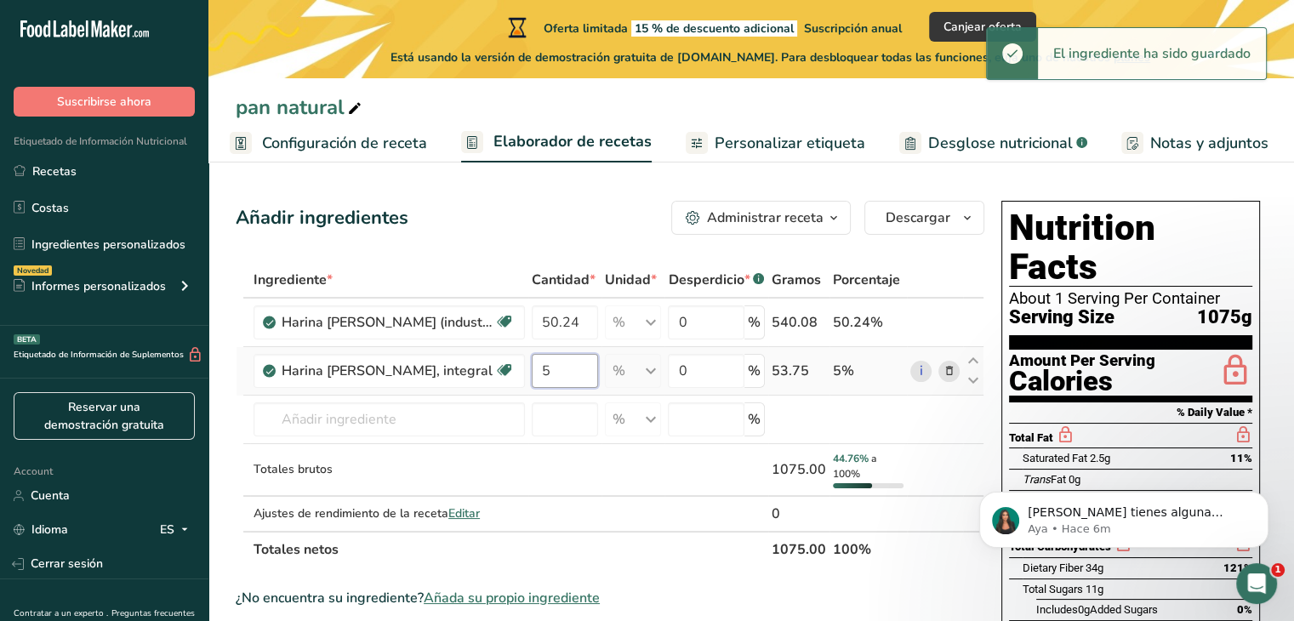
click at [565, 375] on input "5" at bounding box center [565, 371] width 66 height 34
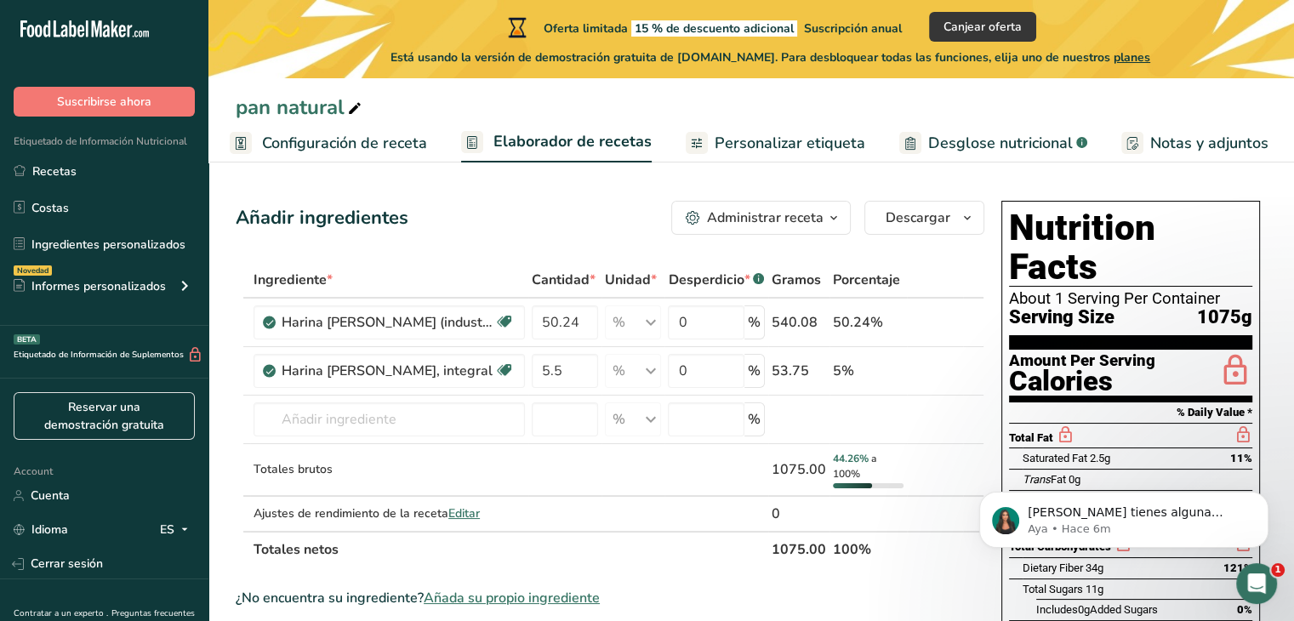
click at [573, 231] on div "Añadir ingredientes Administrar receta Eliminar receta Duplicar receta Escalar …" at bounding box center [610, 218] width 749 height 34
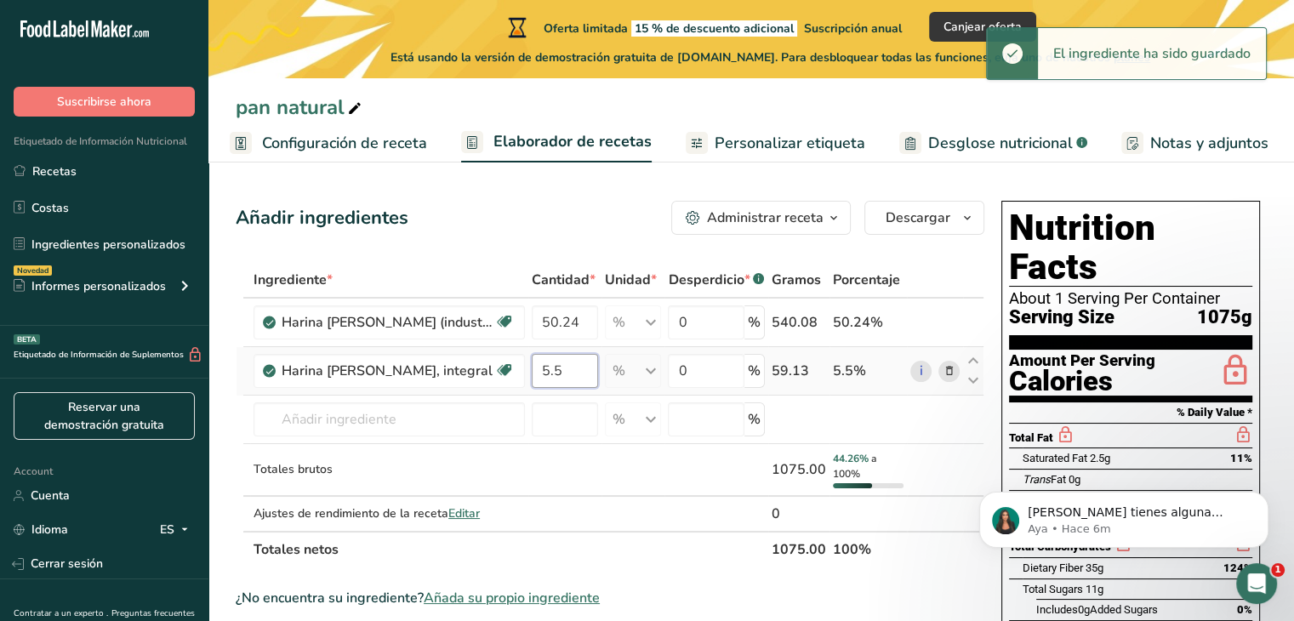
click at [566, 365] on input "5.5" at bounding box center [565, 371] width 66 height 34
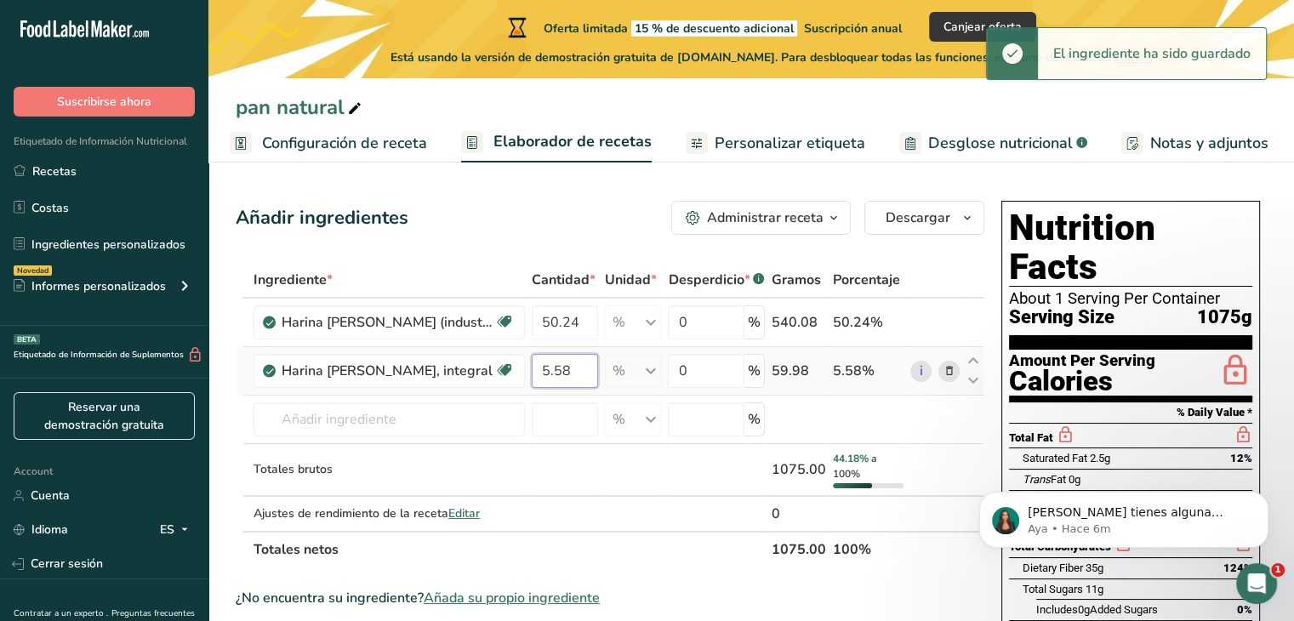
click at [568, 365] on input "5.58" at bounding box center [565, 371] width 66 height 34
type input "5.59"
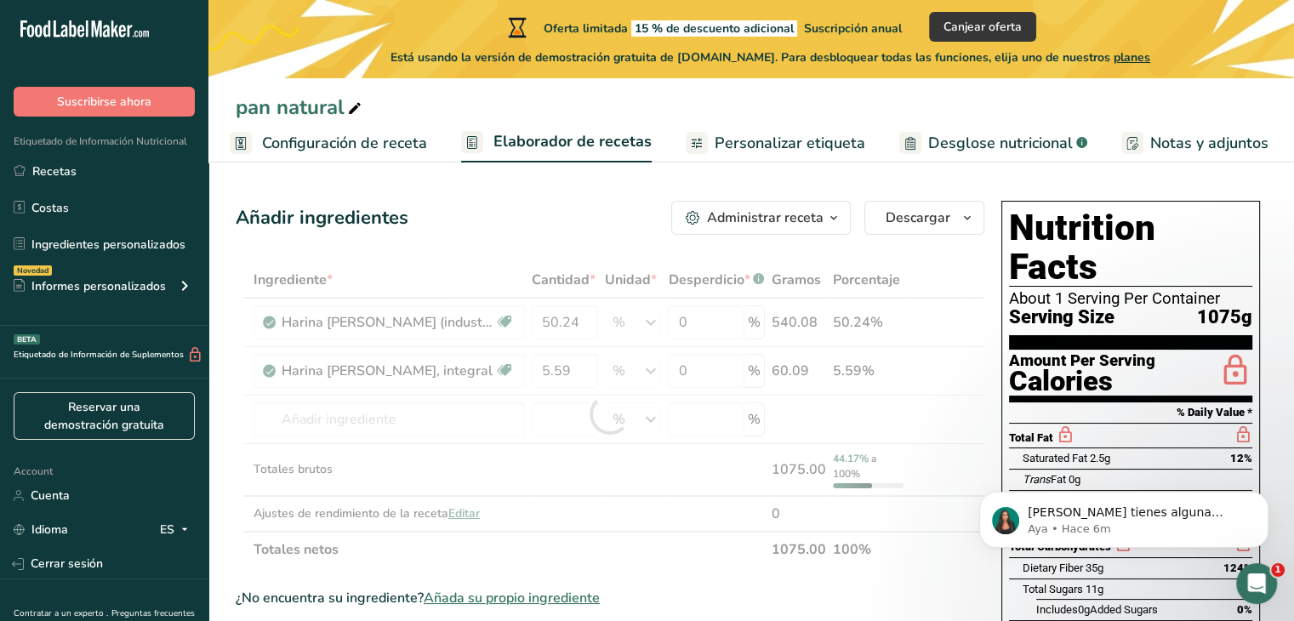
click at [600, 233] on div "Añadir ingredientes Administrar receta Eliminar receta Duplicar receta Escalar …" at bounding box center [610, 218] width 749 height 34
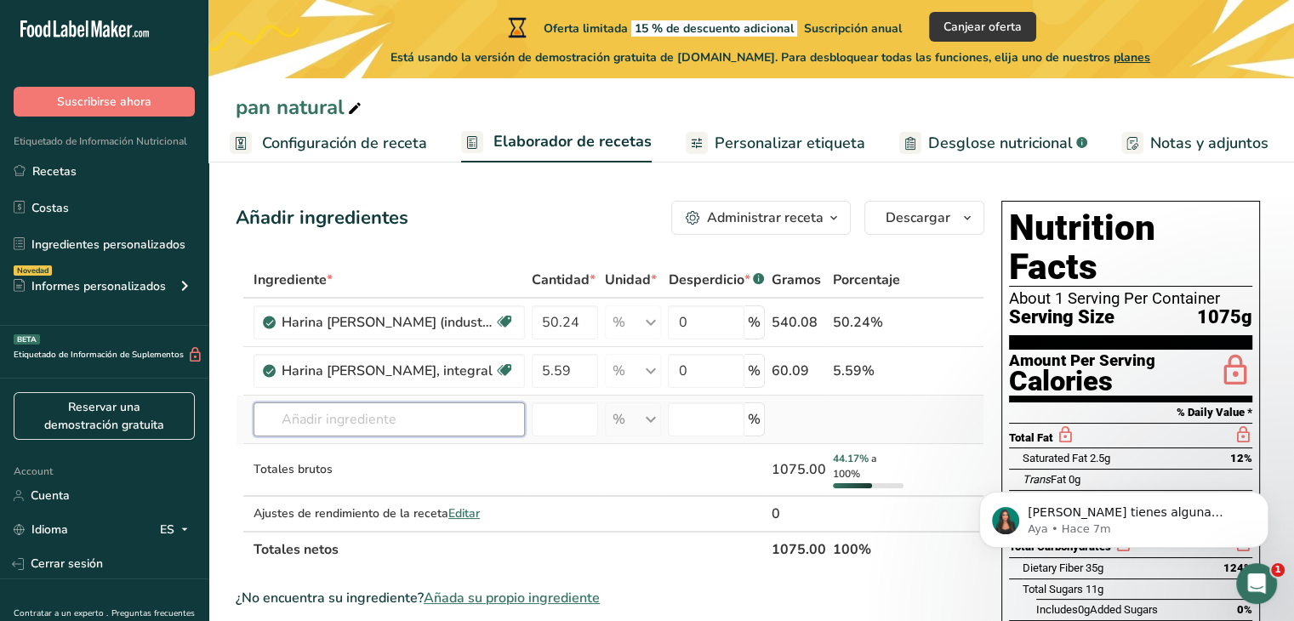
click at [380, 413] on input "text" at bounding box center [389, 419] width 271 height 34
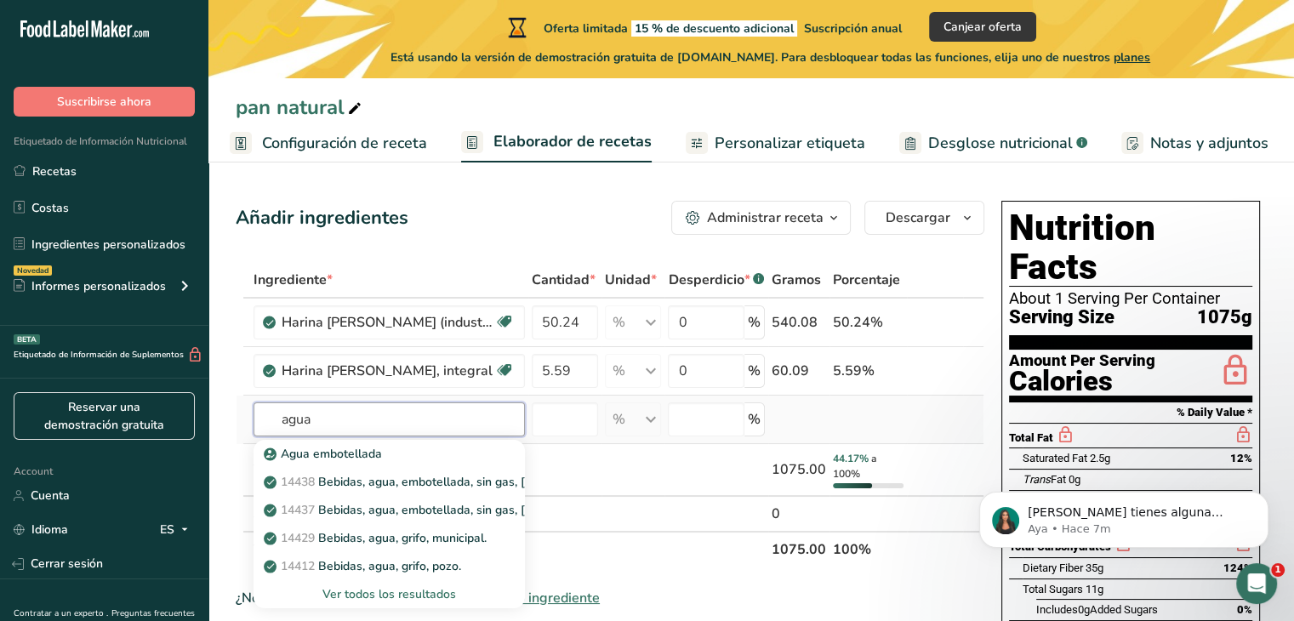
type input "agua"
click at [376, 594] on div "Ver todos los resultados" at bounding box center [389, 594] width 244 height 18
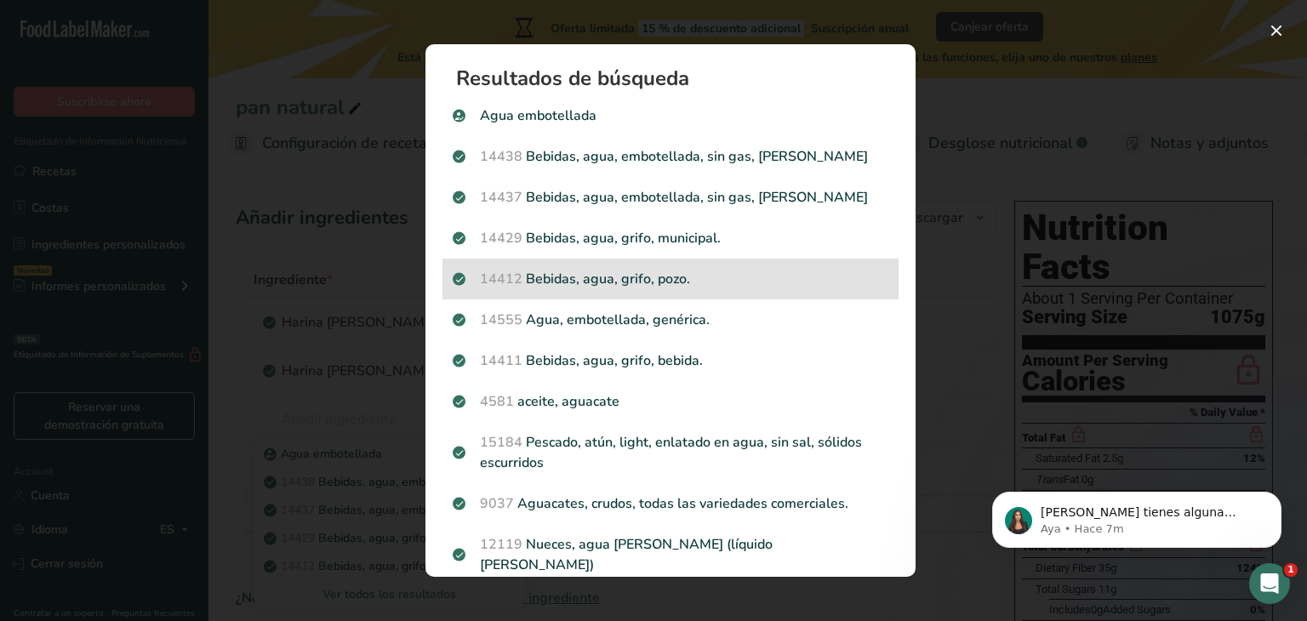
click at [690, 285] on p "14412 Bebidas, agua, grifo, pozo." at bounding box center [671, 279] width 436 height 20
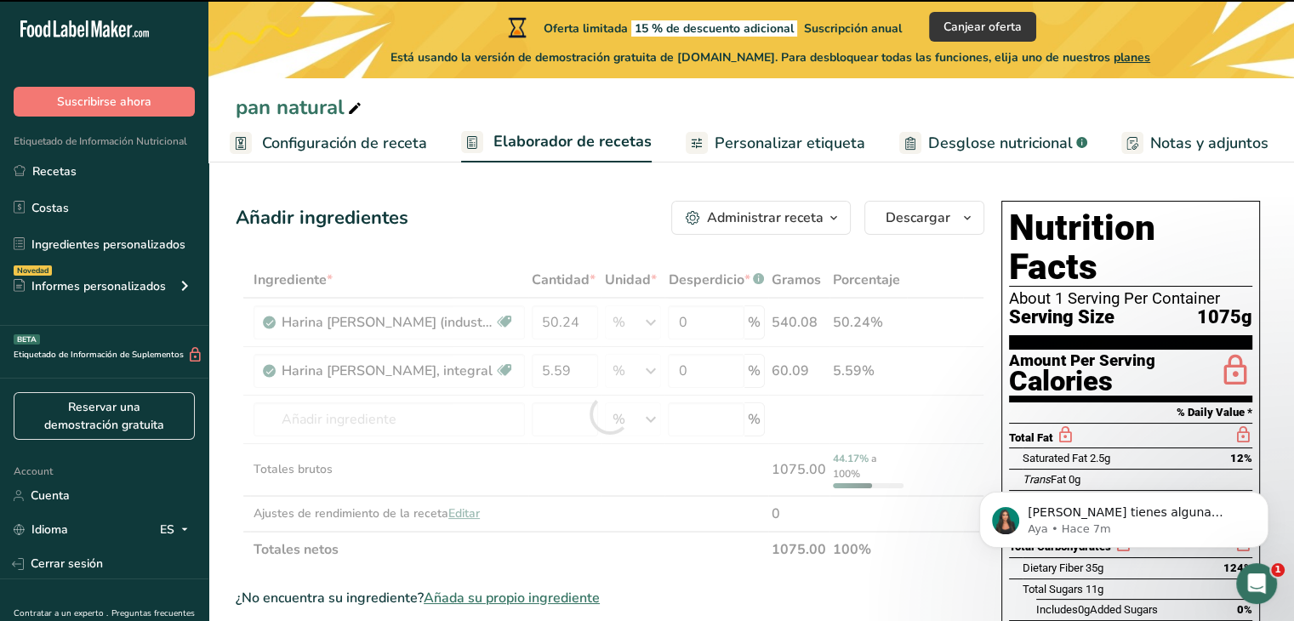
type input "0"
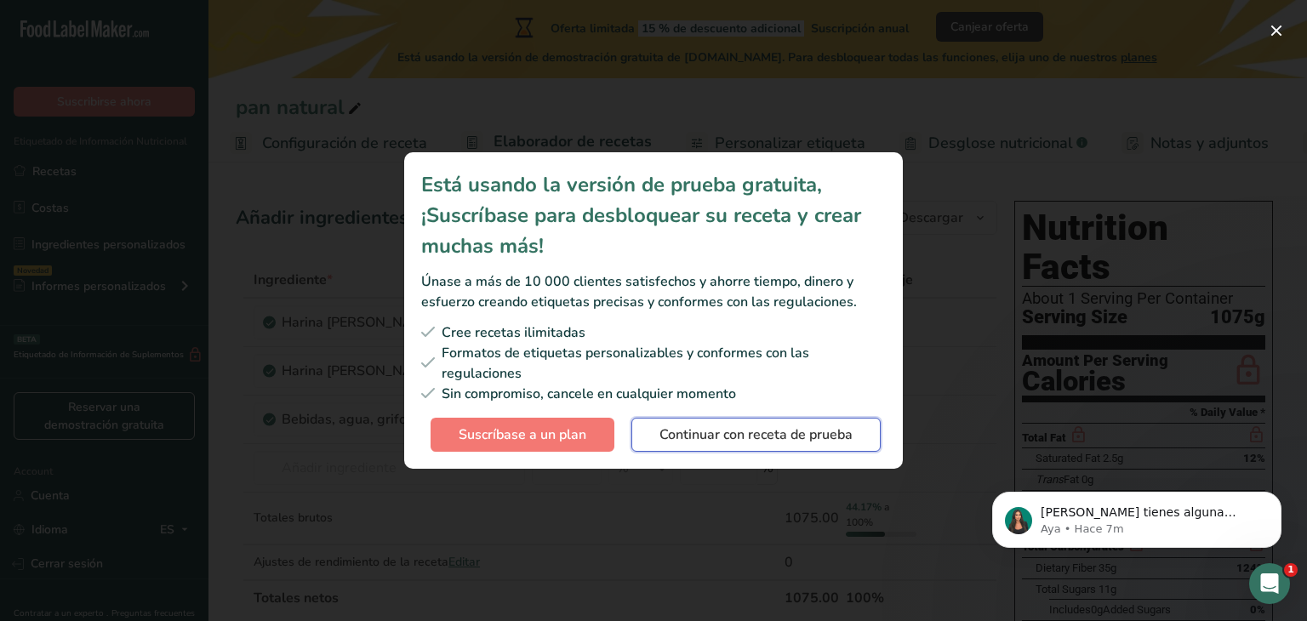
click at [764, 441] on span "Continuar con receta de prueba" at bounding box center [755, 435] width 193 height 20
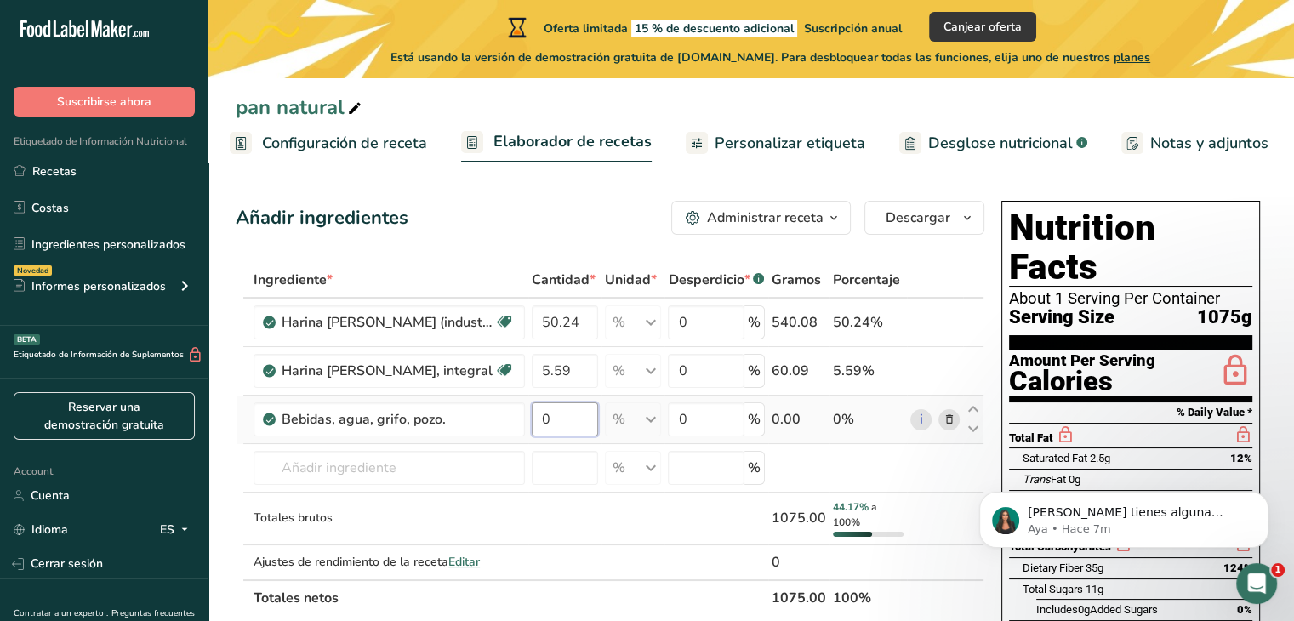
click at [557, 418] on input "0" at bounding box center [565, 419] width 66 height 34
type input "6"
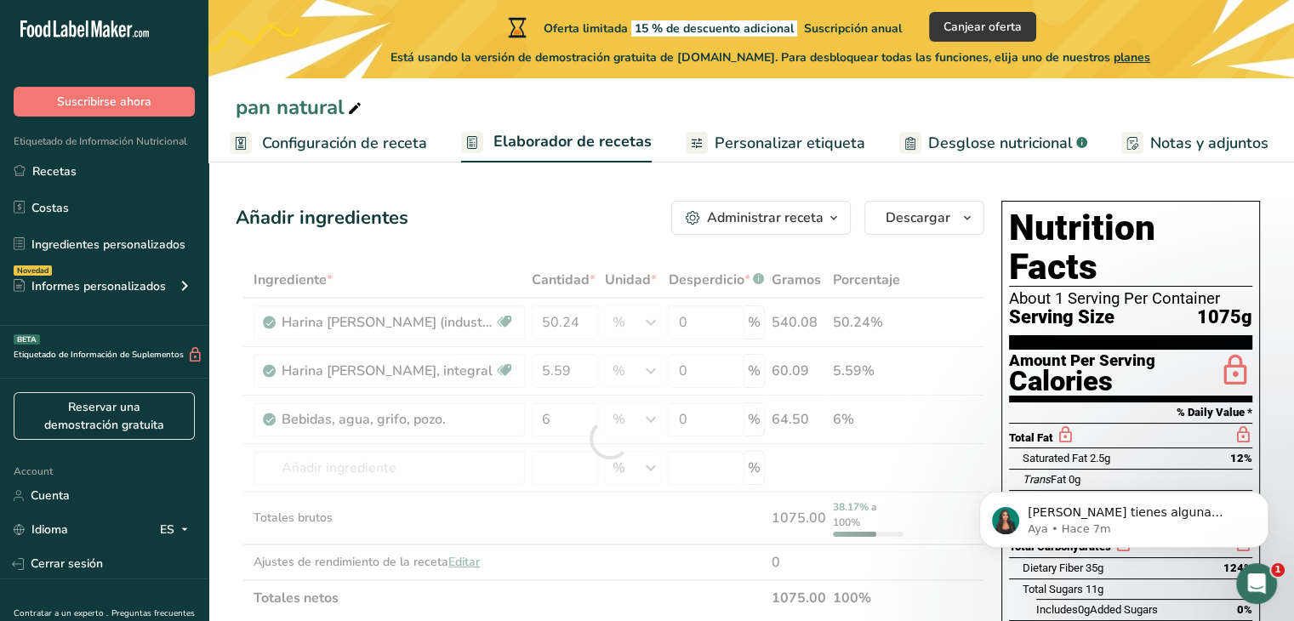
click at [589, 214] on div "Añadir ingredientes Administrar receta Eliminar receta Duplicar receta Escalar …" at bounding box center [610, 218] width 749 height 34
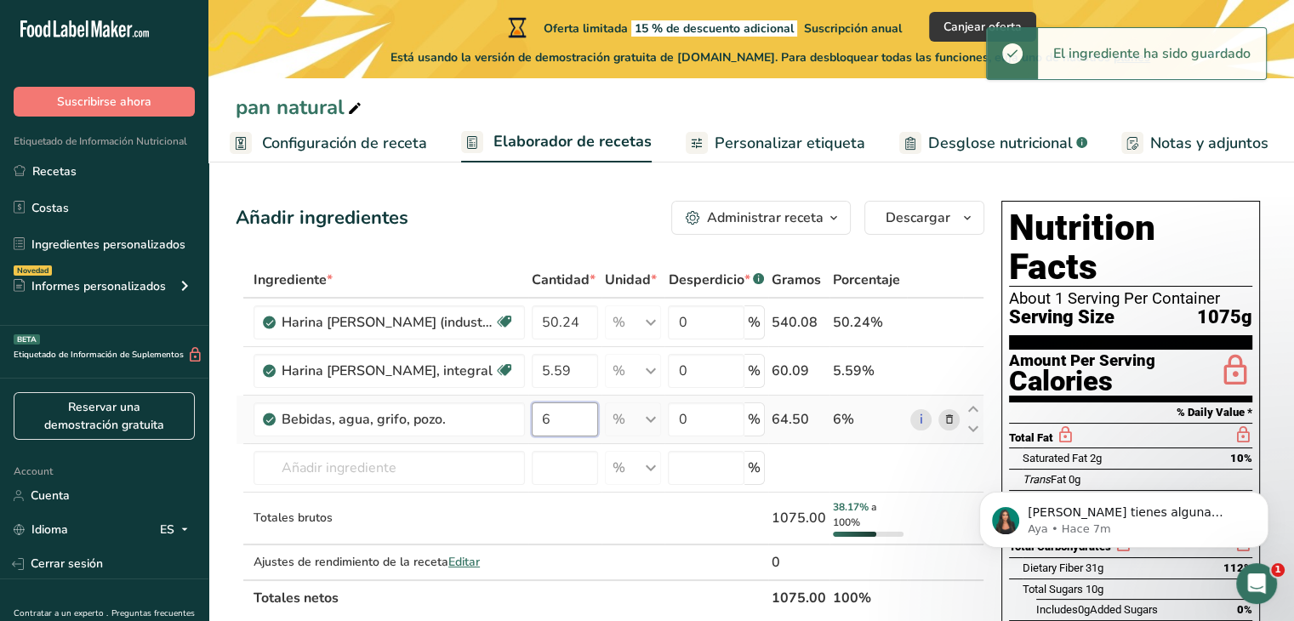
click at [557, 414] on input "6" at bounding box center [565, 419] width 66 height 34
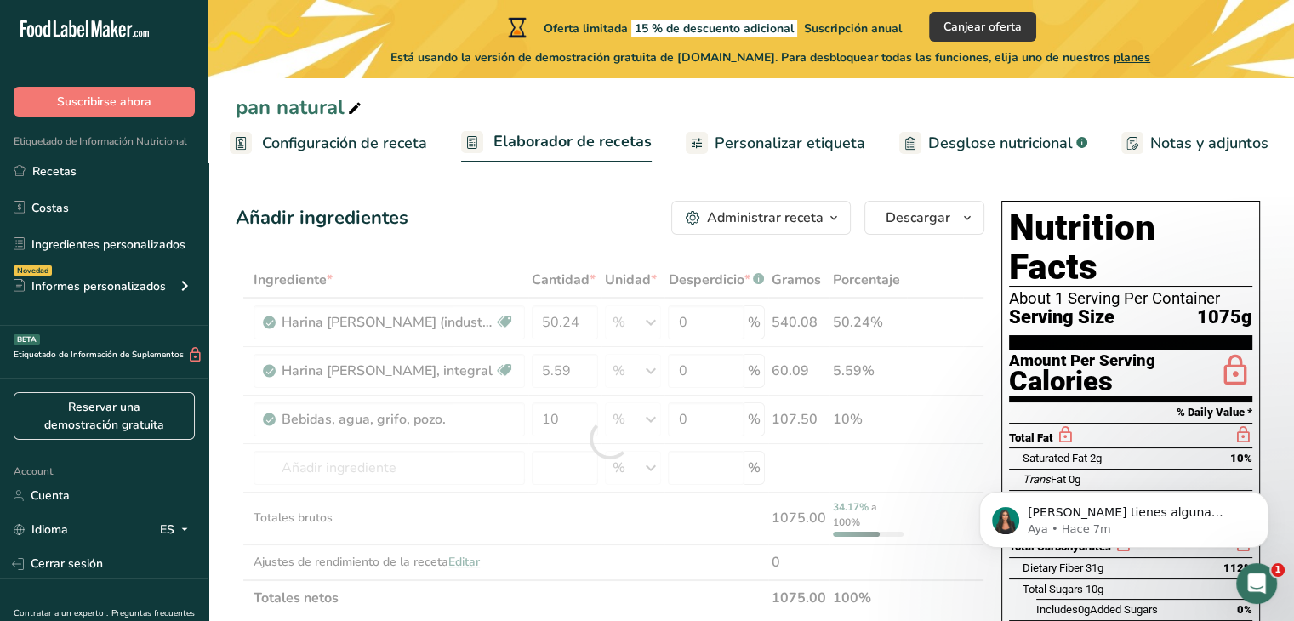
click at [558, 227] on div "Añadir ingredientes Administrar receta Eliminar receta Duplicar receta Escalar …" at bounding box center [610, 218] width 749 height 34
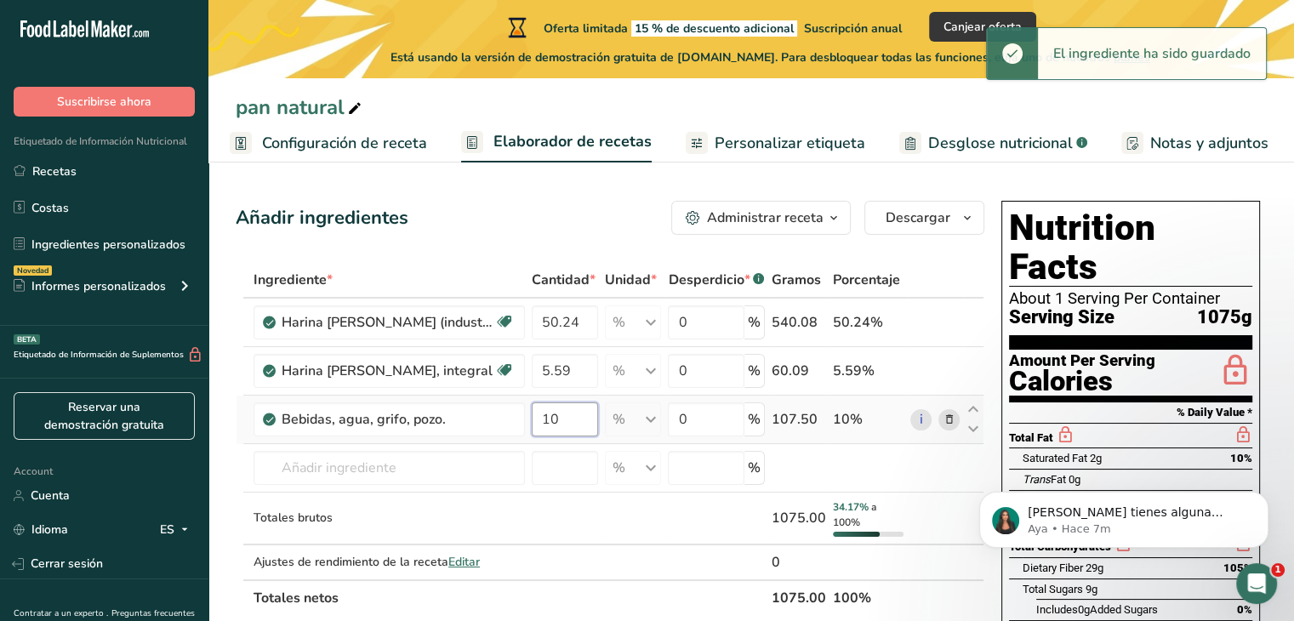
click at [559, 418] on input "10" at bounding box center [565, 419] width 66 height 34
type input "1"
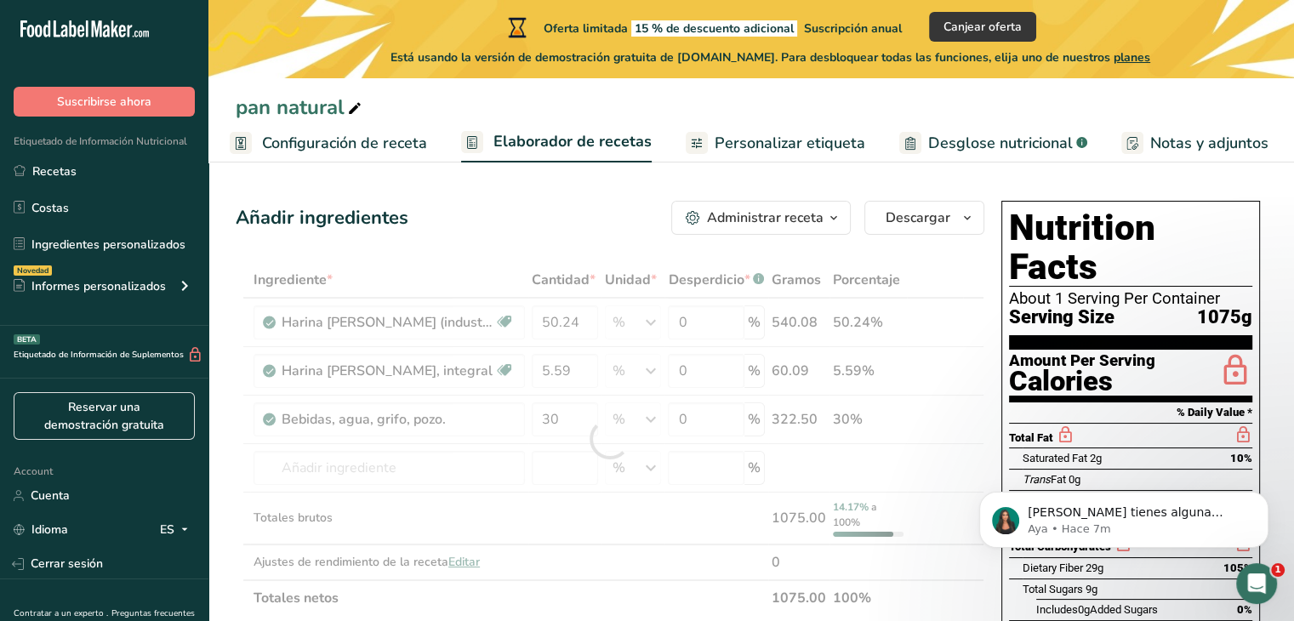
click at [538, 214] on div "Añadir ingredientes Administrar receta Eliminar receta Duplicar receta Escalar …" at bounding box center [610, 218] width 749 height 34
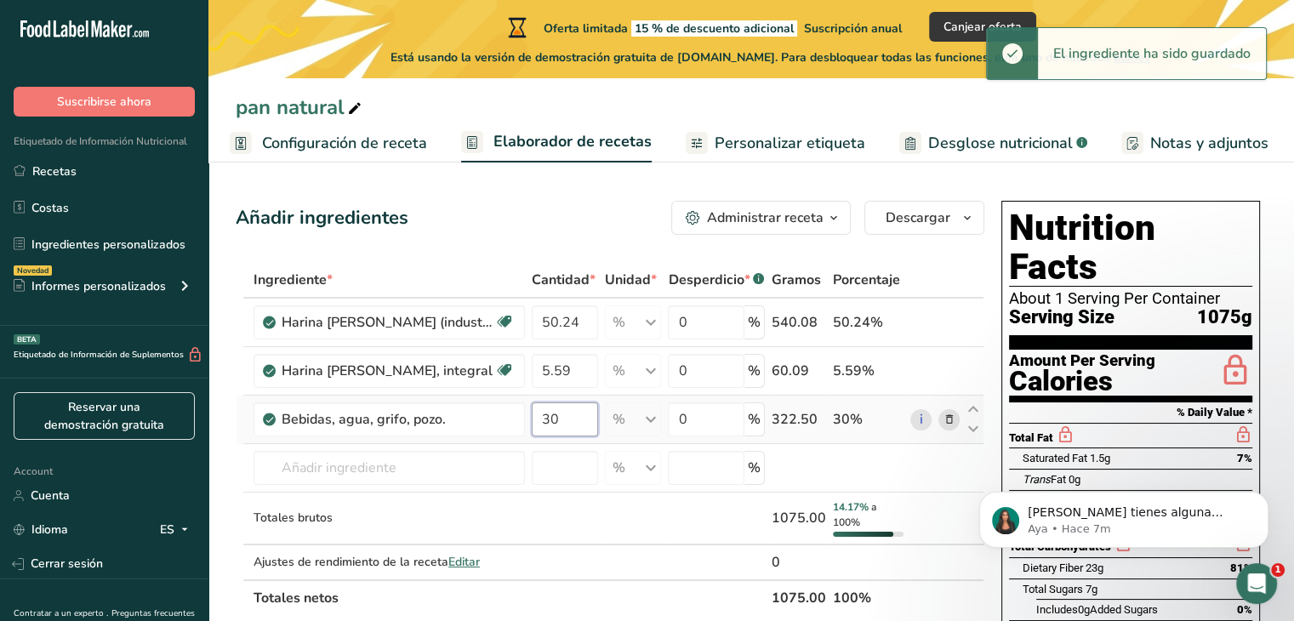
click at [574, 421] on input "30" at bounding box center [565, 419] width 66 height 34
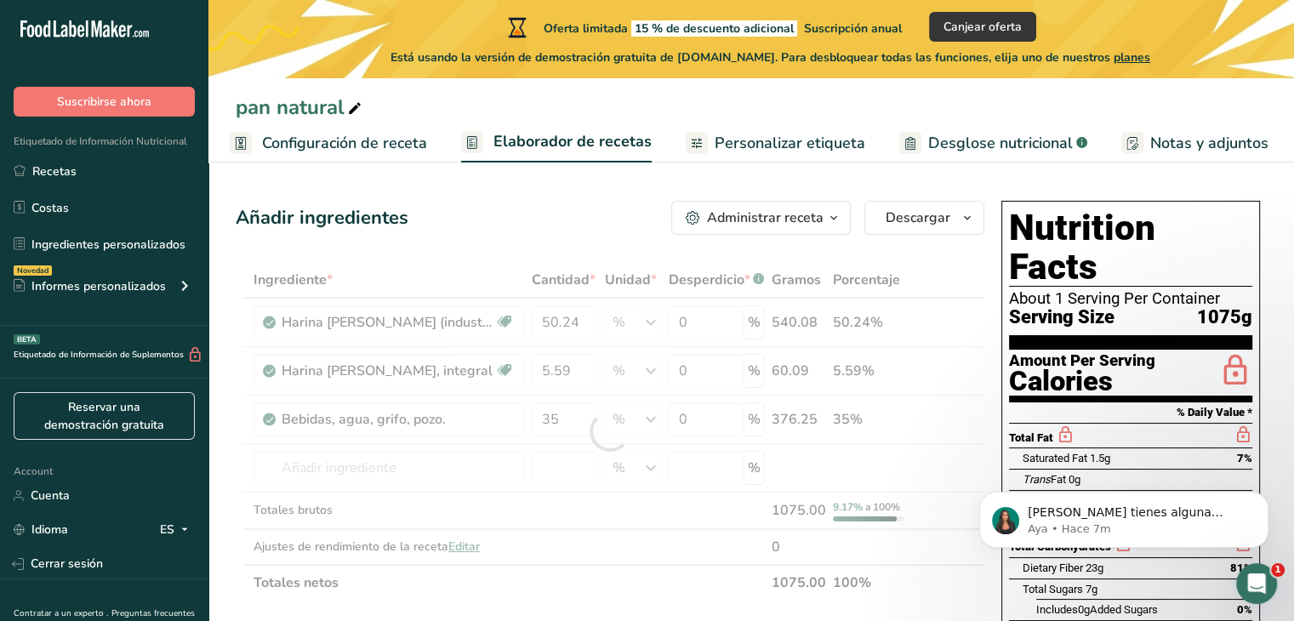
click at [567, 228] on div "Añadir ingredientes Administrar receta Eliminar receta Duplicar receta Escalar …" at bounding box center [610, 218] width 749 height 34
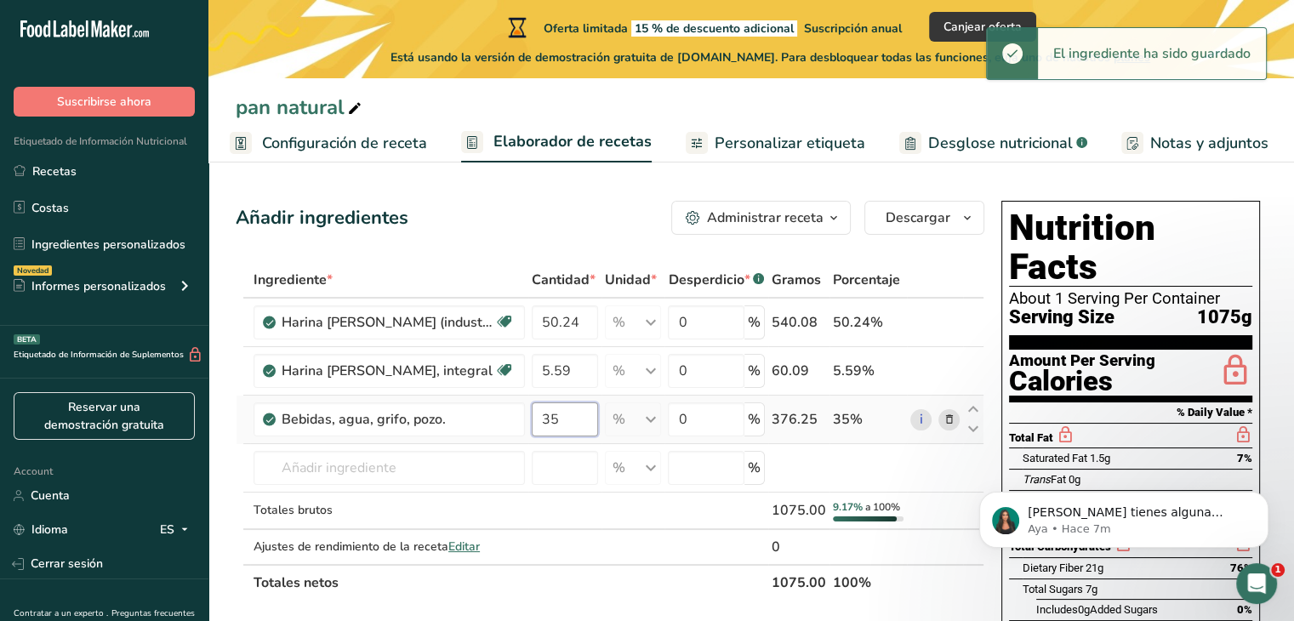
click at [573, 413] on input "35" at bounding box center [565, 419] width 66 height 34
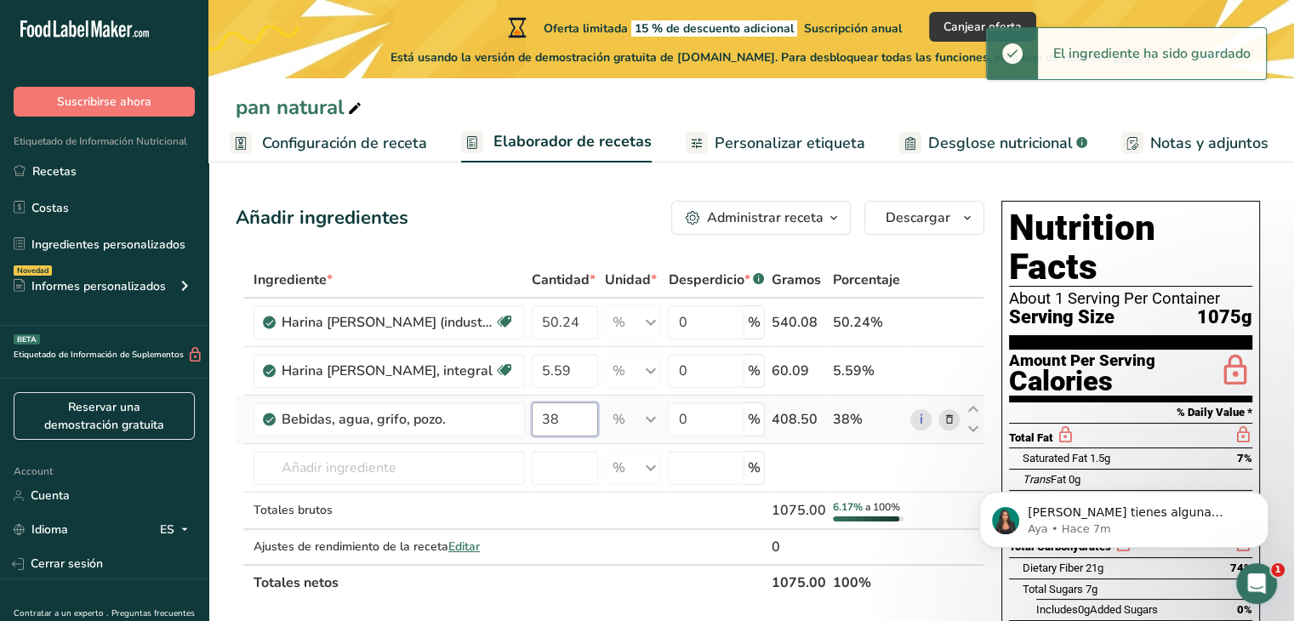
click at [564, 422] on input "38" at bounding box center [565, 419] width 66 height 34
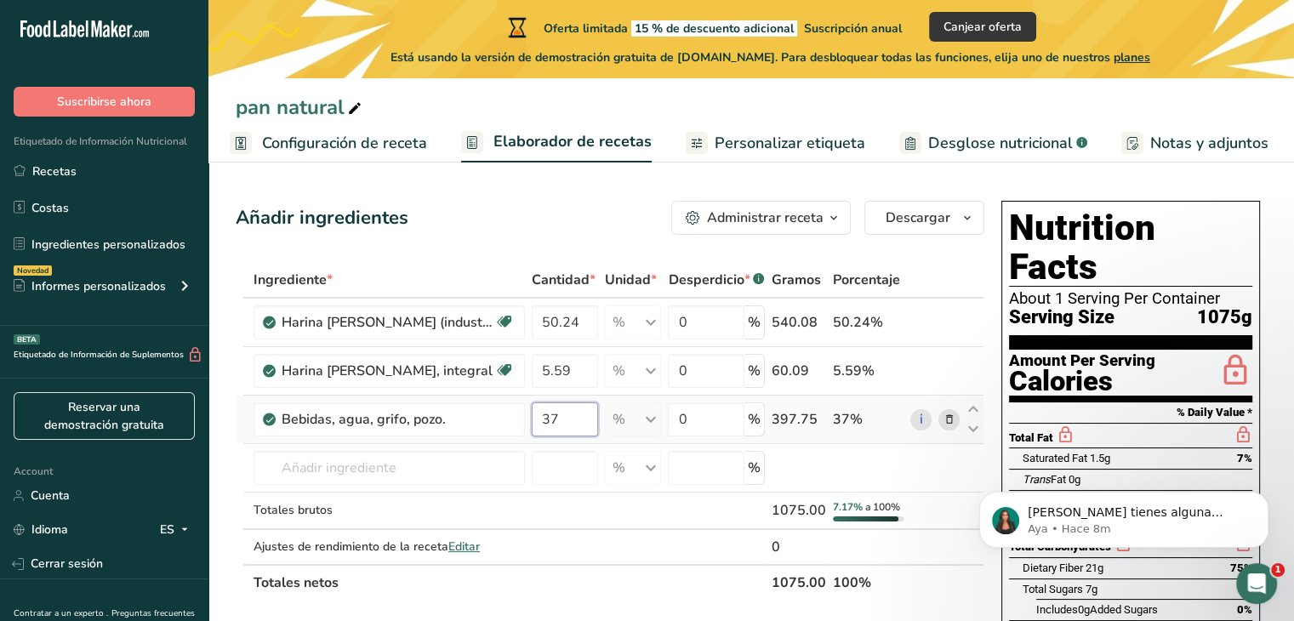
click at [579, 416] on input "37" at bounding box center [565, 419] width 66 height 34
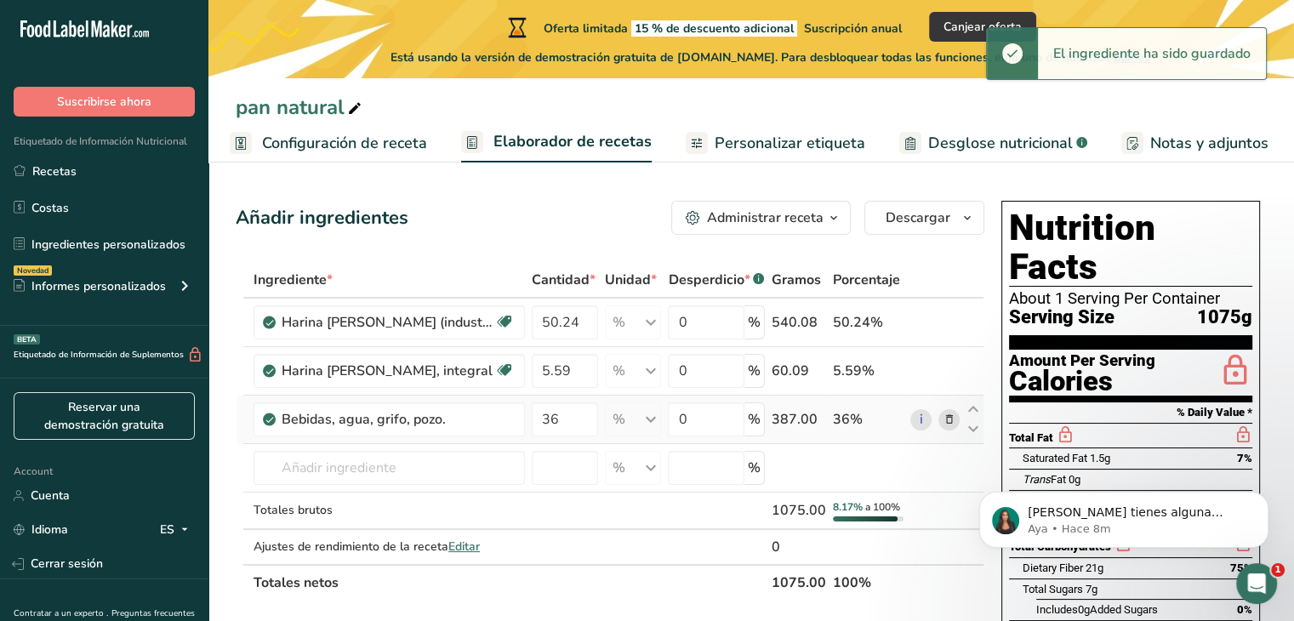
click at [565, 397] on td "36" at bounding box center [564, 420] width 73 height 49
click at [565, 414] on input "36" at bounding box center [565, 419] width 66 height 34
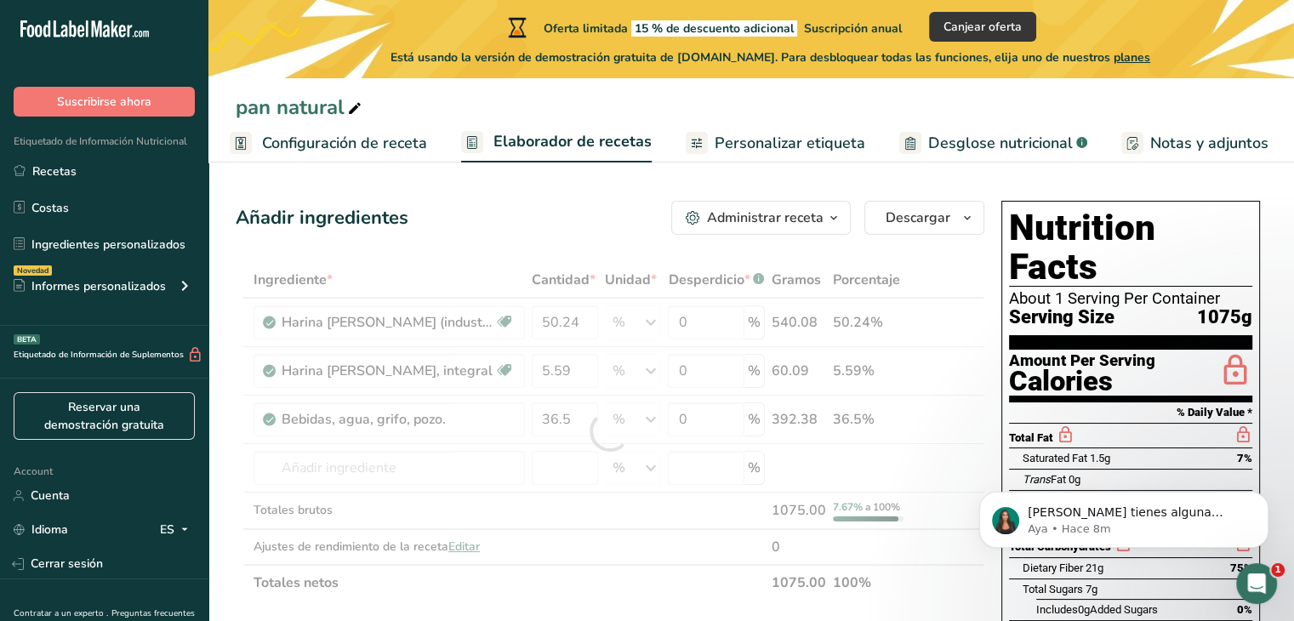
click at [546, 231] on div "Añadir ingredientes Administrar receta Eliminar receta Duplicar receta Escalar …" at bounding box center [610, 218] width 749 height 34
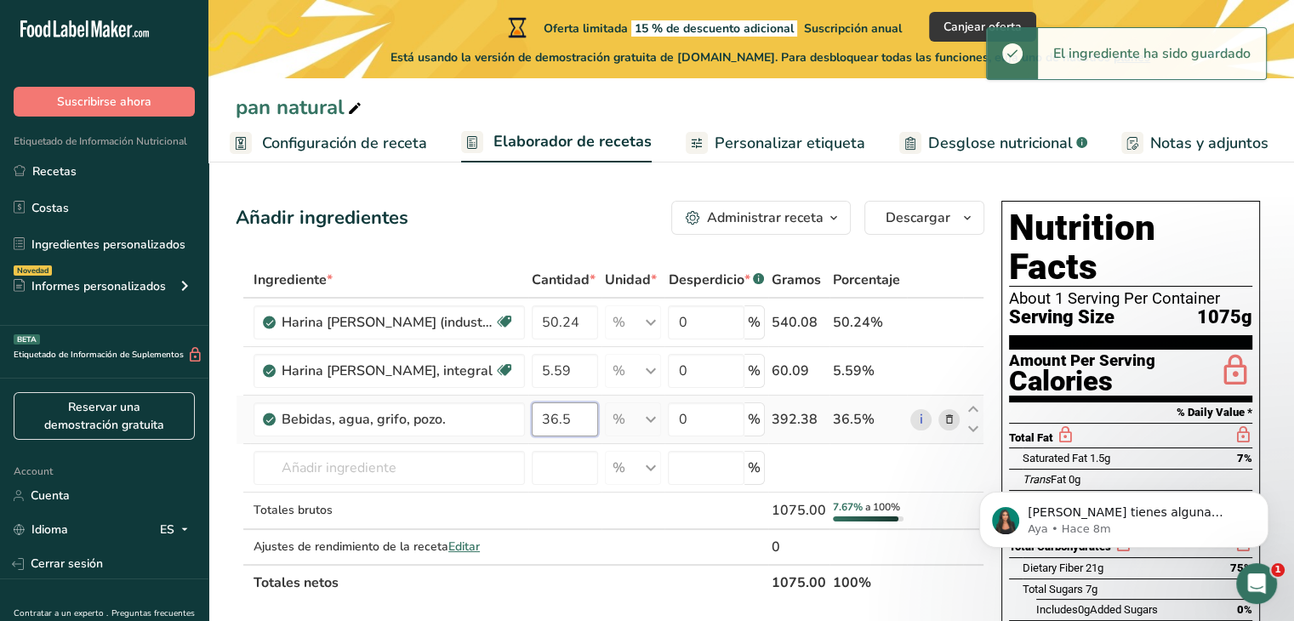
click at [574, 413] on input "36.5" at bounding box center [565, 419] width 66 height 34
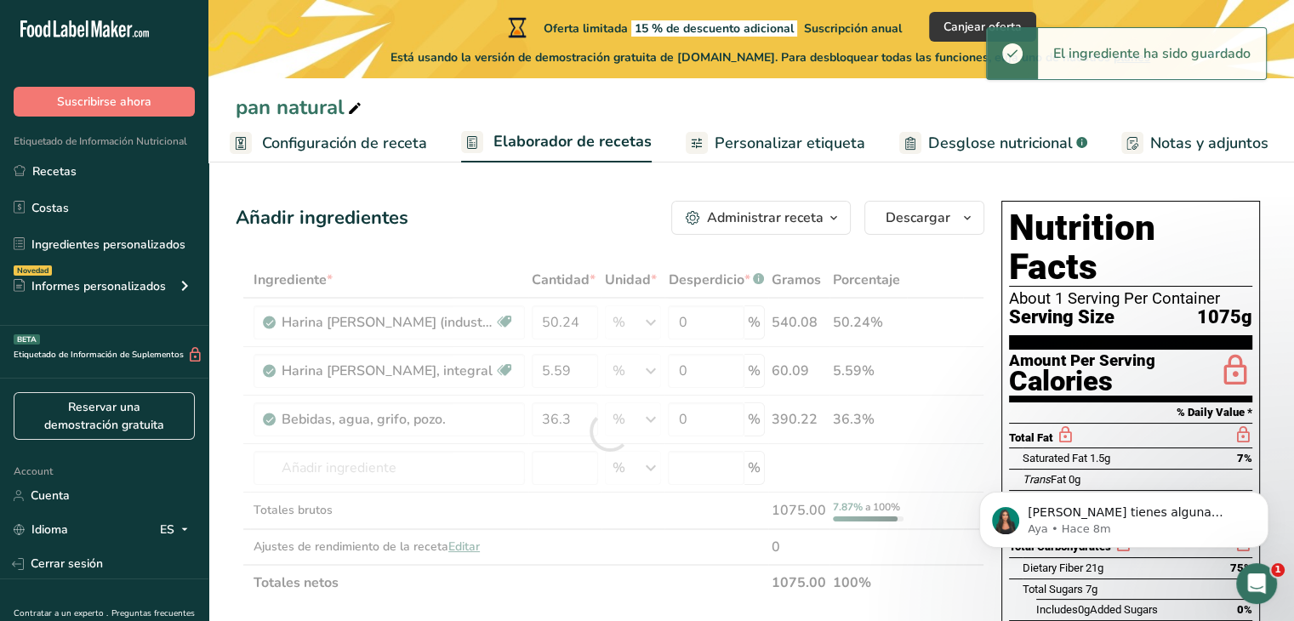
click at [562, 217] on div "Añadir ingredientes Administrar receta Eliminar receta Duplicar receta Escalar …" at bounding box center [610, 218] width 749 height 34
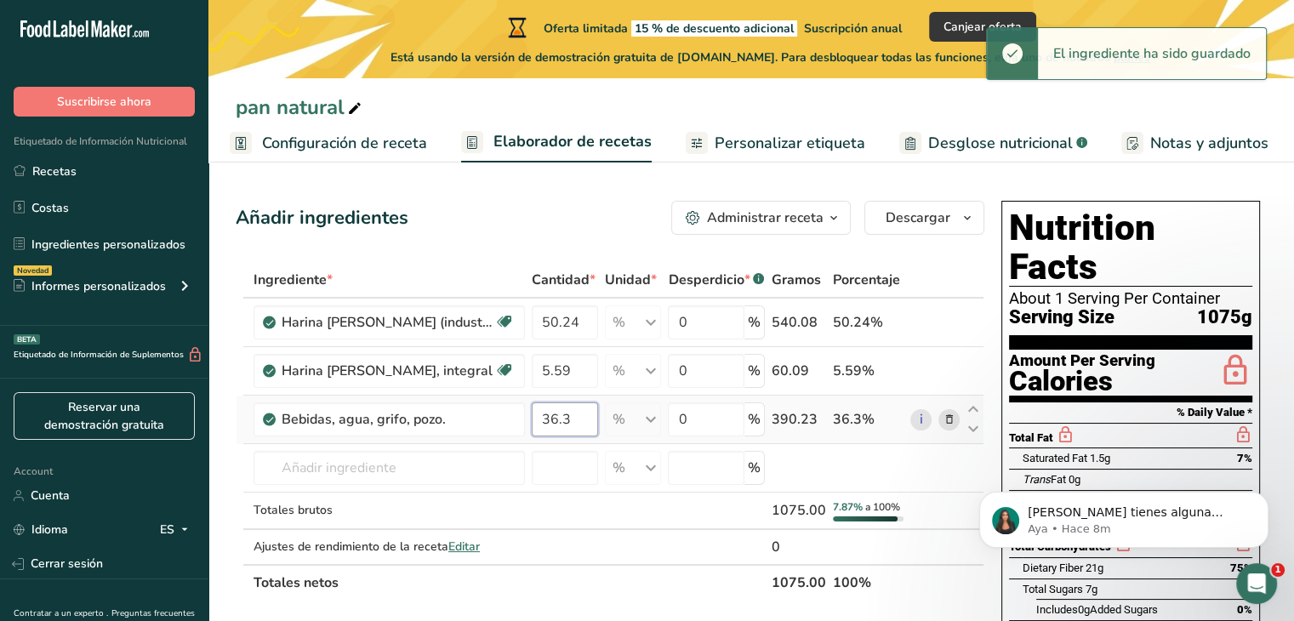
click at [568, 413] on input "36.3" at bounding box center [565, 419] width 66 height 34
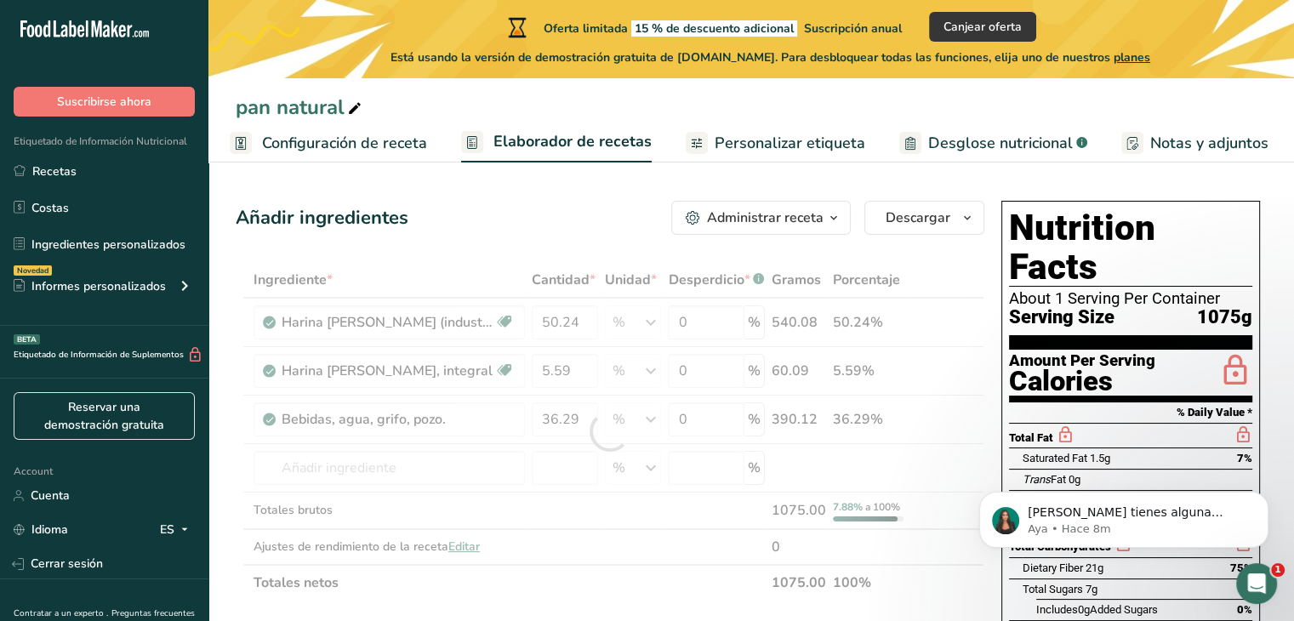
click at [530, 229] on div "Añadir ingredientes Administrar receta Eliminar receta Duplicar receta Escalar …" at bounding box center [610, 218] width 749 height 34
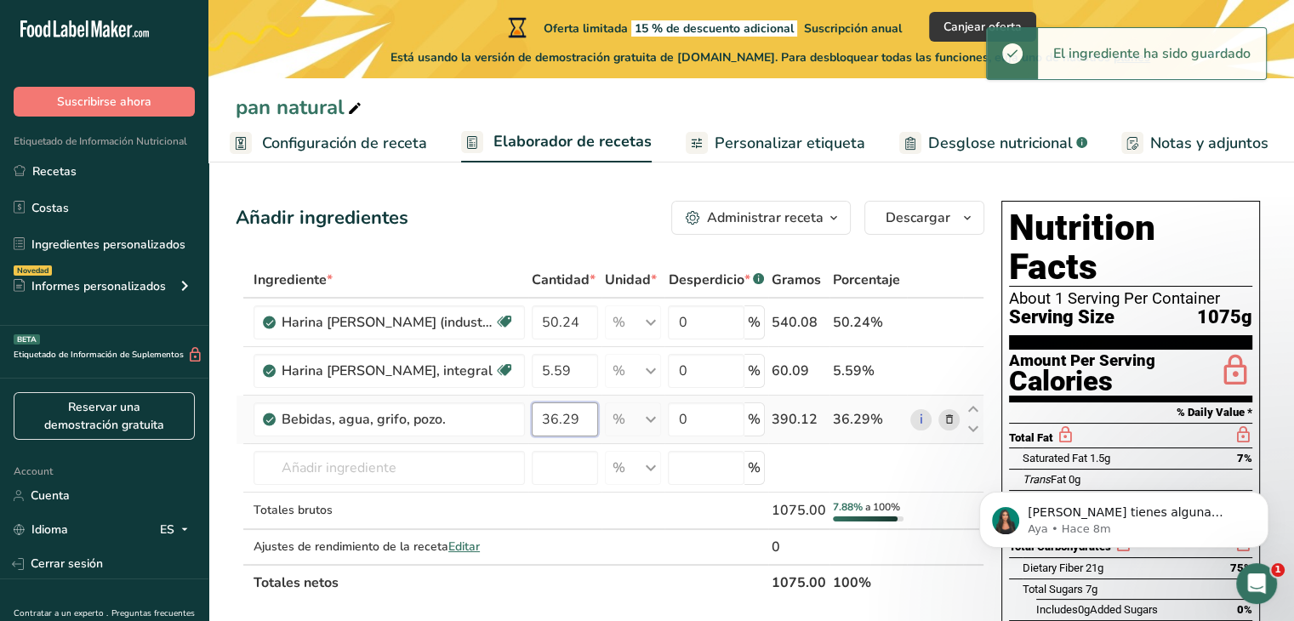
click at [573, 416] on input "36.29" at bounding box center [565, 419] width 66 height 34
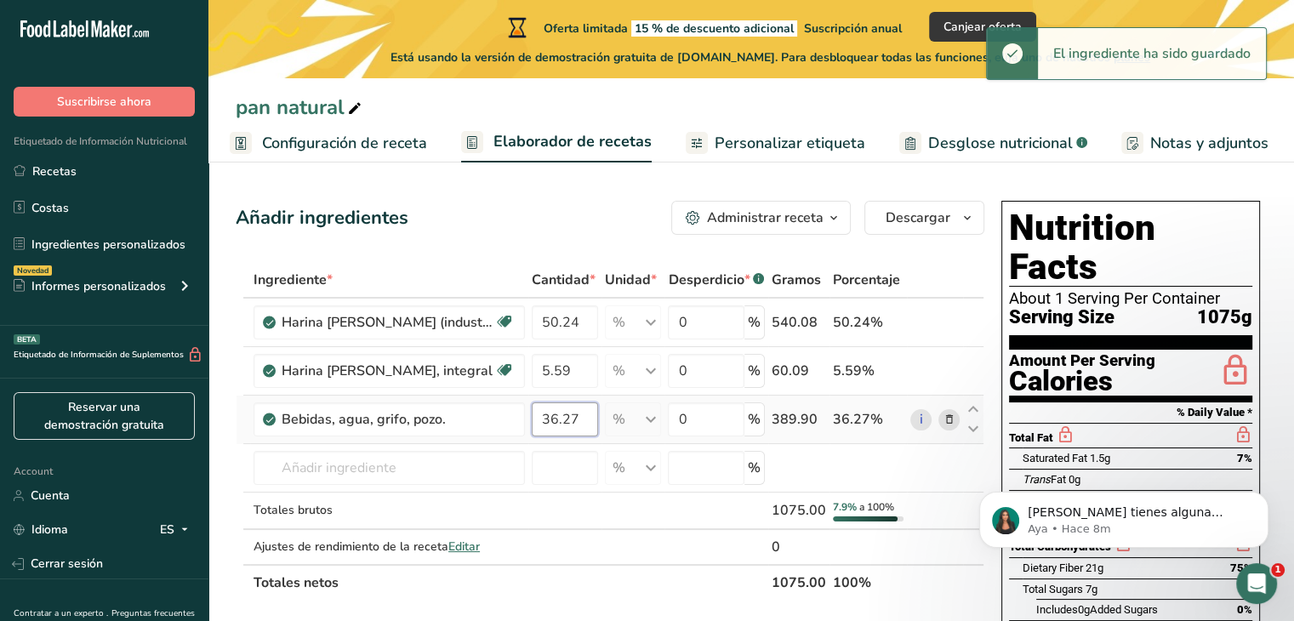
click at [576, 414] on input "36.27" at bounding box center [565, 419] width 66 height 34
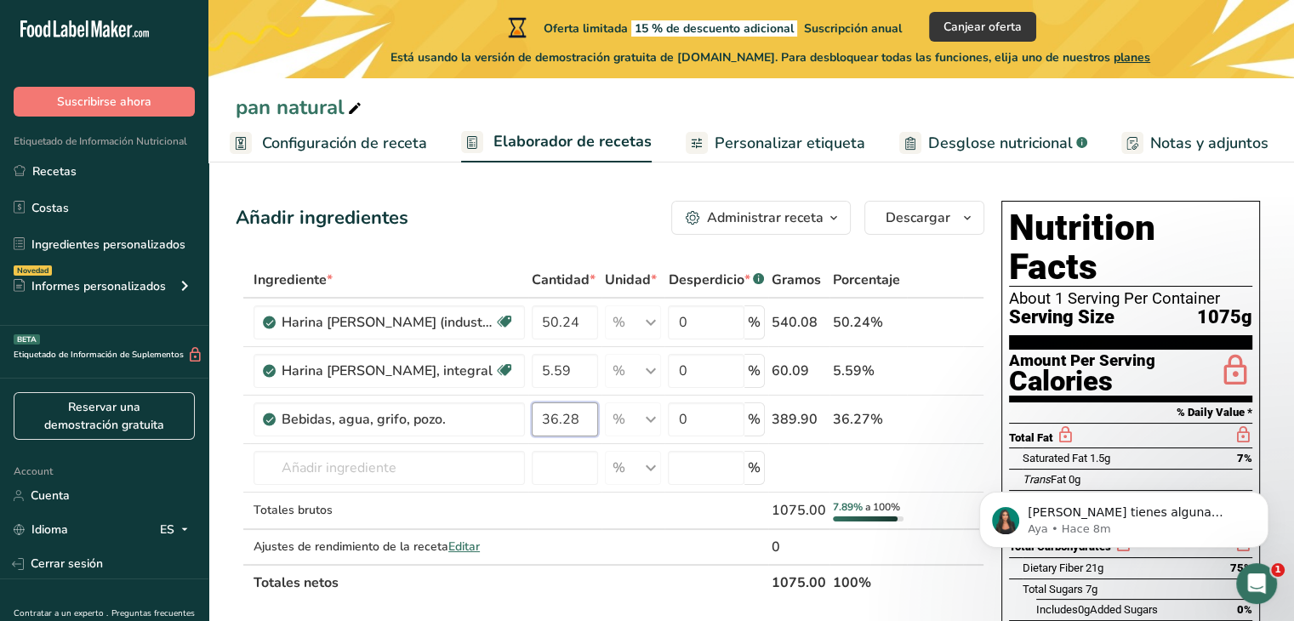
type input "36.28"
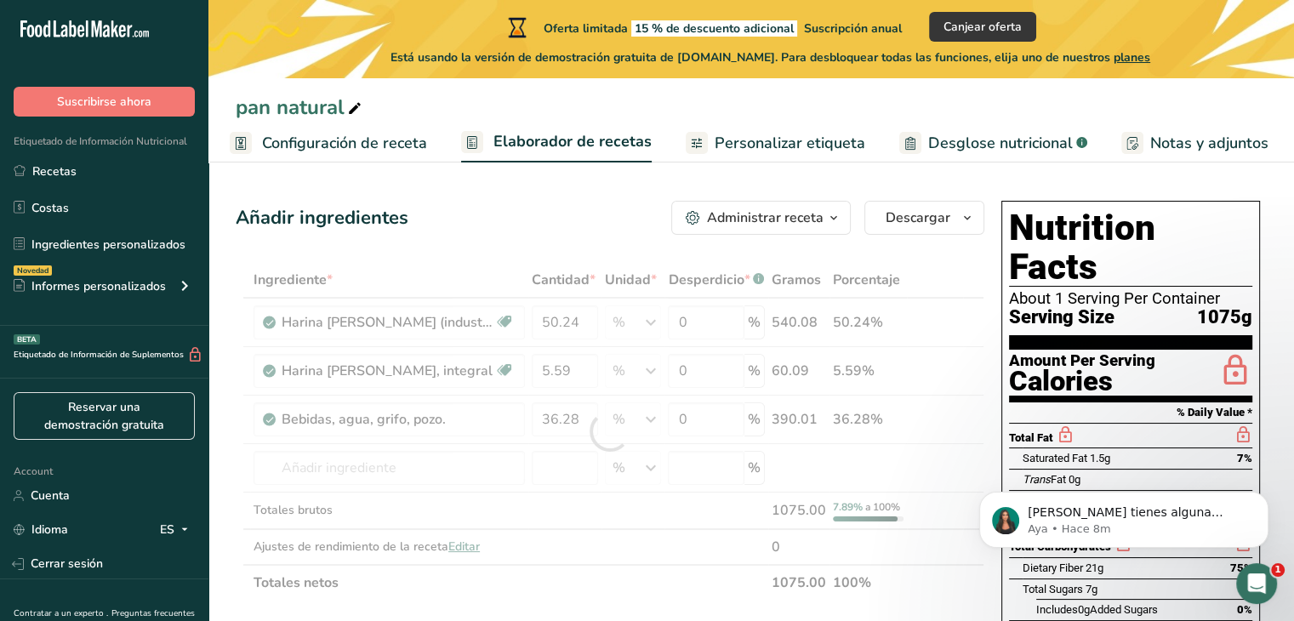
click at [606, 225] on div "Añadir ingredientes Administrar receta Eliminar receta Duplicar receta Escalar …" at bounding box center [610, 218] width 749 height 34
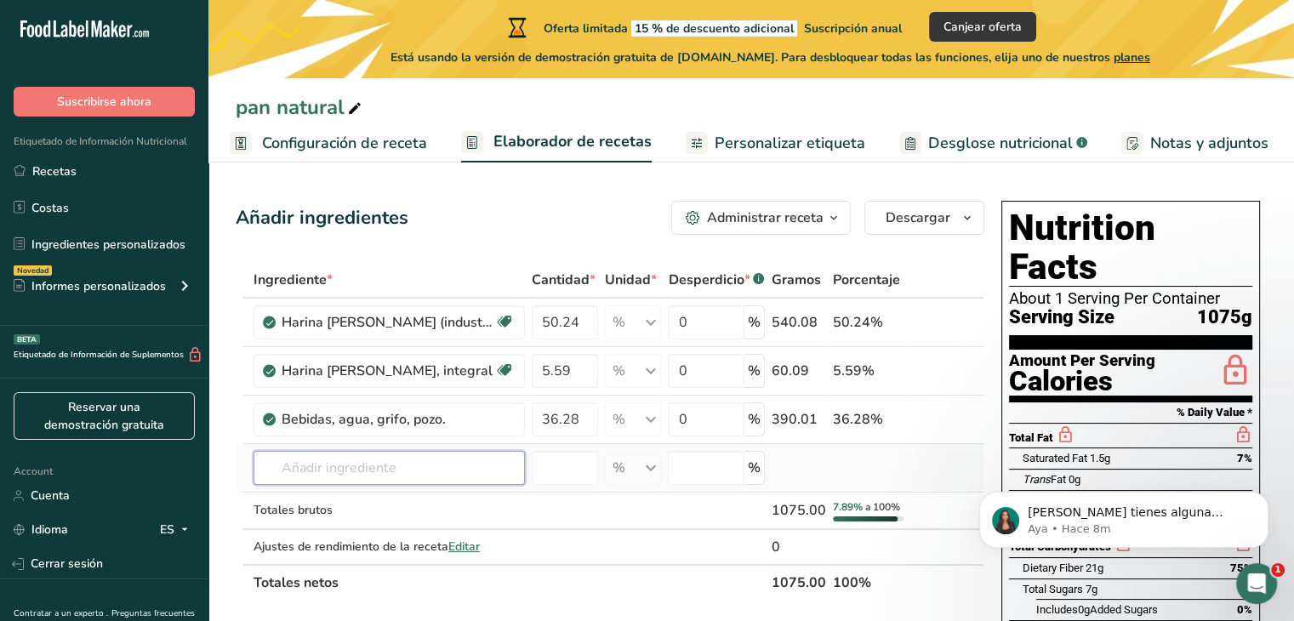
click at [334, 458] on input "text" at bounding box center [389, 468] width 271 height 34
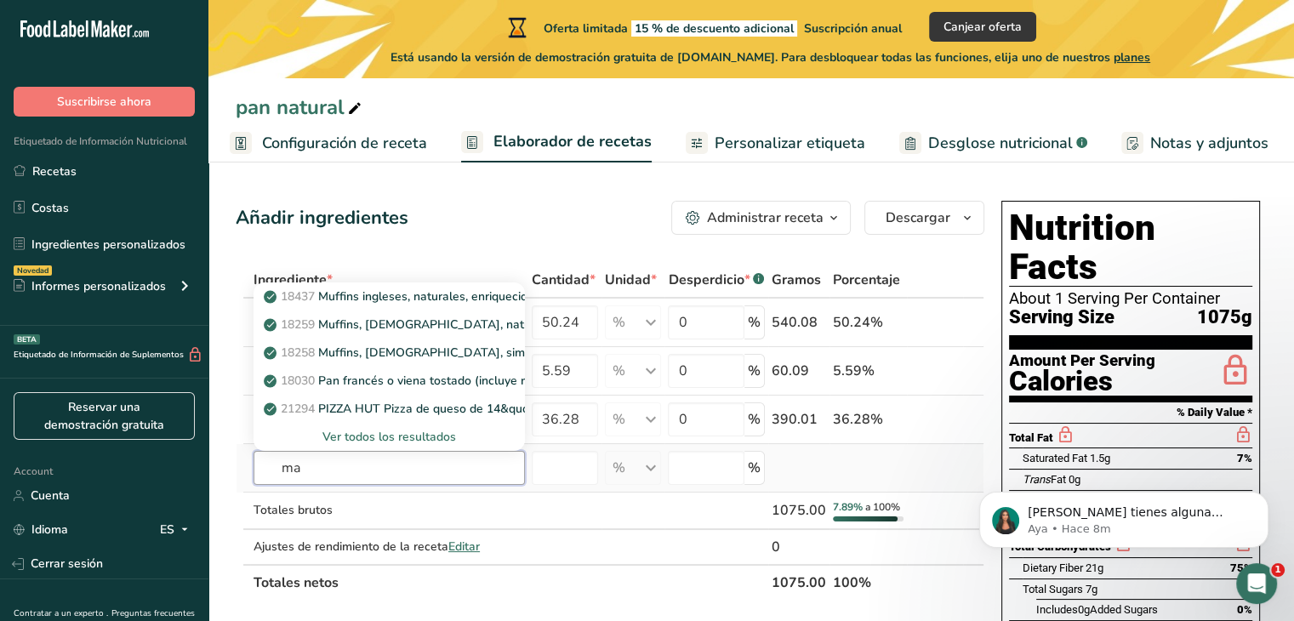
type input "m"
type input "sal"
click at [382, 430] on div "Ver todos los resultados" at bounding box center [389, 437] width 244 height 18
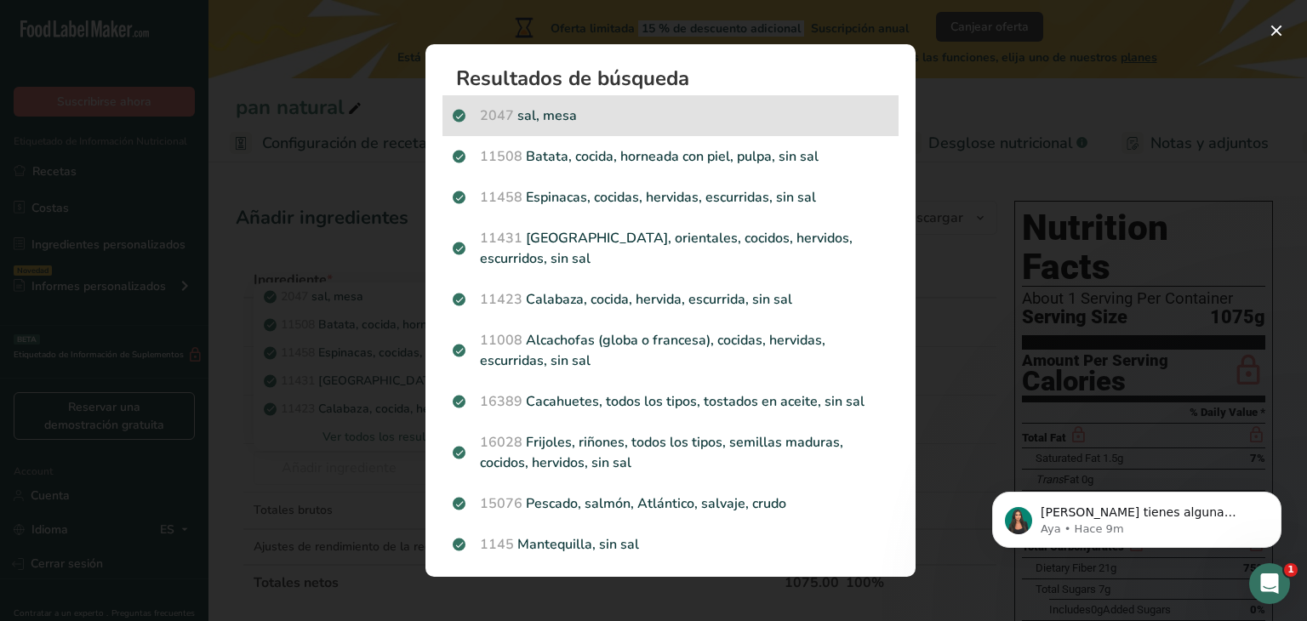
click at [588, 114] on p "2047 sal, [GEOGRAPHIC_DATA]" at bounding box center [671, 116] width 436 height 20
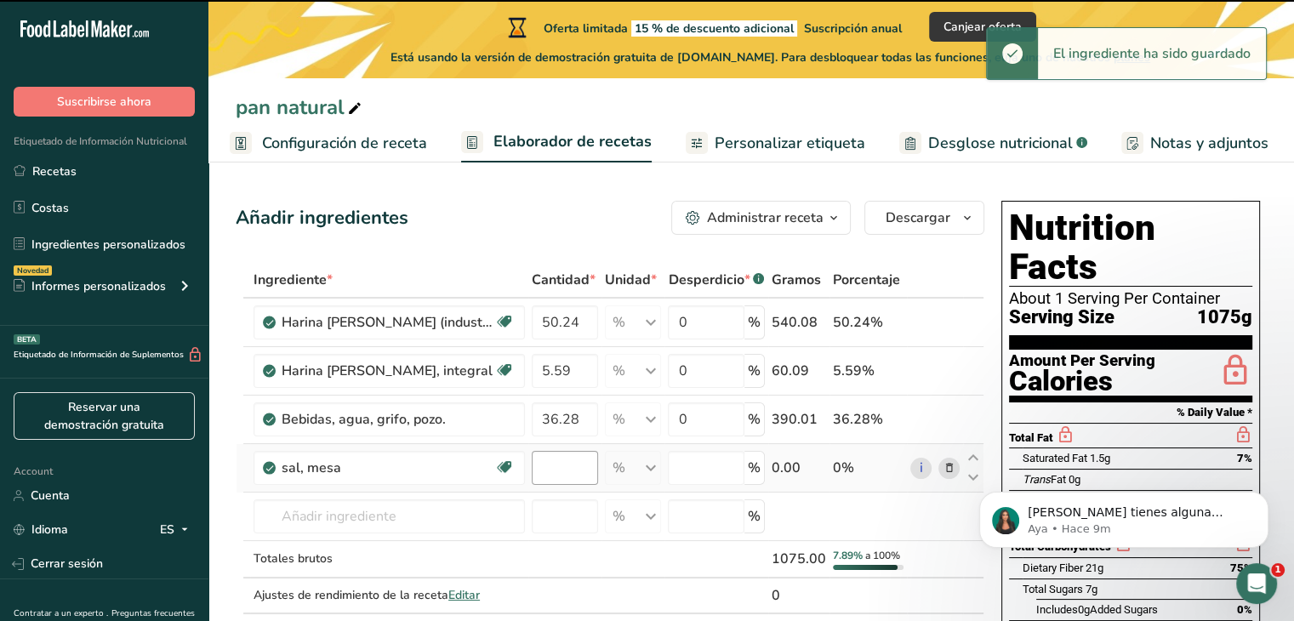
type input "0"
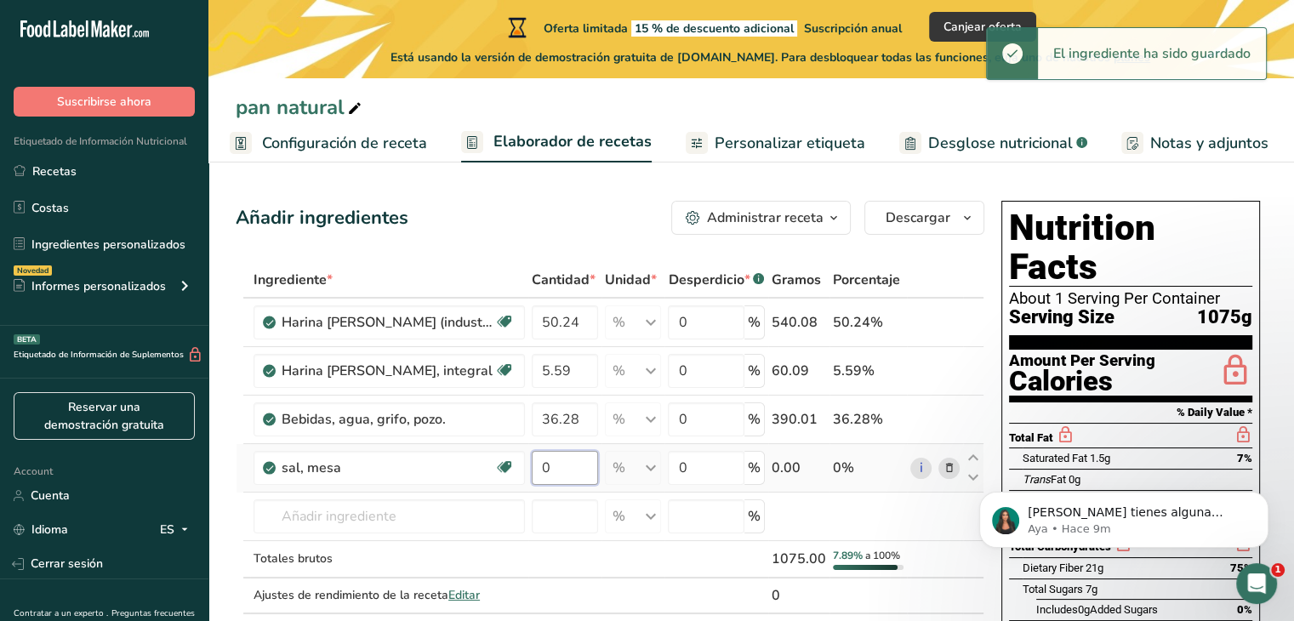
click at [569, 464] on input "0" at bounding box center [565, 468] width 66 height 34
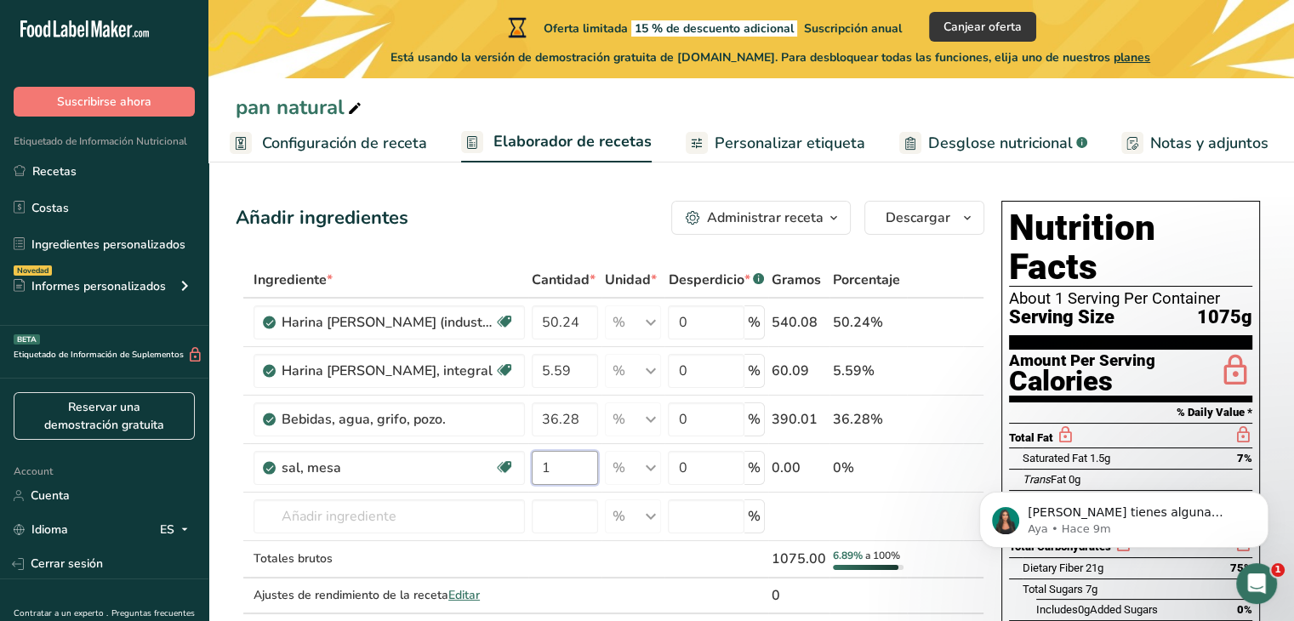
type input "1"
click at [510, 213] on div "Añadir ingredientes Administrar receta Eliminar receta Duplicar receta Escalar …" at bounding box center [610, 218] width 749 height 34
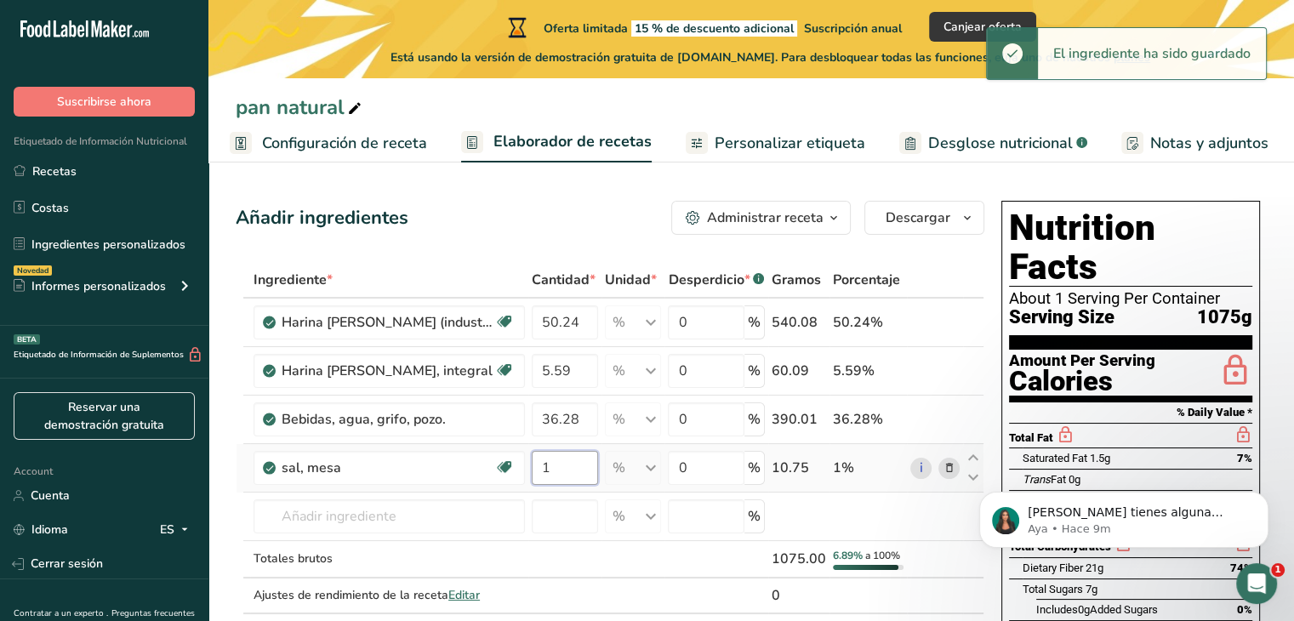
click at [543, 471] on input "1" at bounding box center [565, 468] width 66 height 34
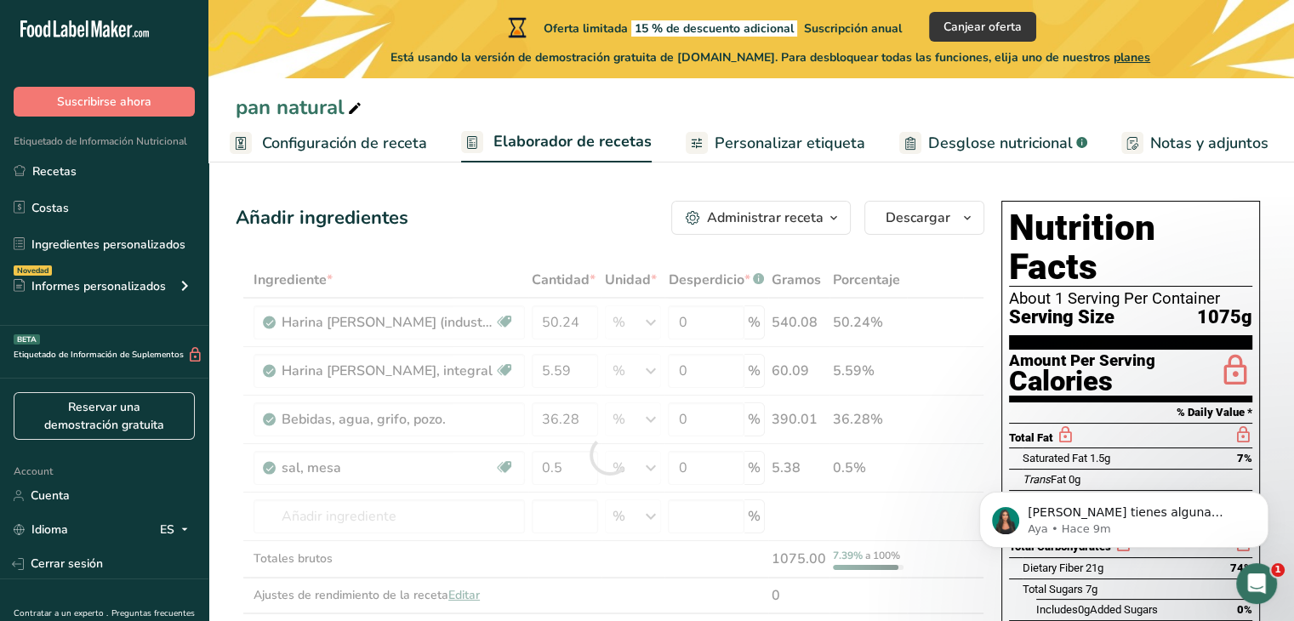
click at [562, 203] on div "Añadir ingredientes Administrar receta Eliminar receta Duplicar receta Escalar …" at bounding box center [610, 218] width 749 height 34
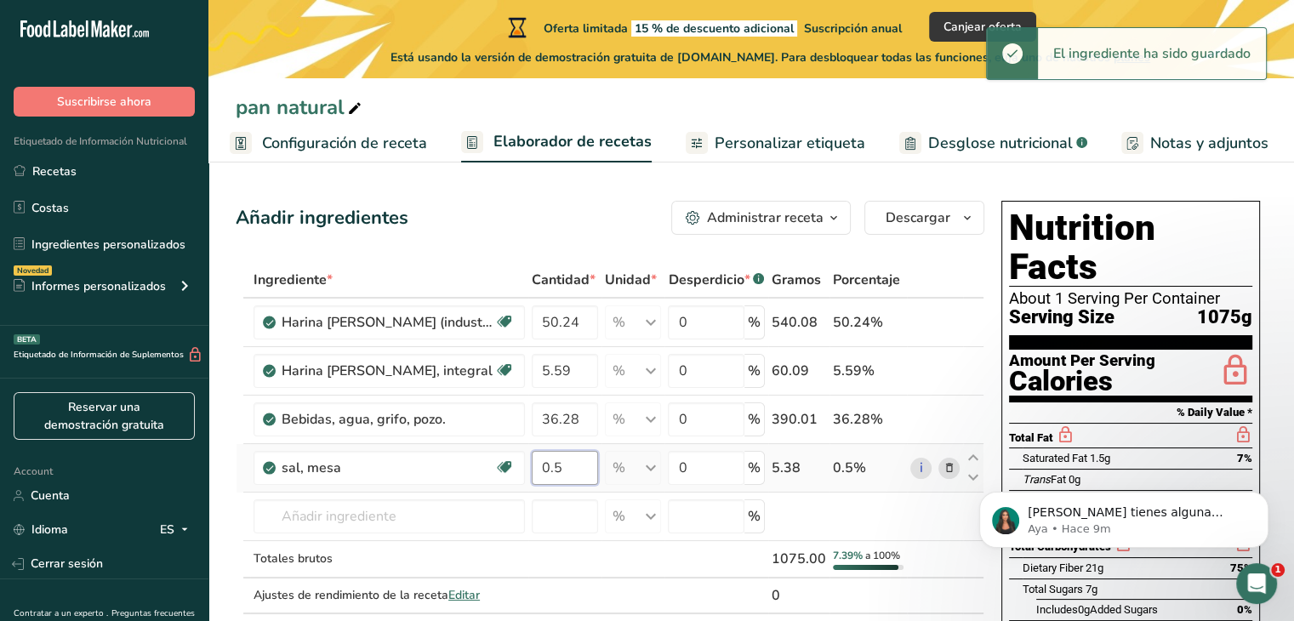
click at [574, 466] on input "0.5" at bounding box center [565, 468] width 66 height 34
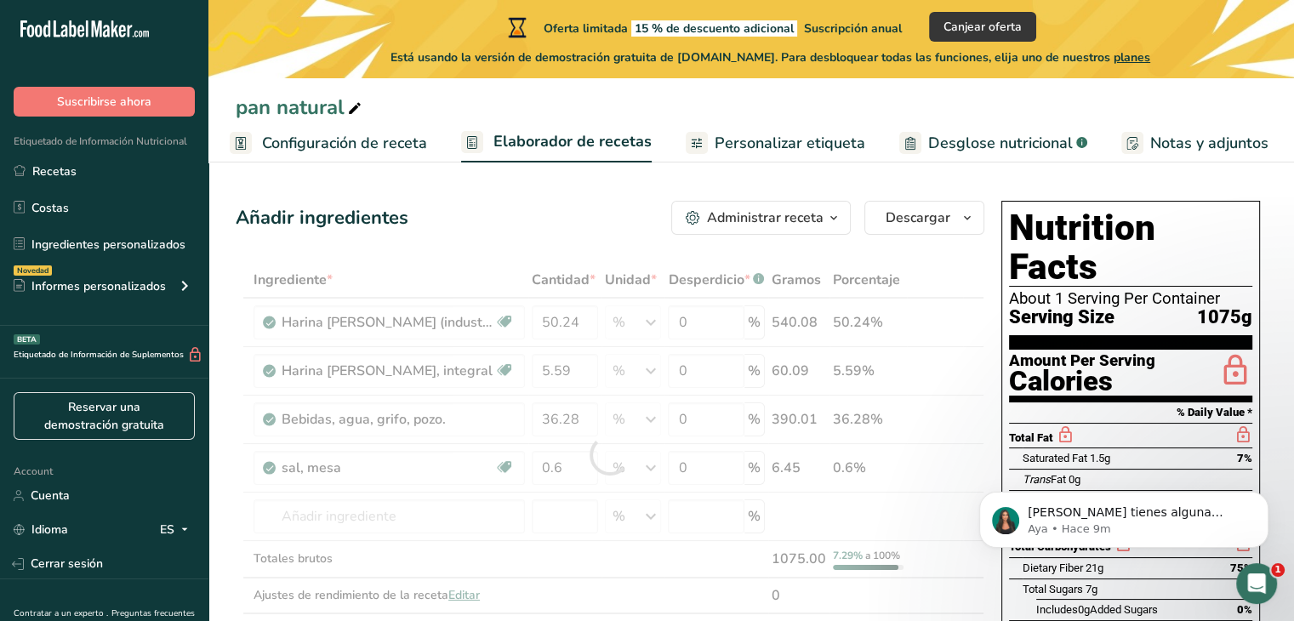
click at [589, 222] on div "Añadir ingredientes Administrar receta Eliminar receta Duplicar receta Escalar …" at bounding box center [610, 218] width 749 height 34
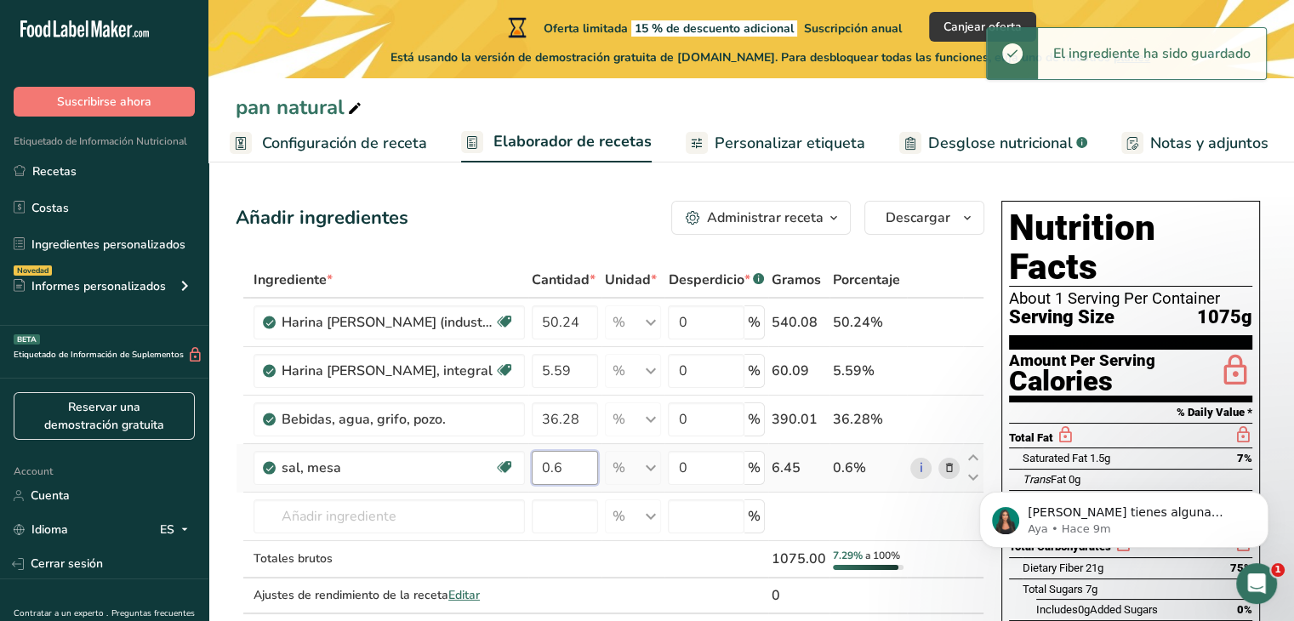
click at [568, 464] on input "0.6" at bounding box center [565, 468] width 66 height 34
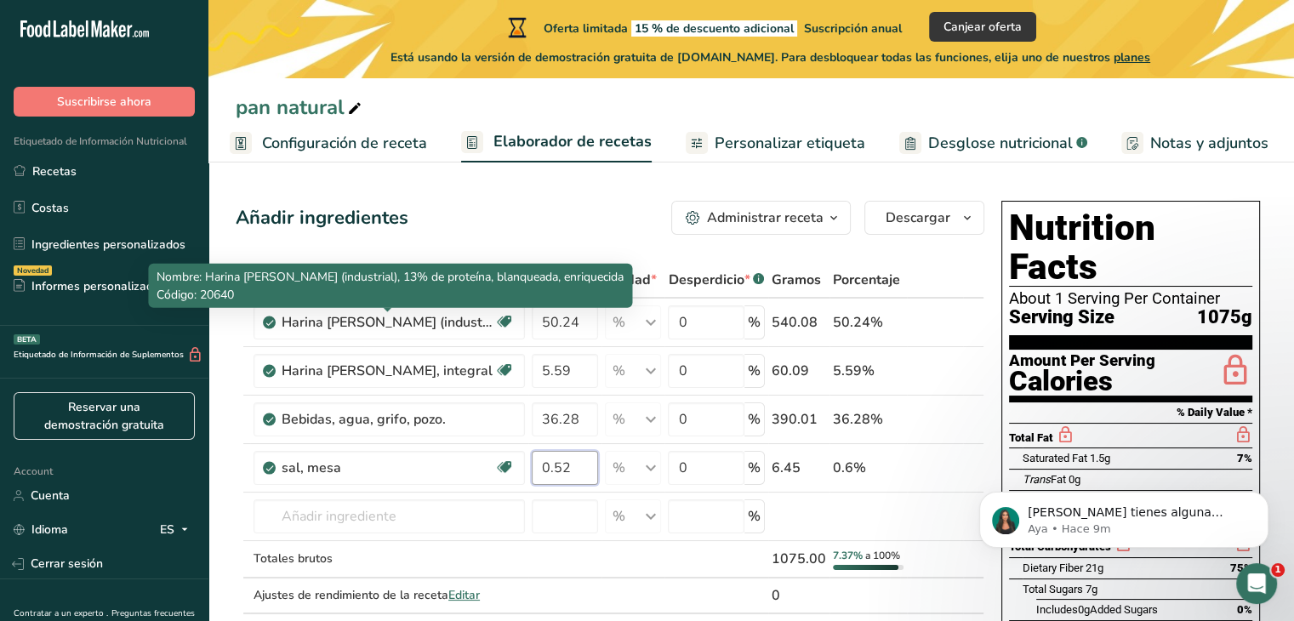
type input "0.52"
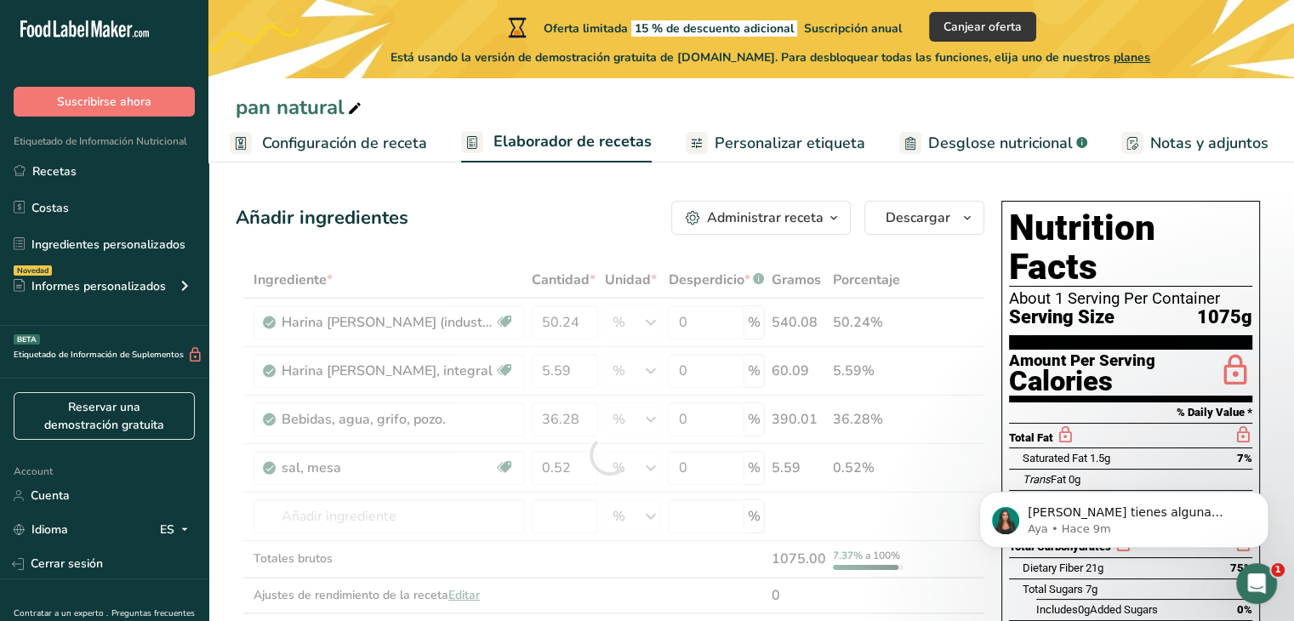
click at [525, 225] on div "Añadir ingredientes Administrar receta Eliminar receta Duplicar receta Escalar …" at bounding box center [610, 218] width 749 height 34
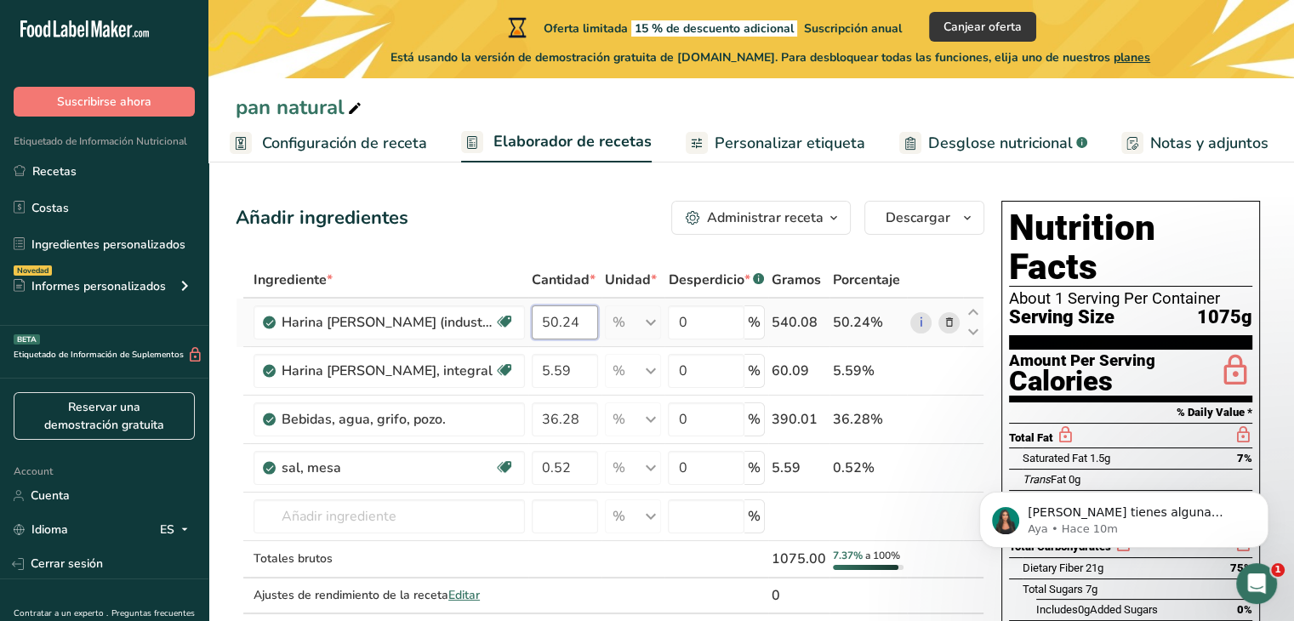
click at [559, 321] on input "50.24" at bounding box center [565, 322] width 66 height 34
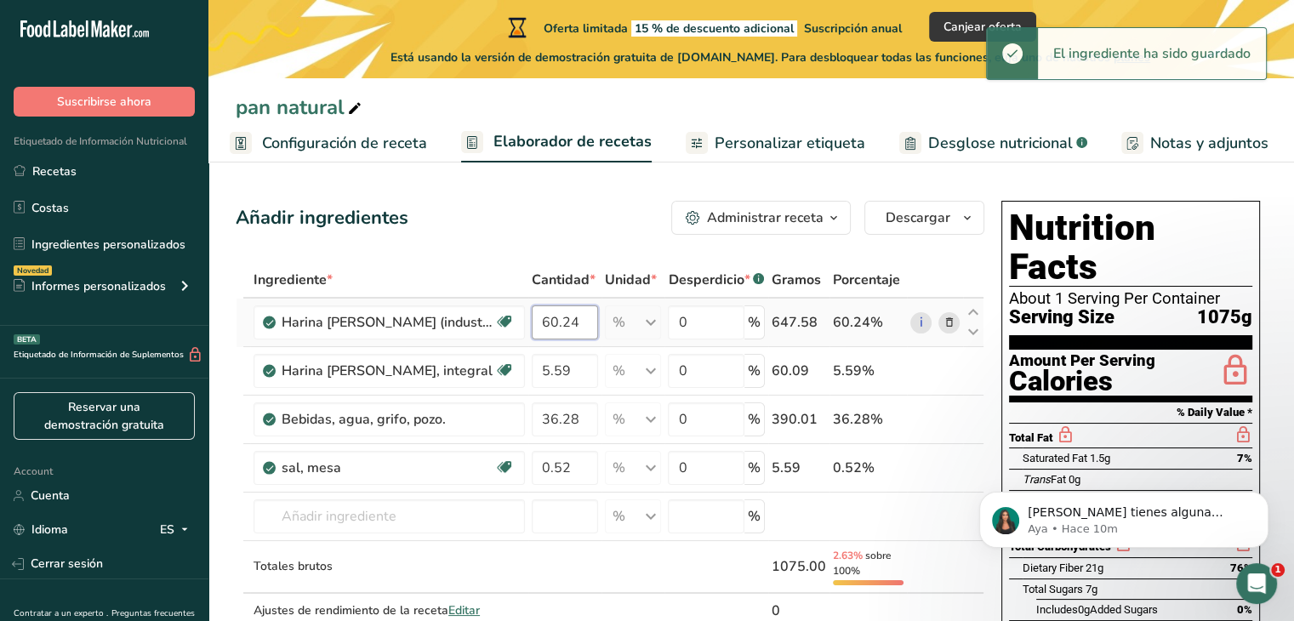
click at [552, 321] on input "60.24" at bounding box center [565, 322] width 66 height 34
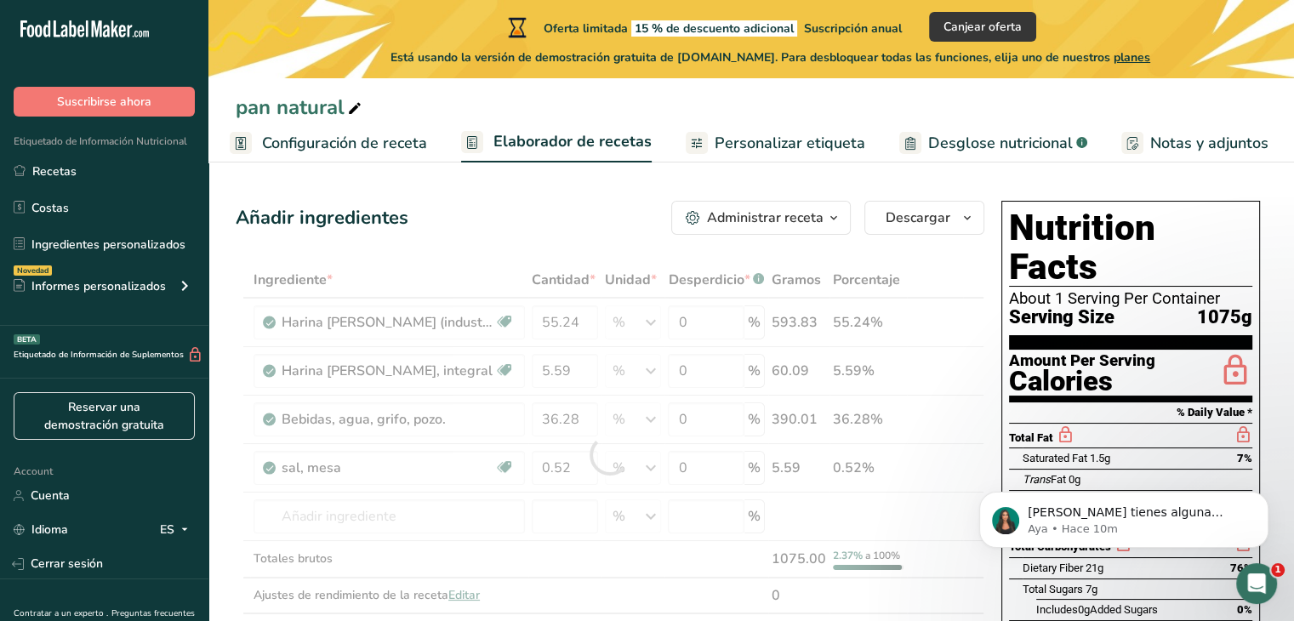
click at [582, 215] on div "Añadir ingredientes Administrar receta Eliminar receta Duplicar receta Escalar …" at bounding box center [610, 218] width 749 height 34
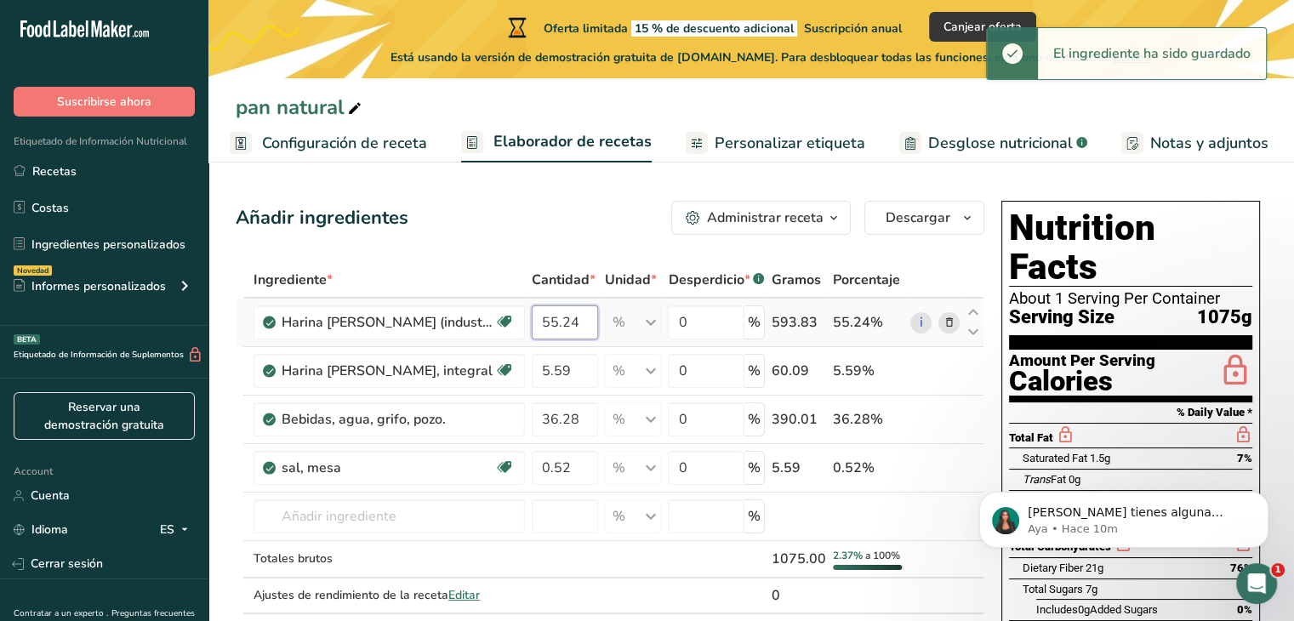
click at [552, 322] on input "55.24" at bounding box center [565, 322] width 66 height 34
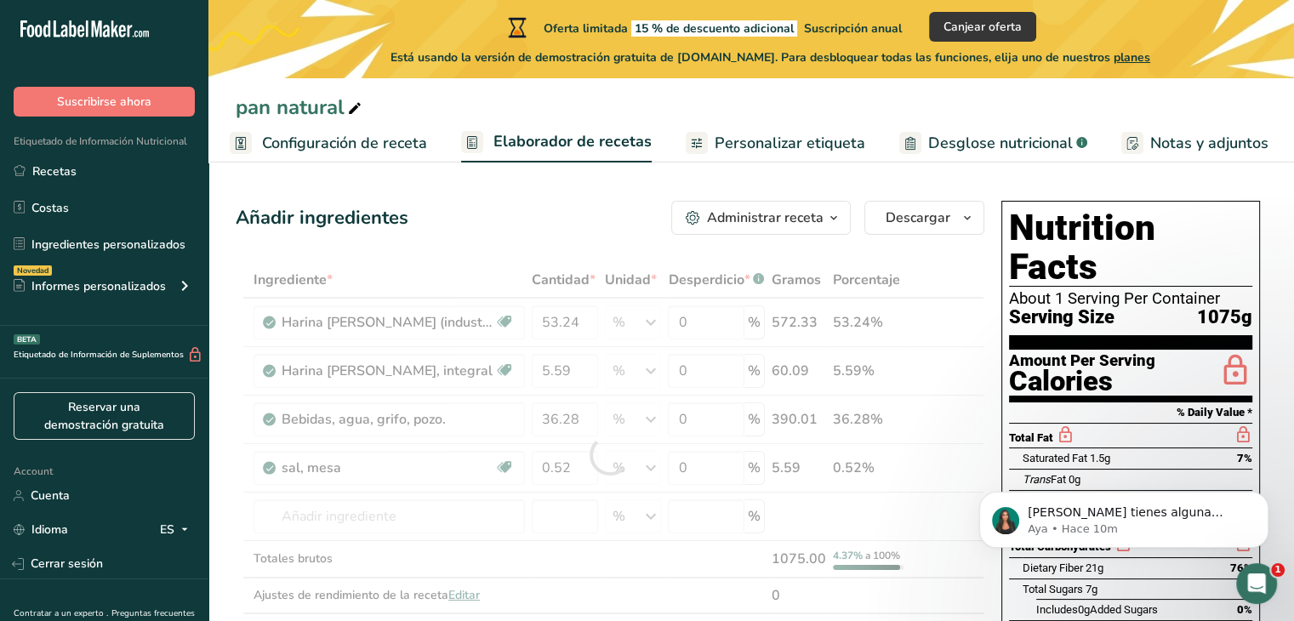
click at [608, 226] on div "Añadir ingredientes Administrar receta Eliminar receta Duplicar receta Escalar …" at bounding box center [610, 218] width 749 height 34
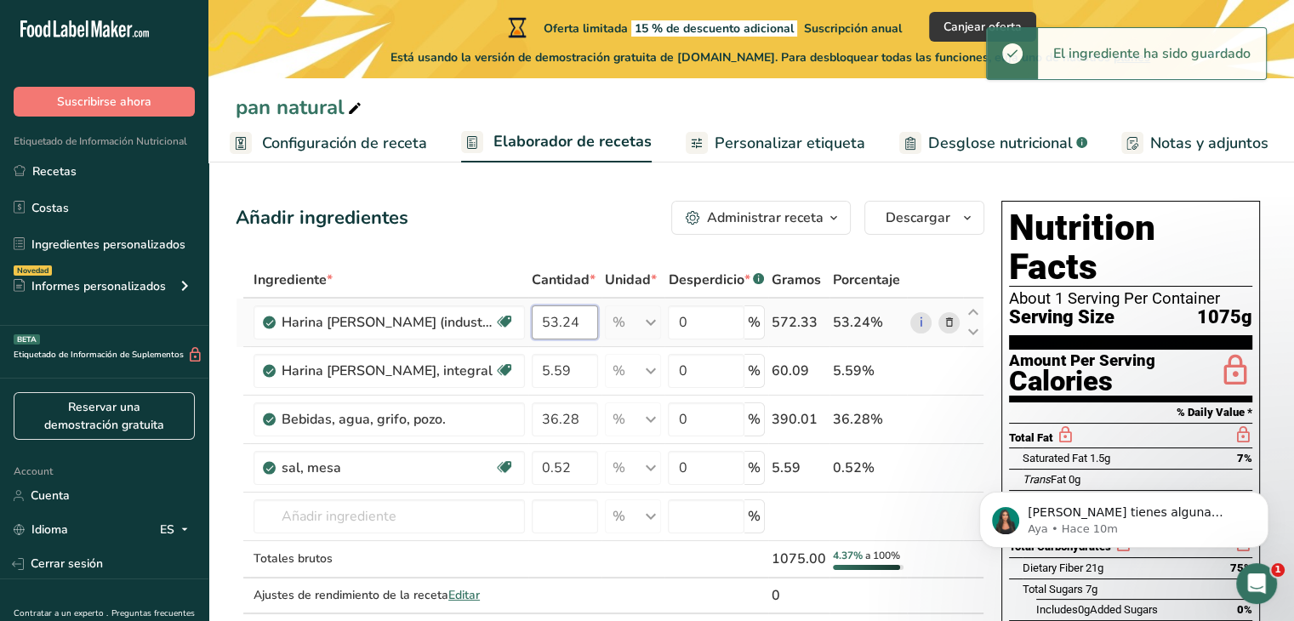
click at [553, 328] on input "53.24" at bounding box center [565, 322] width 66 height 34
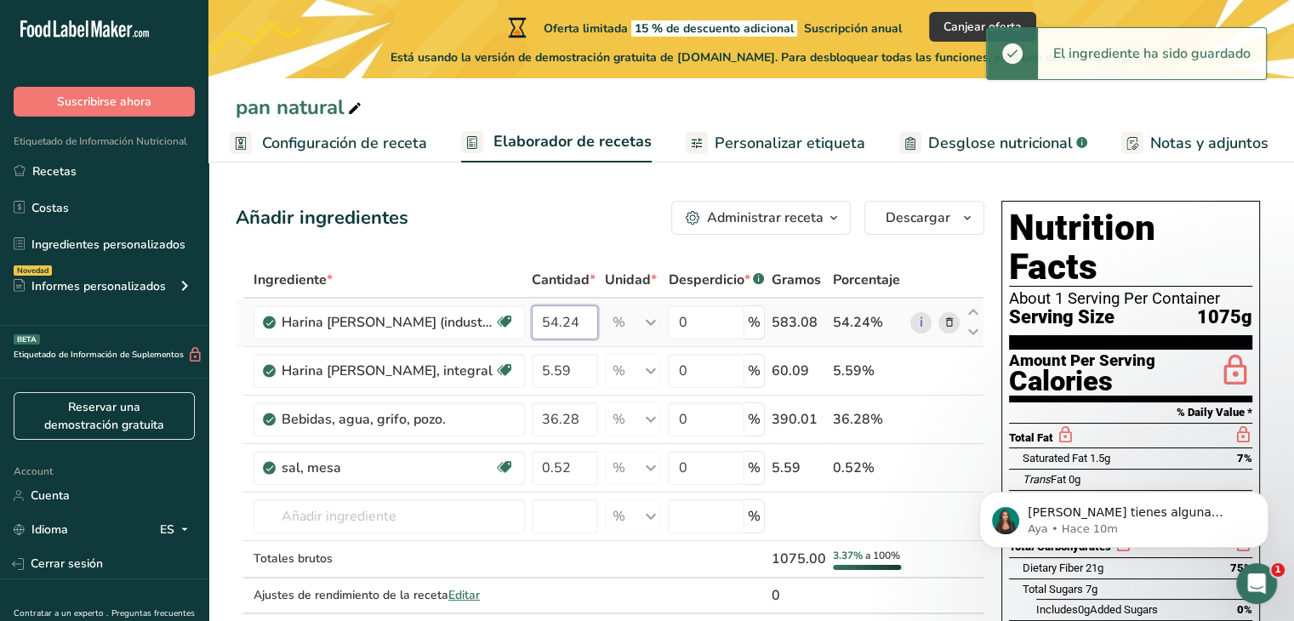
click at [577, 324] on input "54.24" at bounding box center [565, 322] width 66 height 34
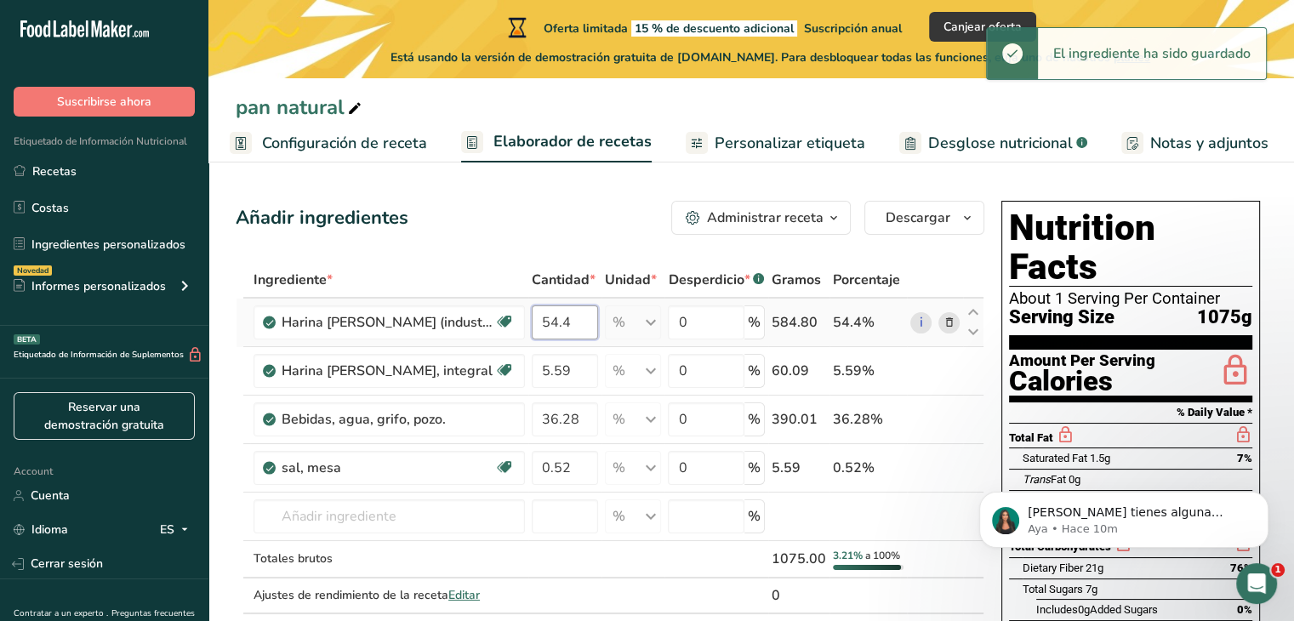
click at [577, 320] on input "54.4" at bounding box center [565, 322] width 66 height 34
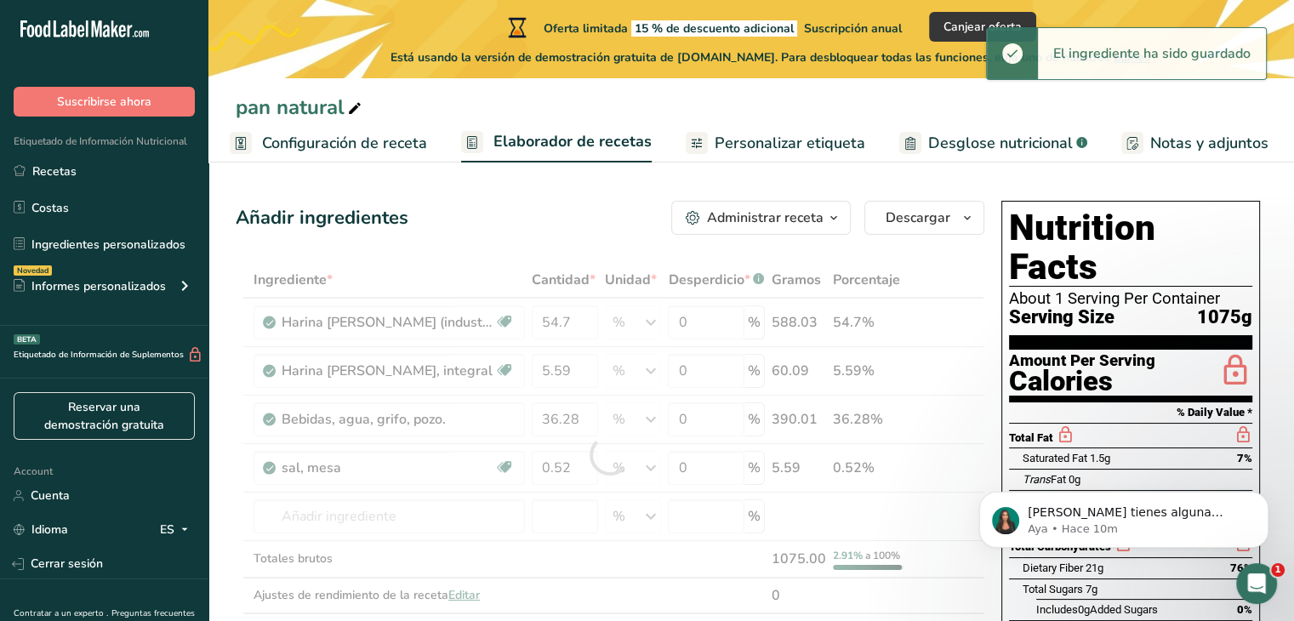
click at [563, 230] on div "Añadir ingredientes Administrar receta Eliminar receta Duplicar receta Escalar …" at bounding box center [610, 218] width 749 height 34
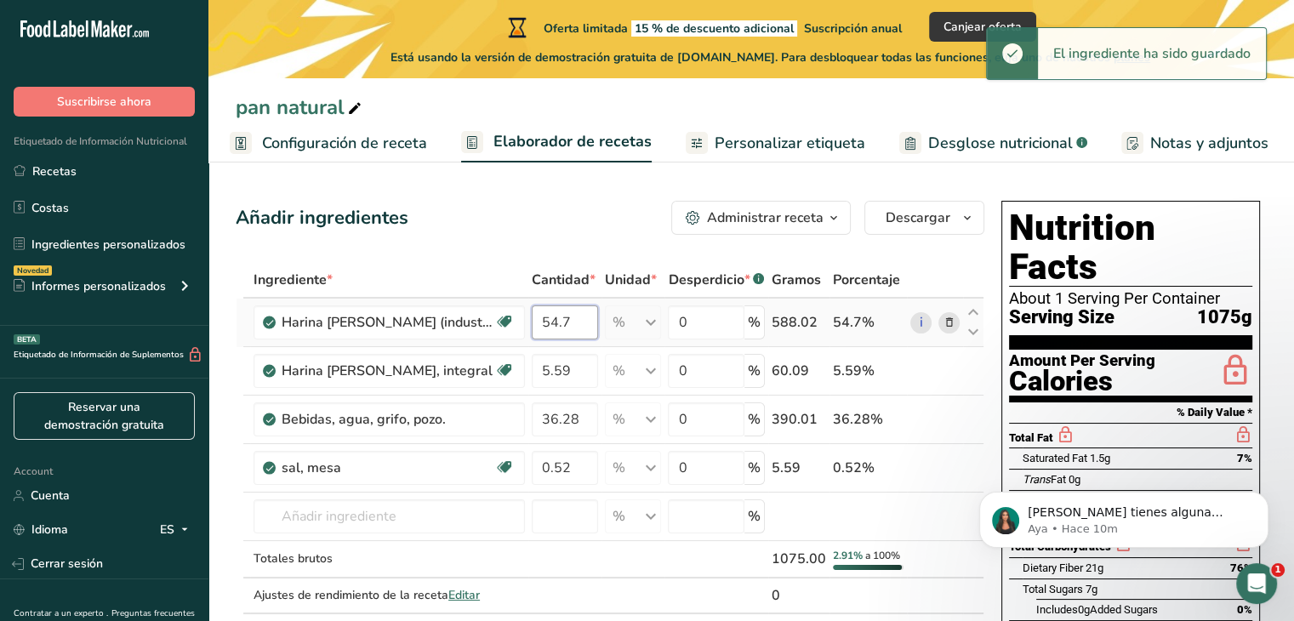
click at [574, 318] on input "54.7" at bounding box center [565, 322] width 66 height 34
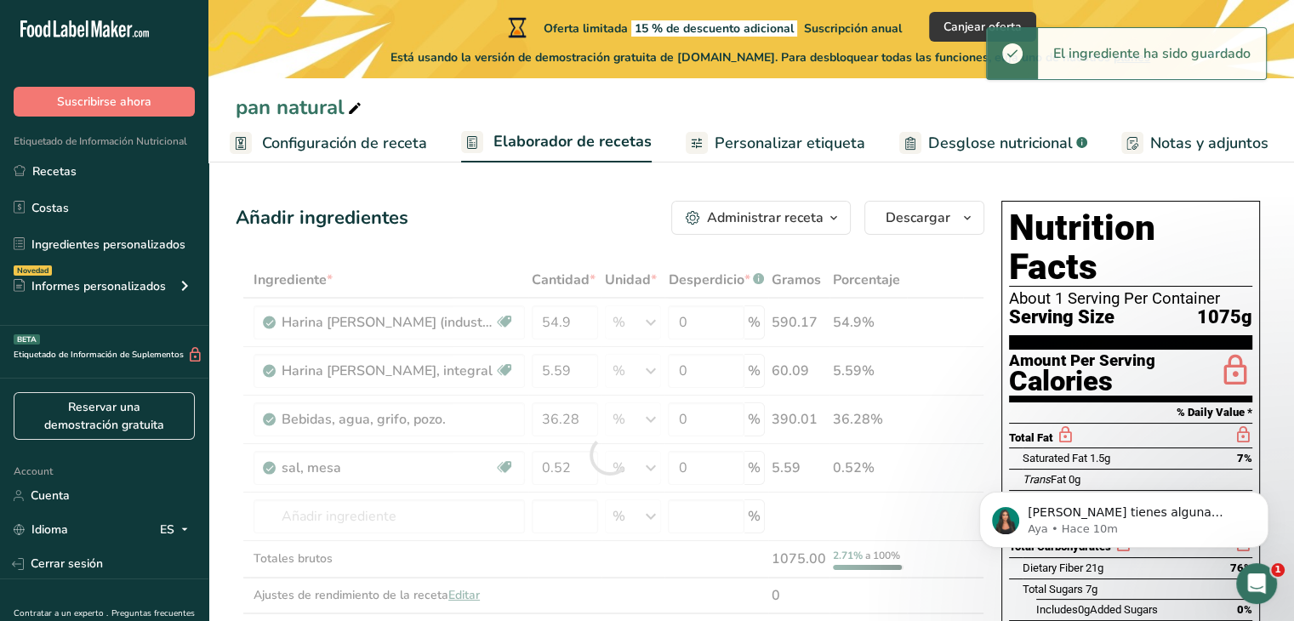
click at [558, 225] on div "Añadir ingredientes Administrar receta Eliminar receta Duplicar receta Escalar …" at bounding box center [610, 218] width 749 height 34
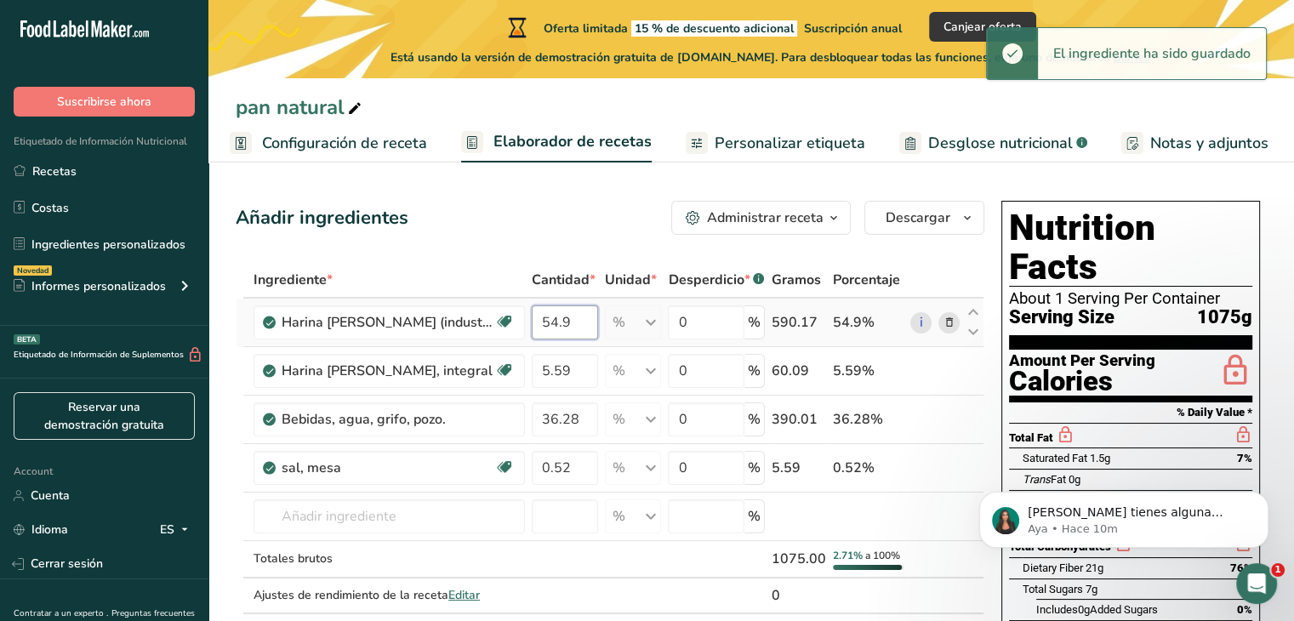
click at [572, 318] on input "54.9" at bounding box center [565, 322] width 66 height 34
type input "54.99"
click at [585, 222] on div "Añadir ingredientes Administrar receta Eliminar receta Duplicar receta Escalar …" at bounding box center [610, 218] width 749 height 34
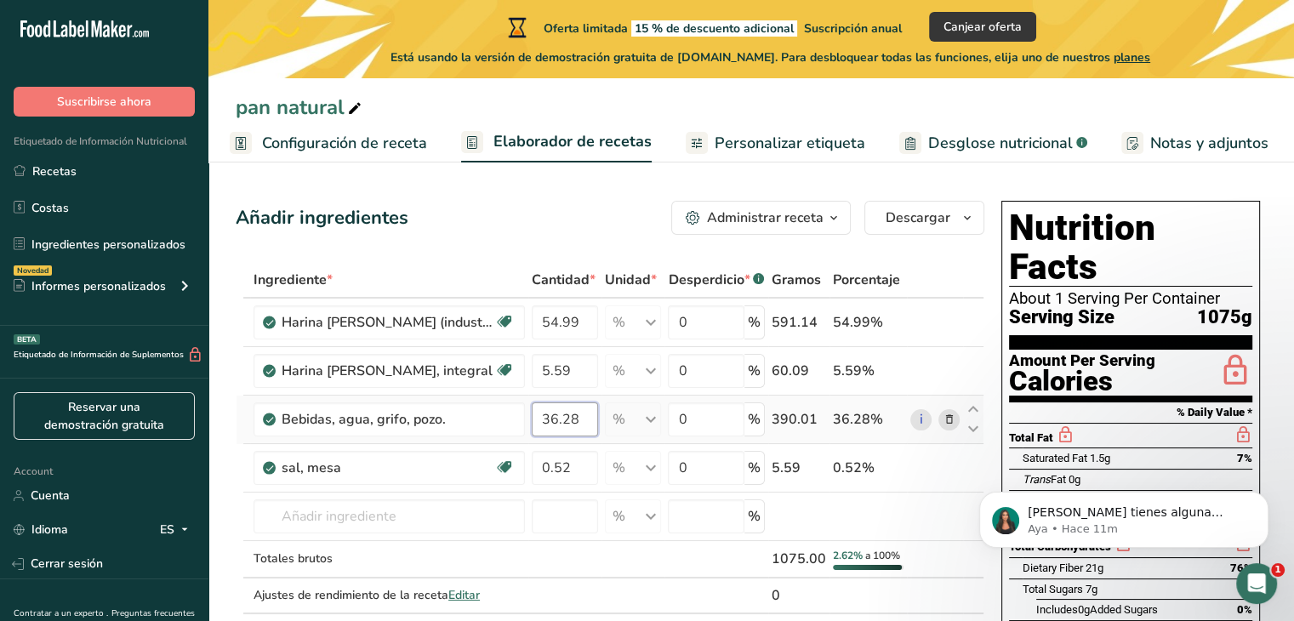
click at [554, 418] on input "36.28" at bounding box center [565, 419] width 66 height 34
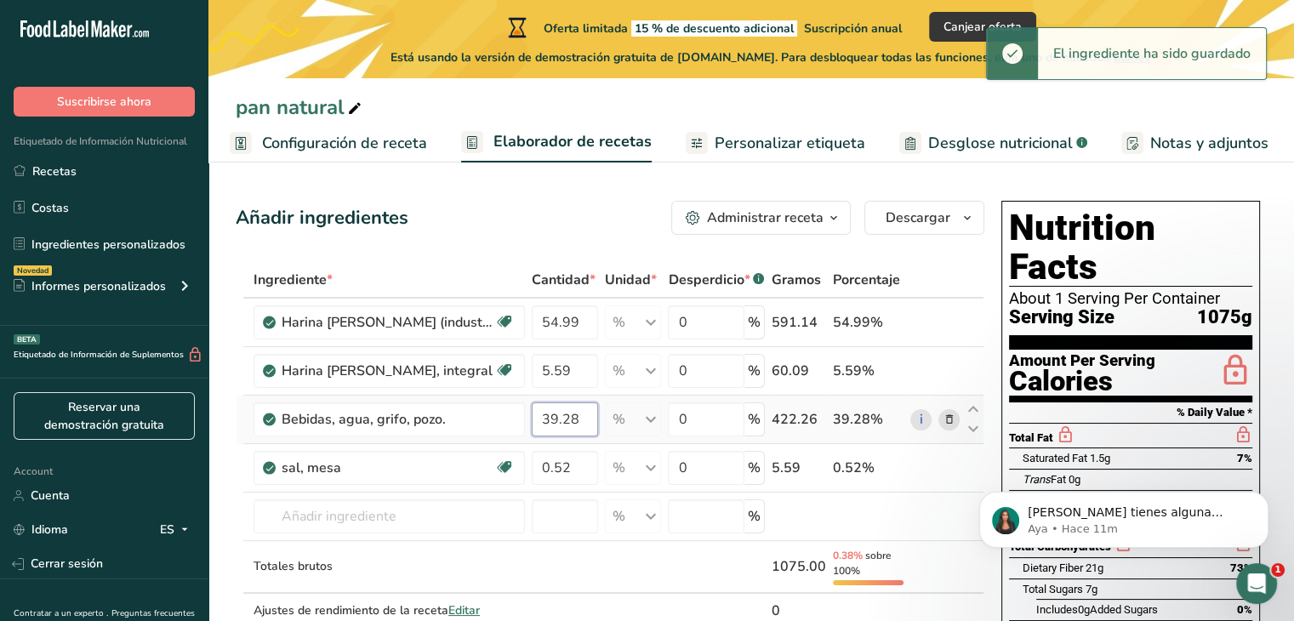
click at [556, 416] on input "39.28" at bounding box center [565, 419] width 66 height 34
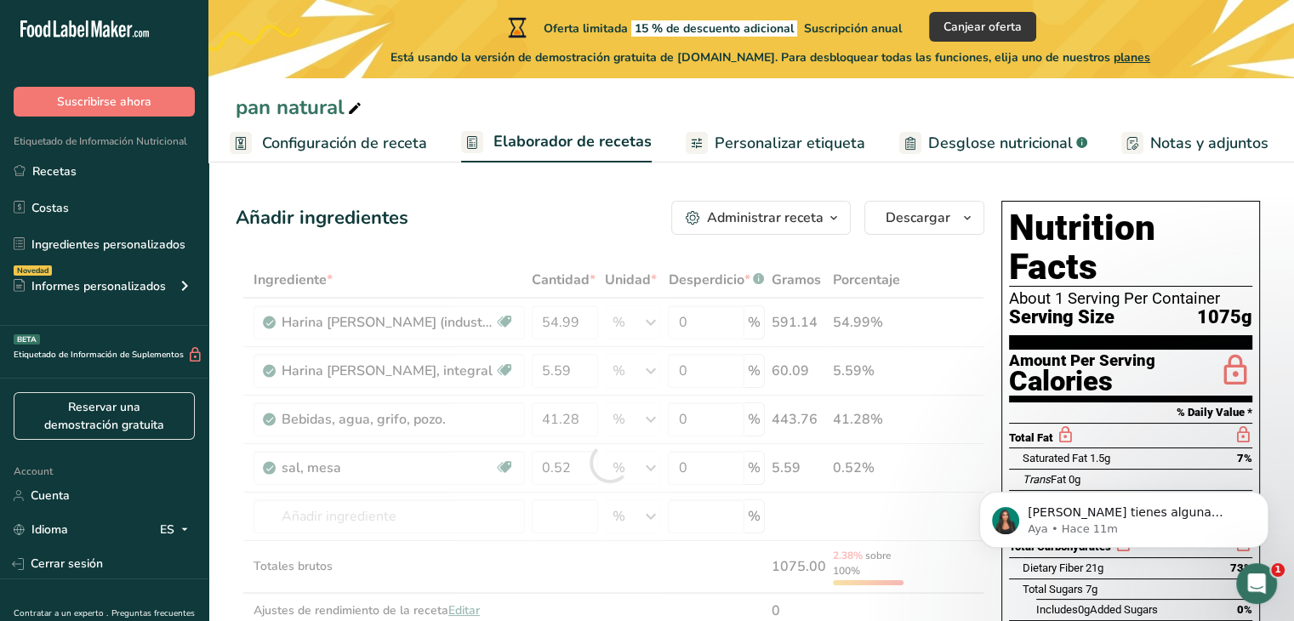
click at [606, 209] on div "Añadir ingredientes Administrar receta Eliminar receta Duplicar receta Escalar …" at bounding box center [610, 218] width 749 height 34
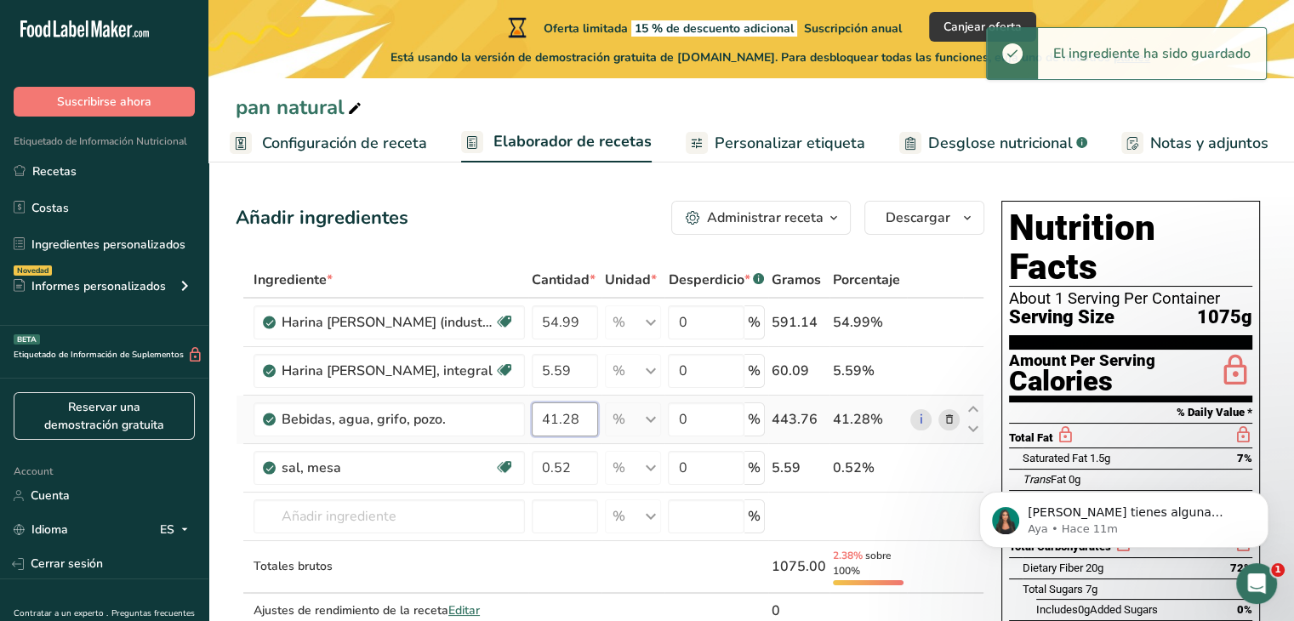
click at [555, 419] on input "41.28" at bounding box center [565, 419] width 66 height 34
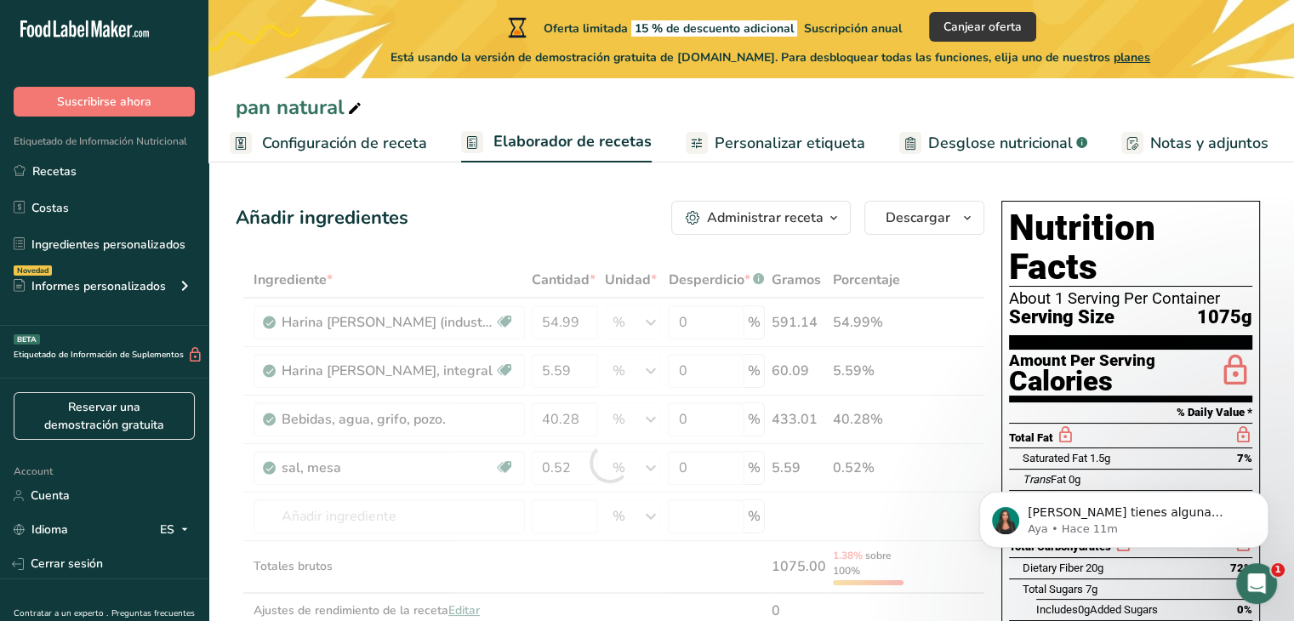
click at [558, 231] on div "Añadir ingredientes Administrar receta Eliminar receta Duplicar receta Escalar …" at bounding box center [610, 218] width 749 height 34
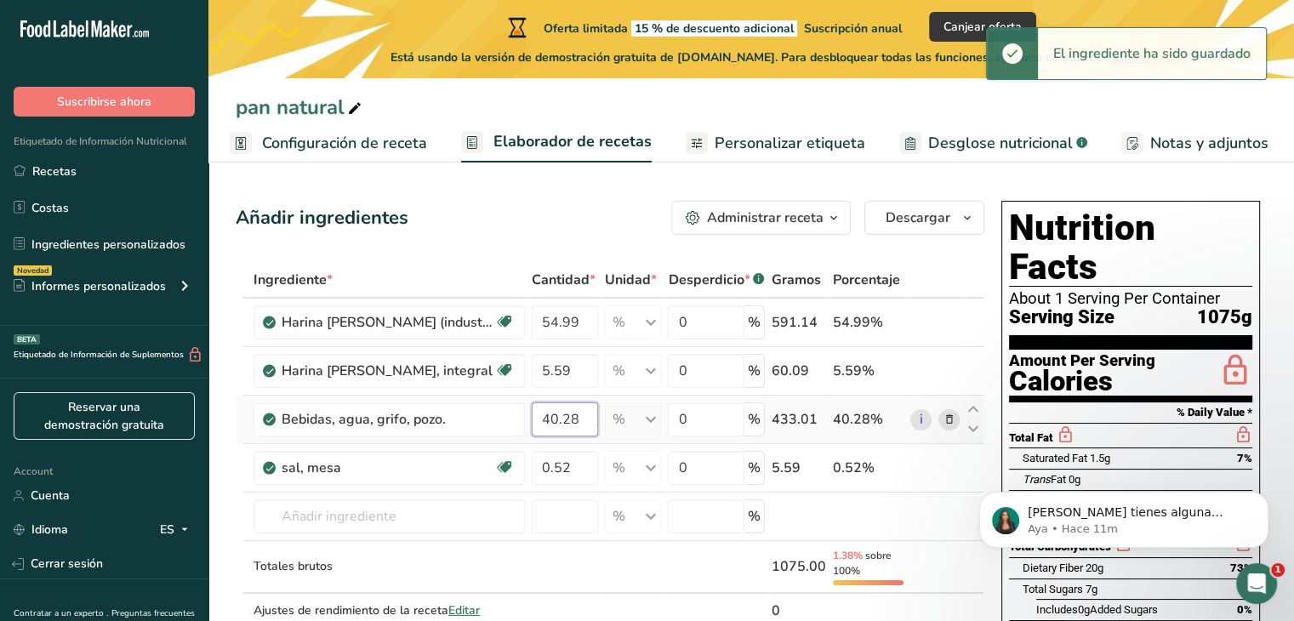
click at [575, 421] on input "40.28" at bounding box center [565, 419] width 66 height 34
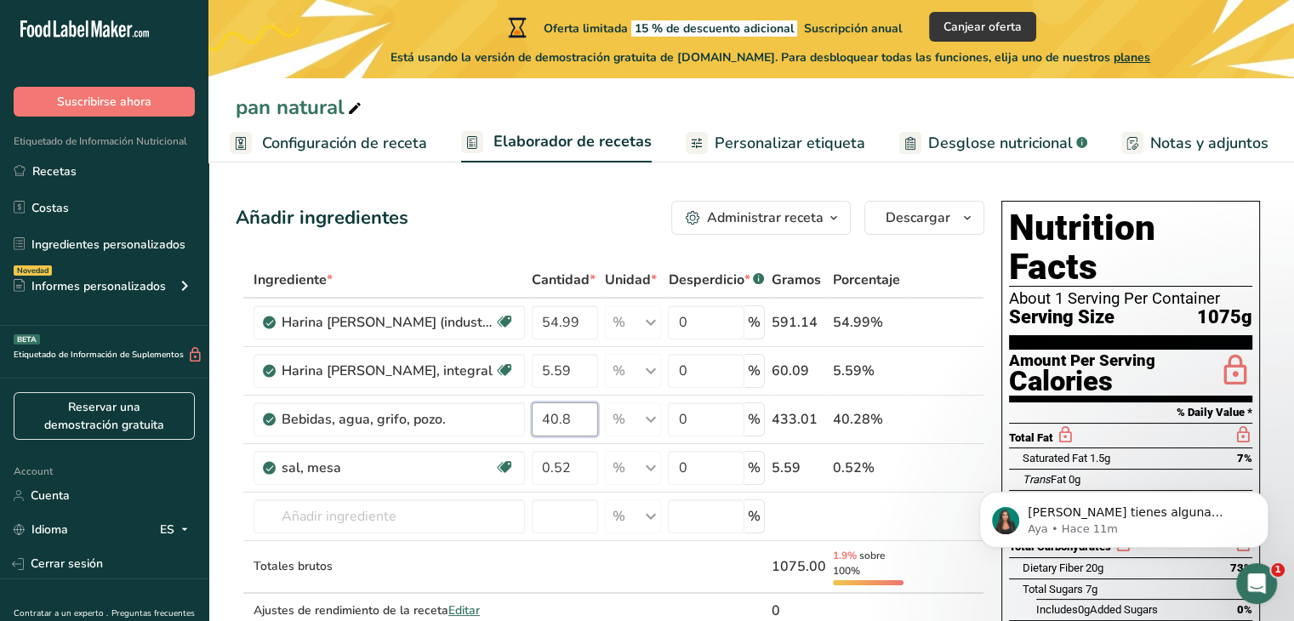
type input "40.8"
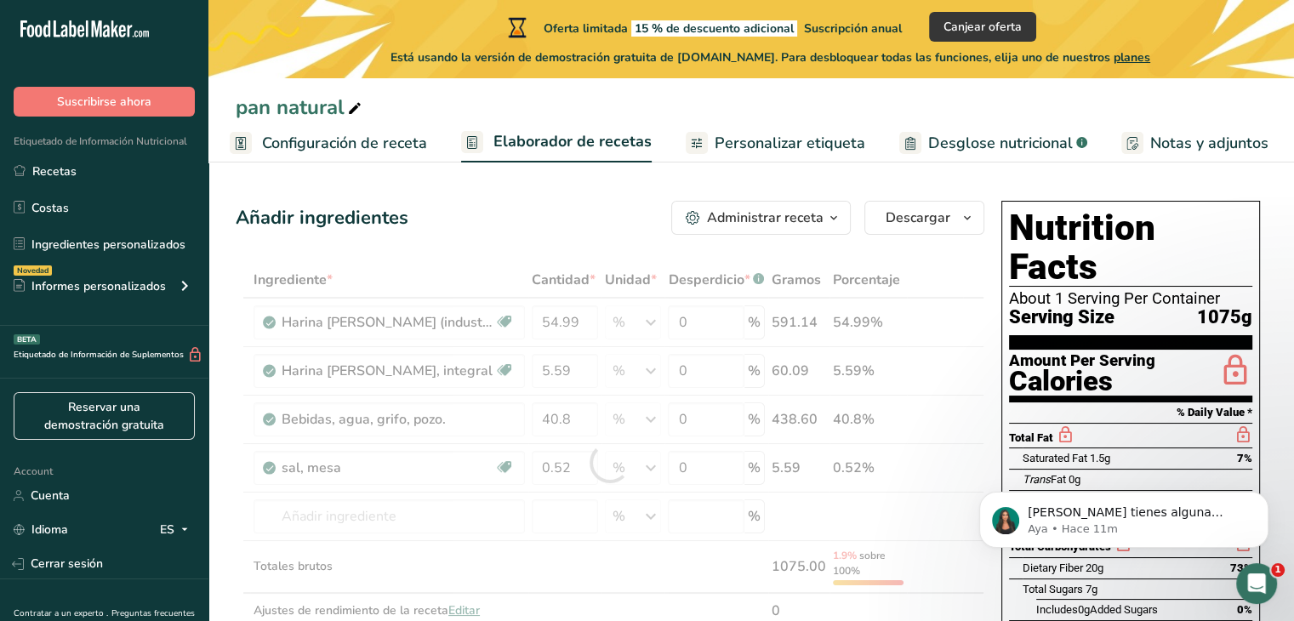
click at [572, 234] on div "Añadir ingredientes Administrar receta Eliminar receta Duplicar receta Escalar …" at bounding box center [610, 218] width 749 height 34
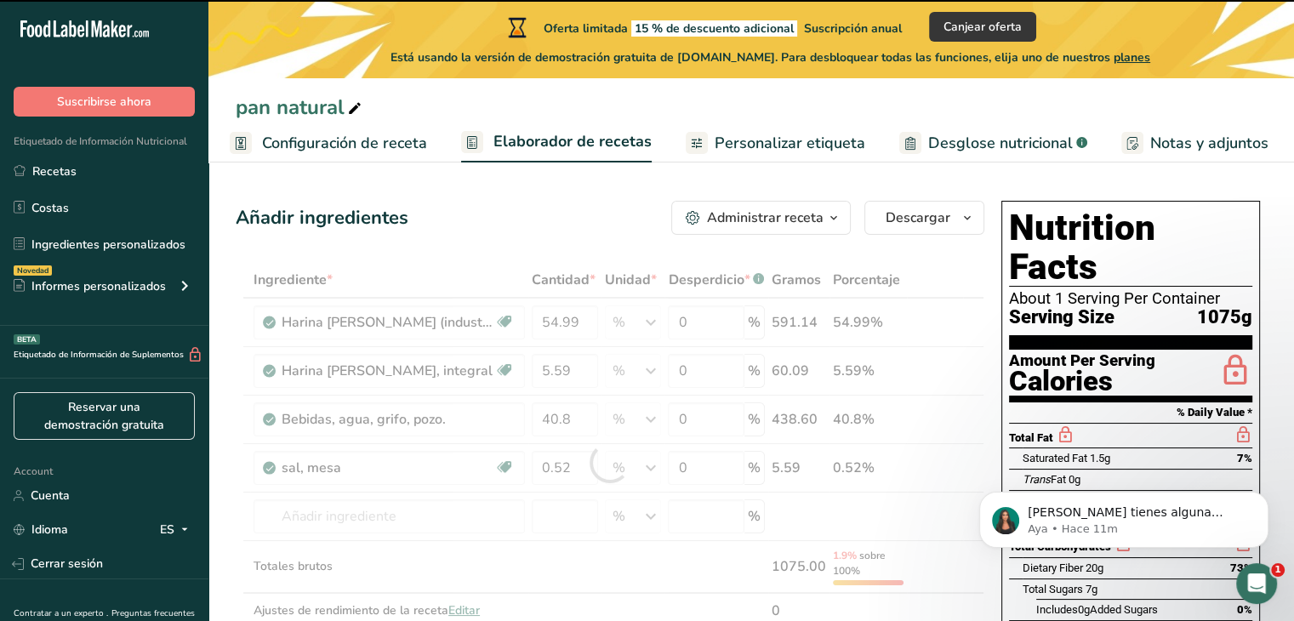
click at [578, 421] on div at bounding box center [610, 463] width 749 height 402
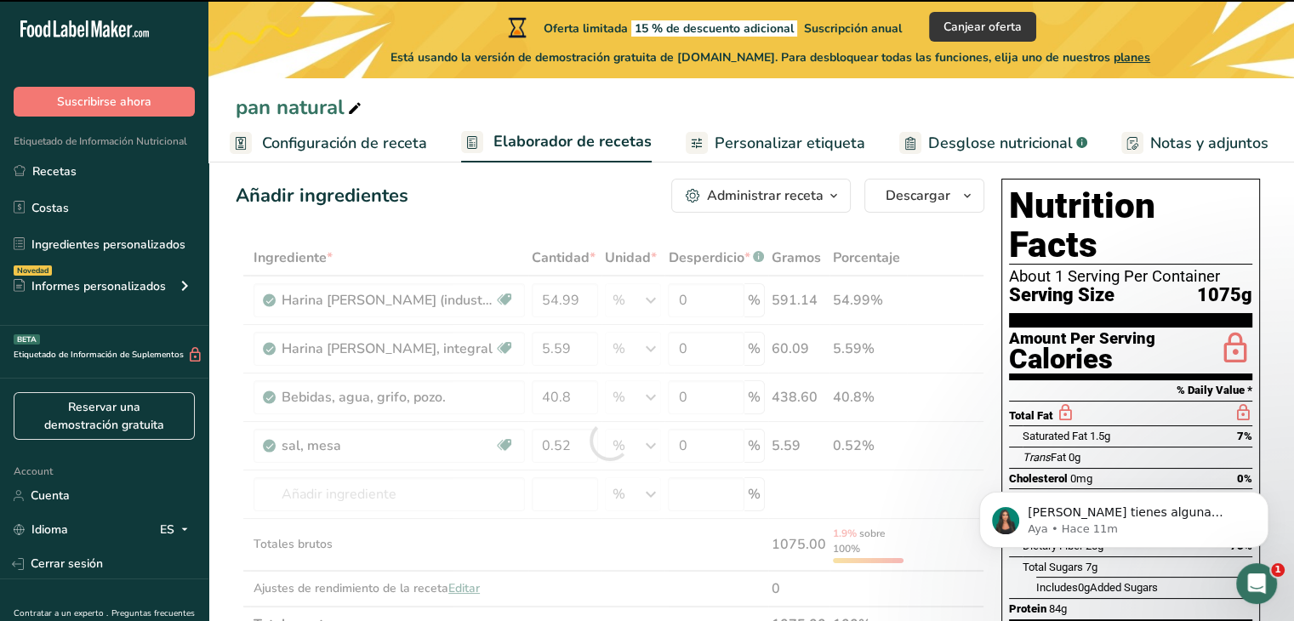
scroll to position [30, 0]
